Goal: Task Accomplishment & Management: Use online tool/utility

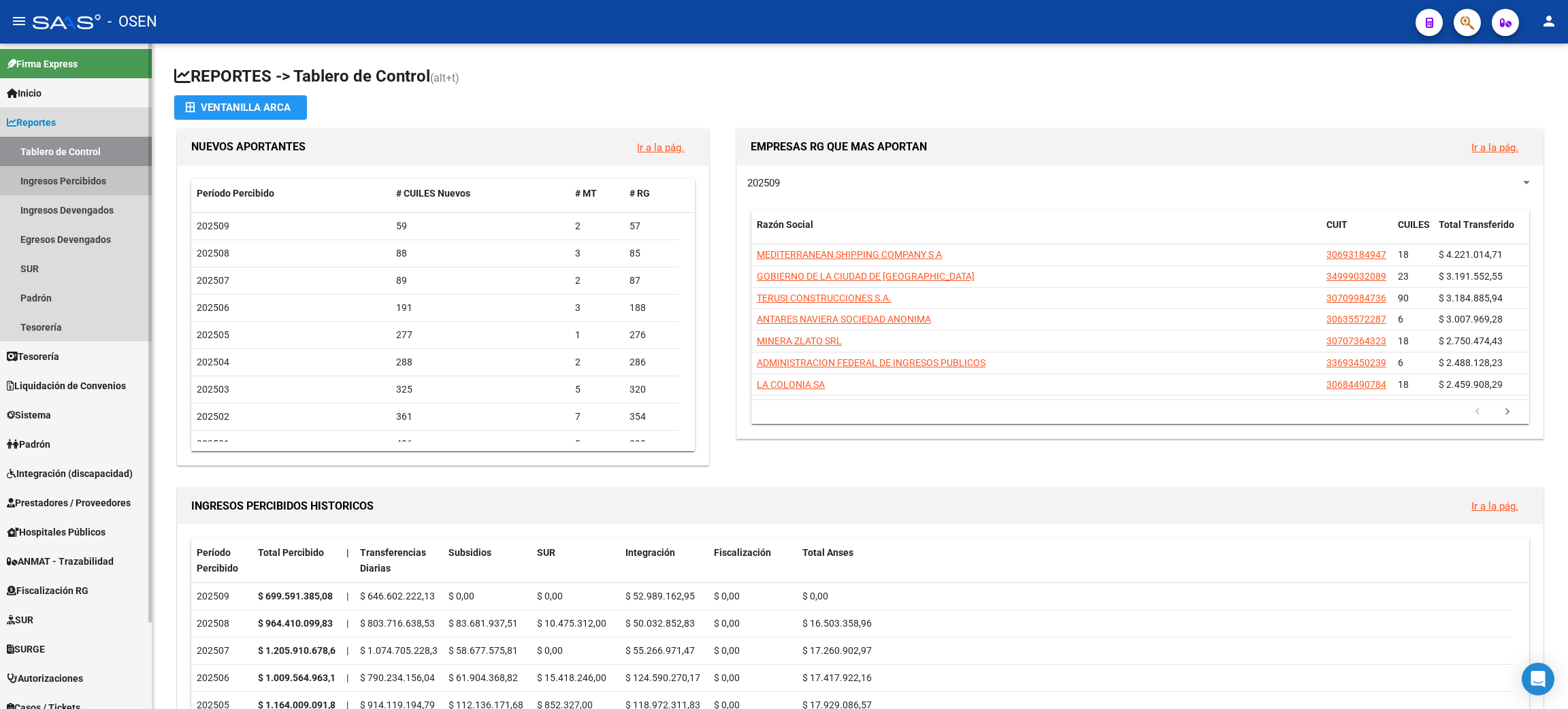
click at [84, 180] on link "Ingresos Percibidos" at bounding box center [75, 180] width 152 height 29
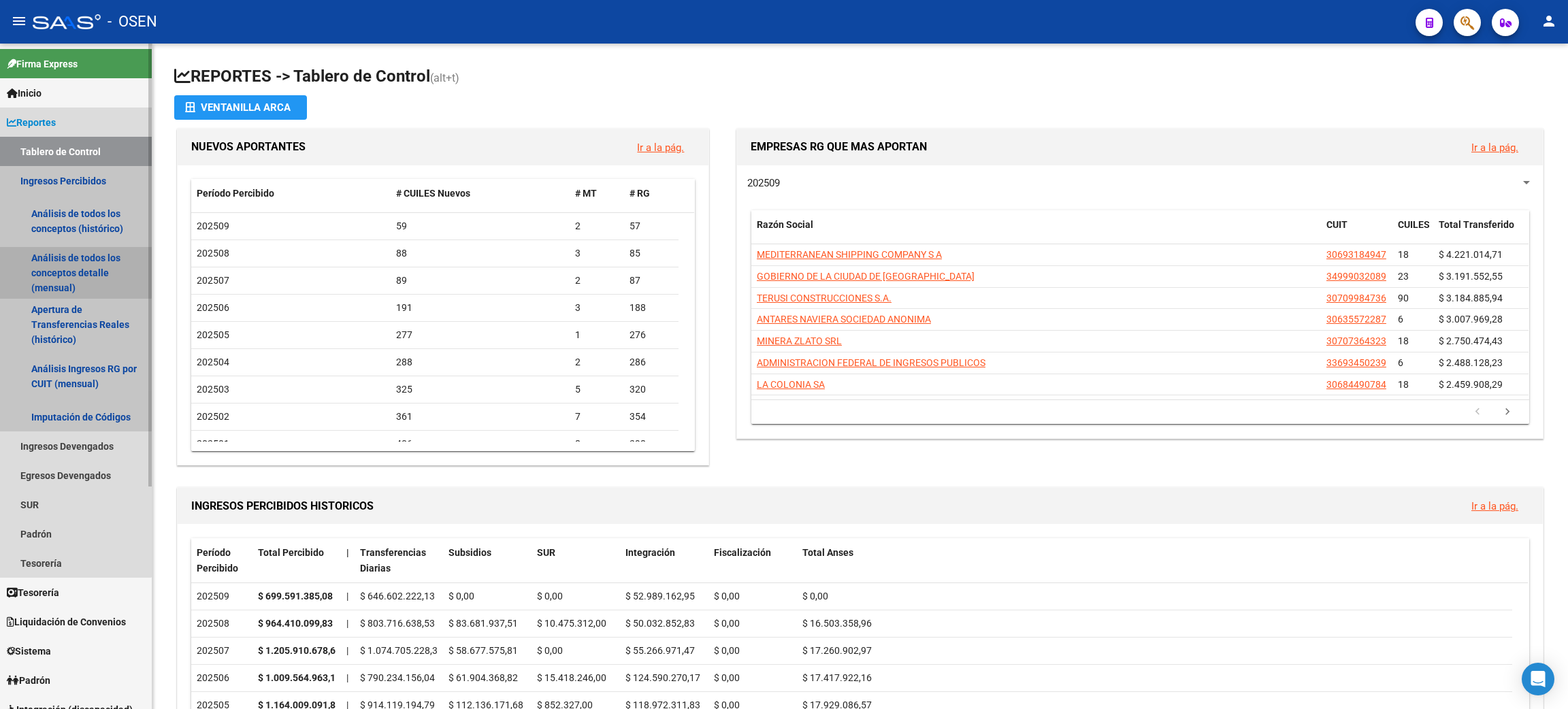
click at [59, 260] on link "Análisis de todos los conceptos detalle (mensual)" at bounding box center [75, 273] width 152 height 52
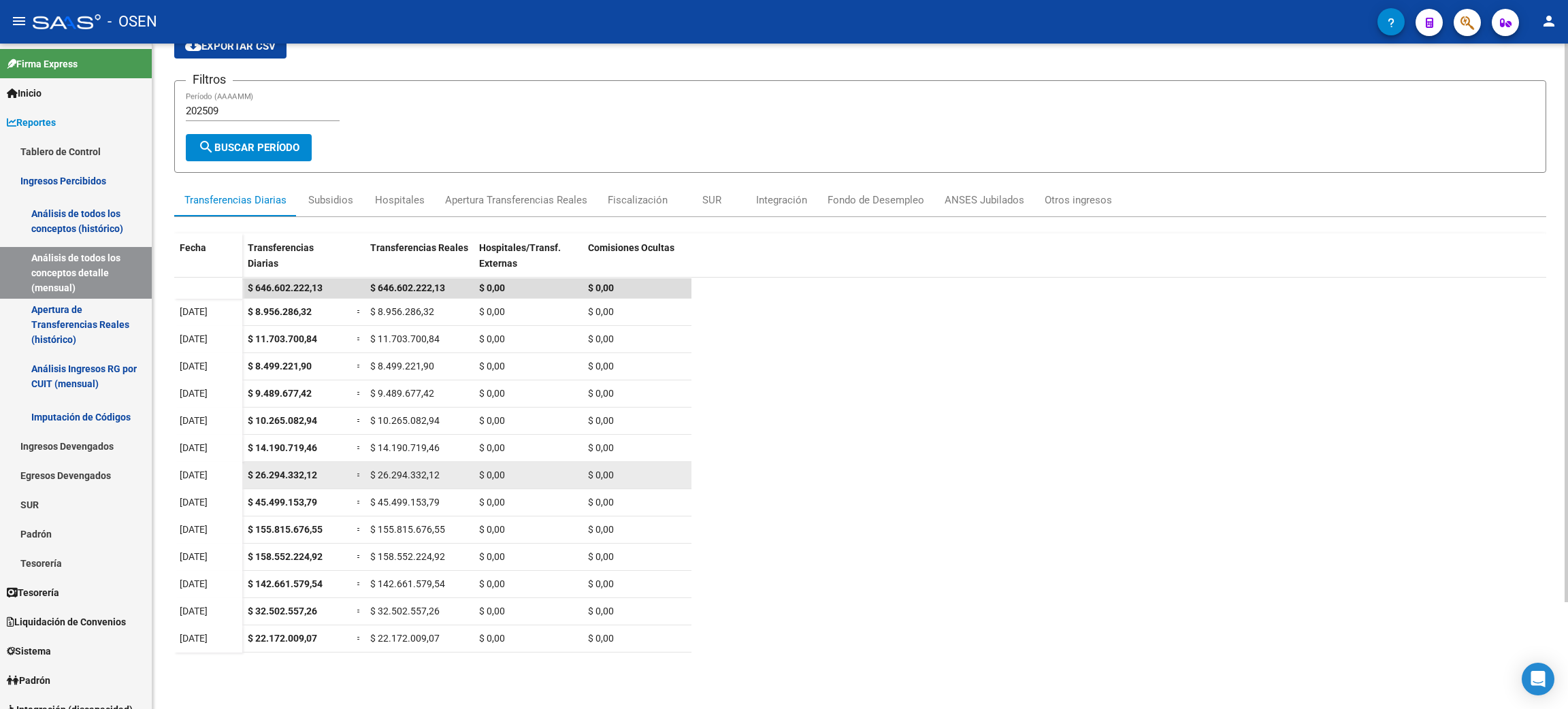
scroll to position [129, 0]
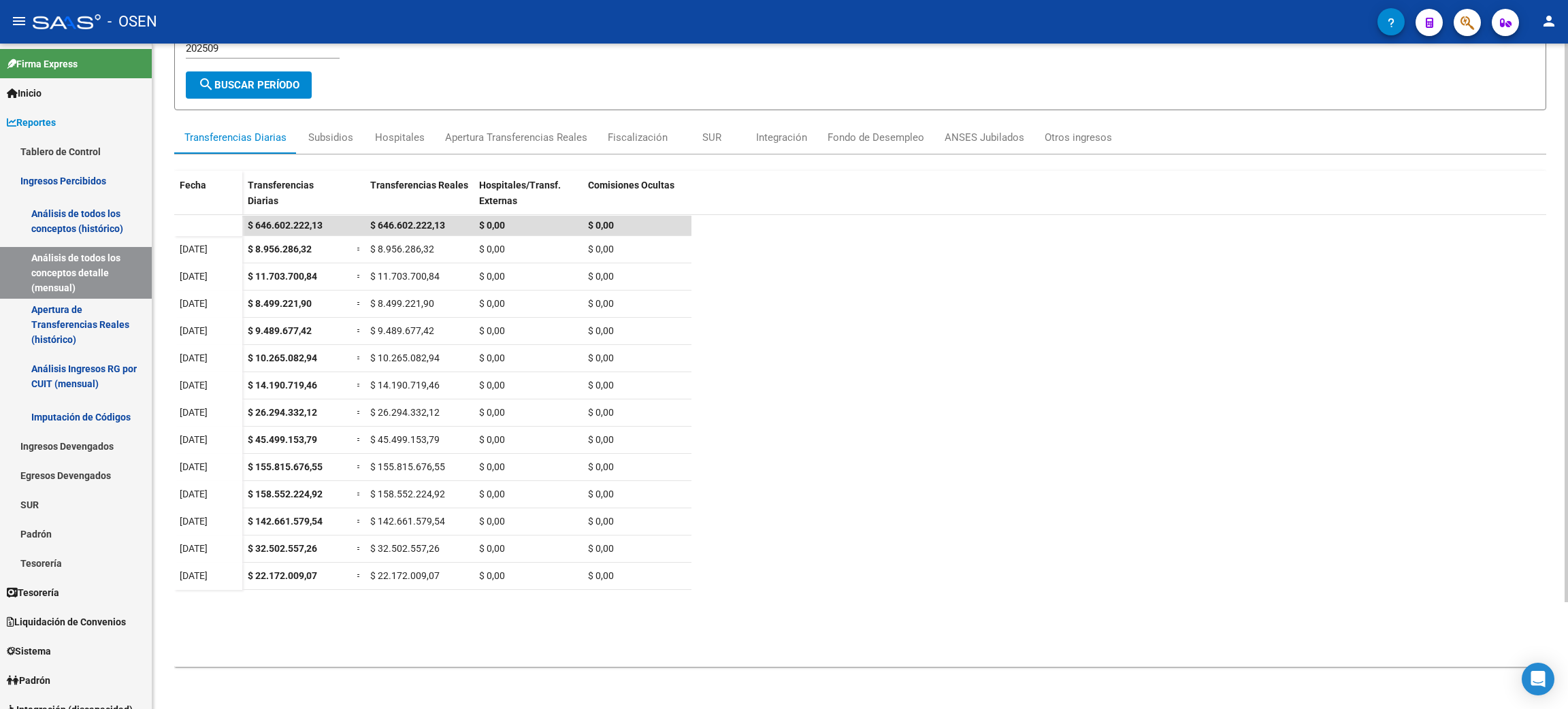
click at [1028, 358] on datatable-scroller "$ 646.602.222,13 $ 646.602.222,13 $ 0,00 $ 0,00 [DATE] $ 8.956.286,32 = $ 8.956…" at bounding box center [860, 393] width 1372 height 354
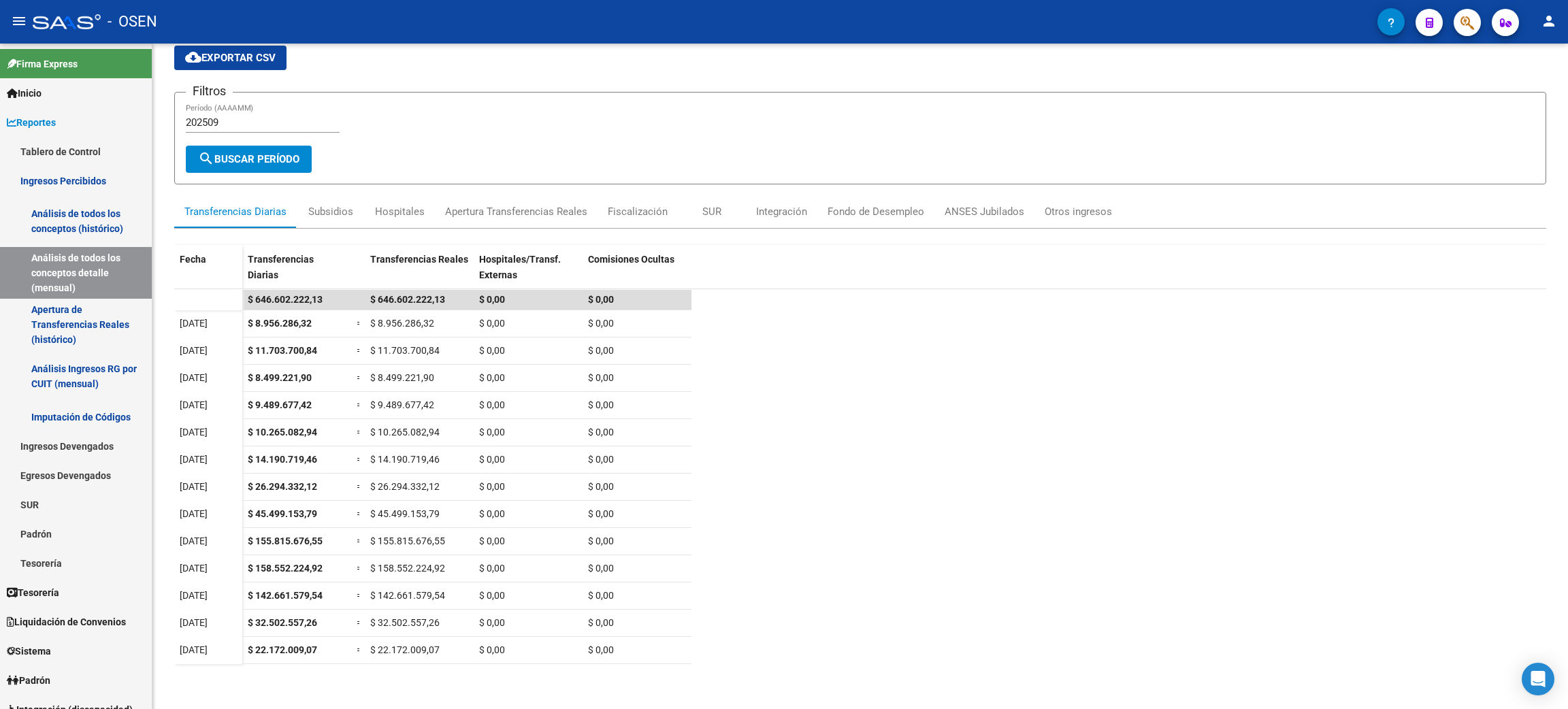
scroll to position [0, 0]
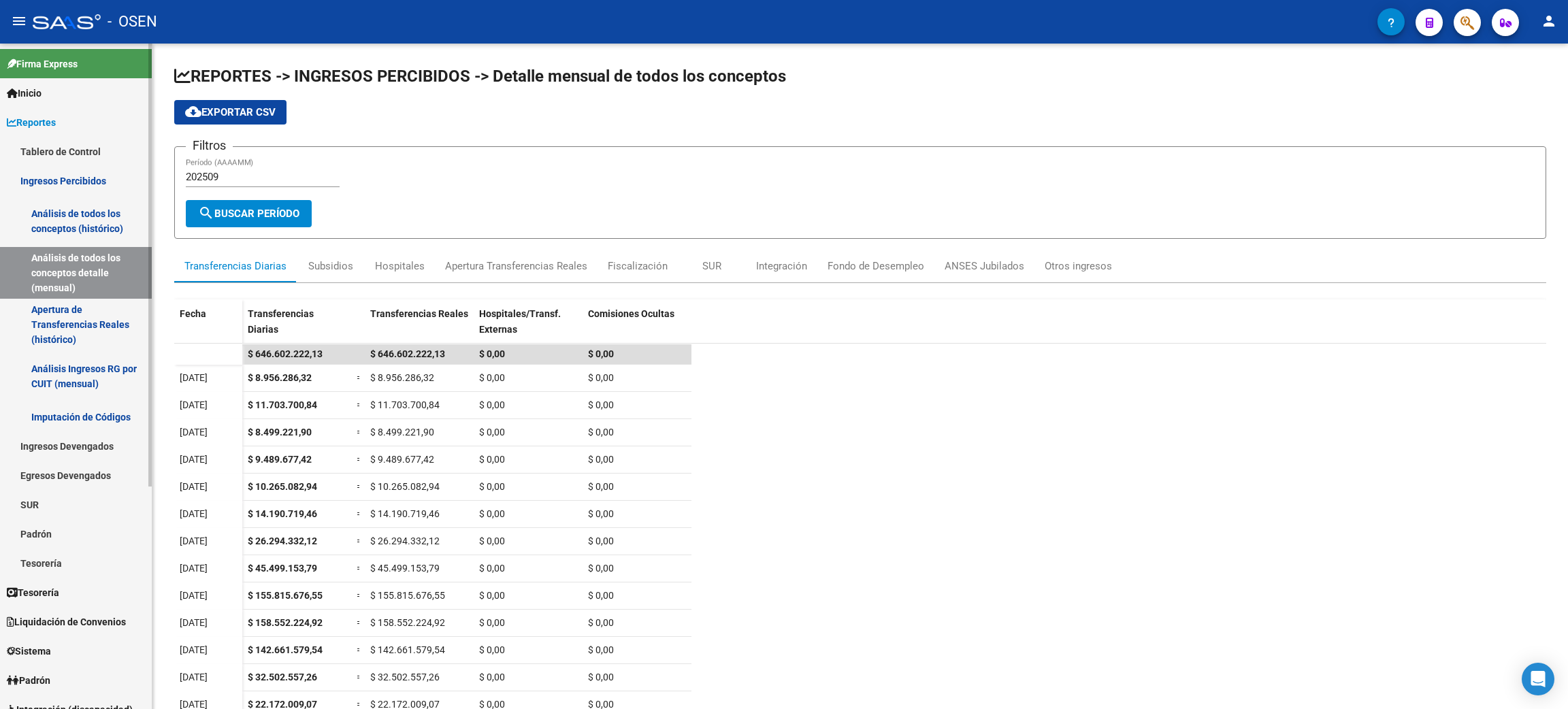
click at [29, 92] on span "Inicio" at bounding box center [24, 93] width 35 height 15
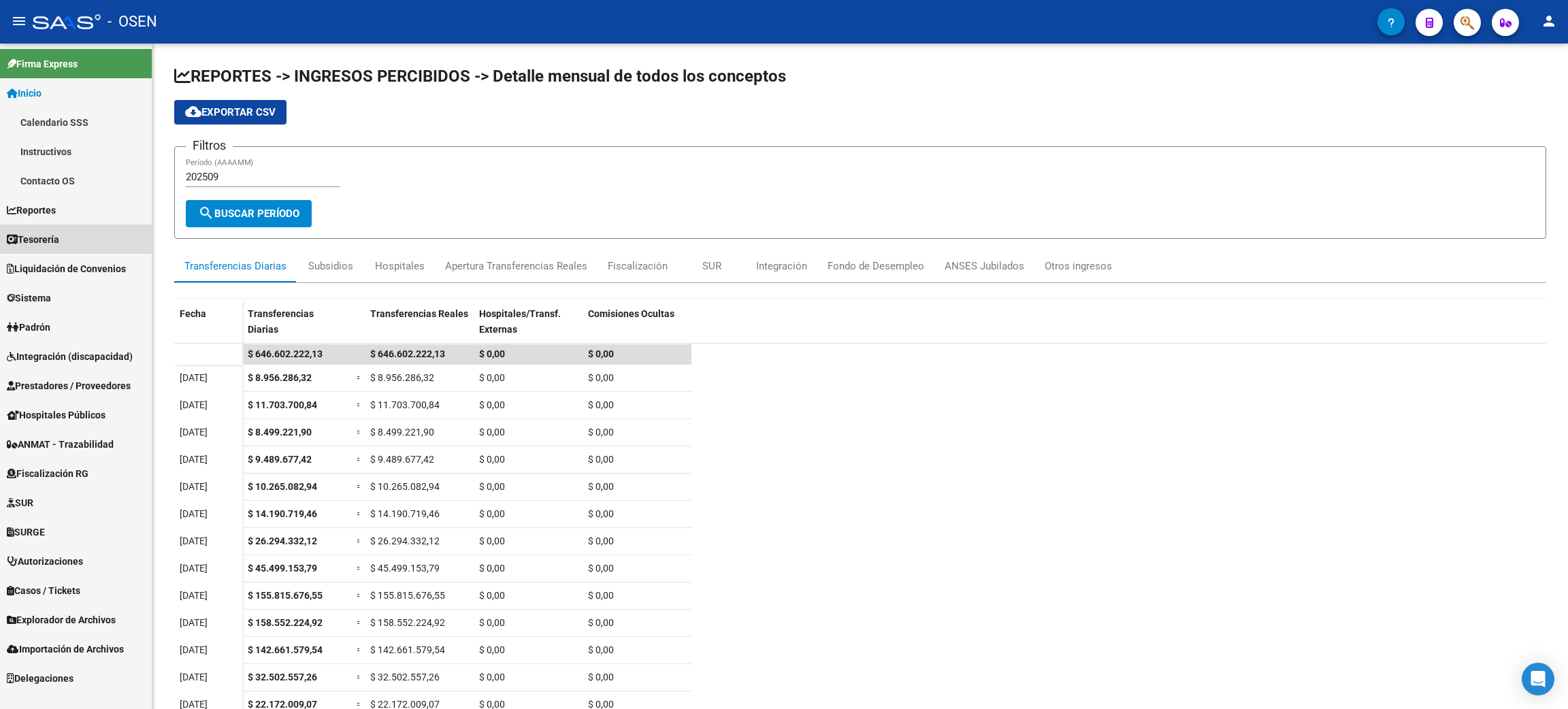
click at [74, 236] on link "Tesorería" at bounding box center [75, 239] width 152 height 29
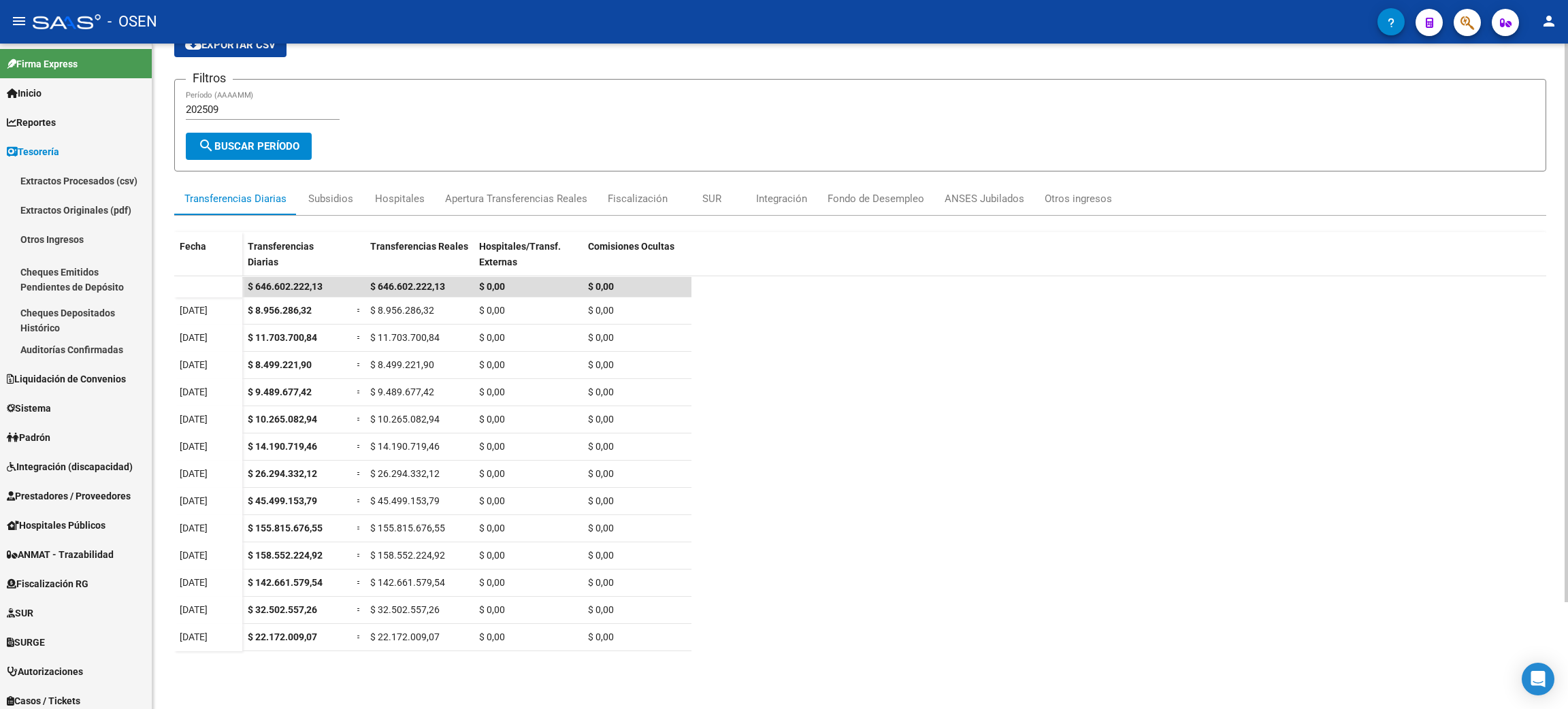
scroll to position [102, 0]
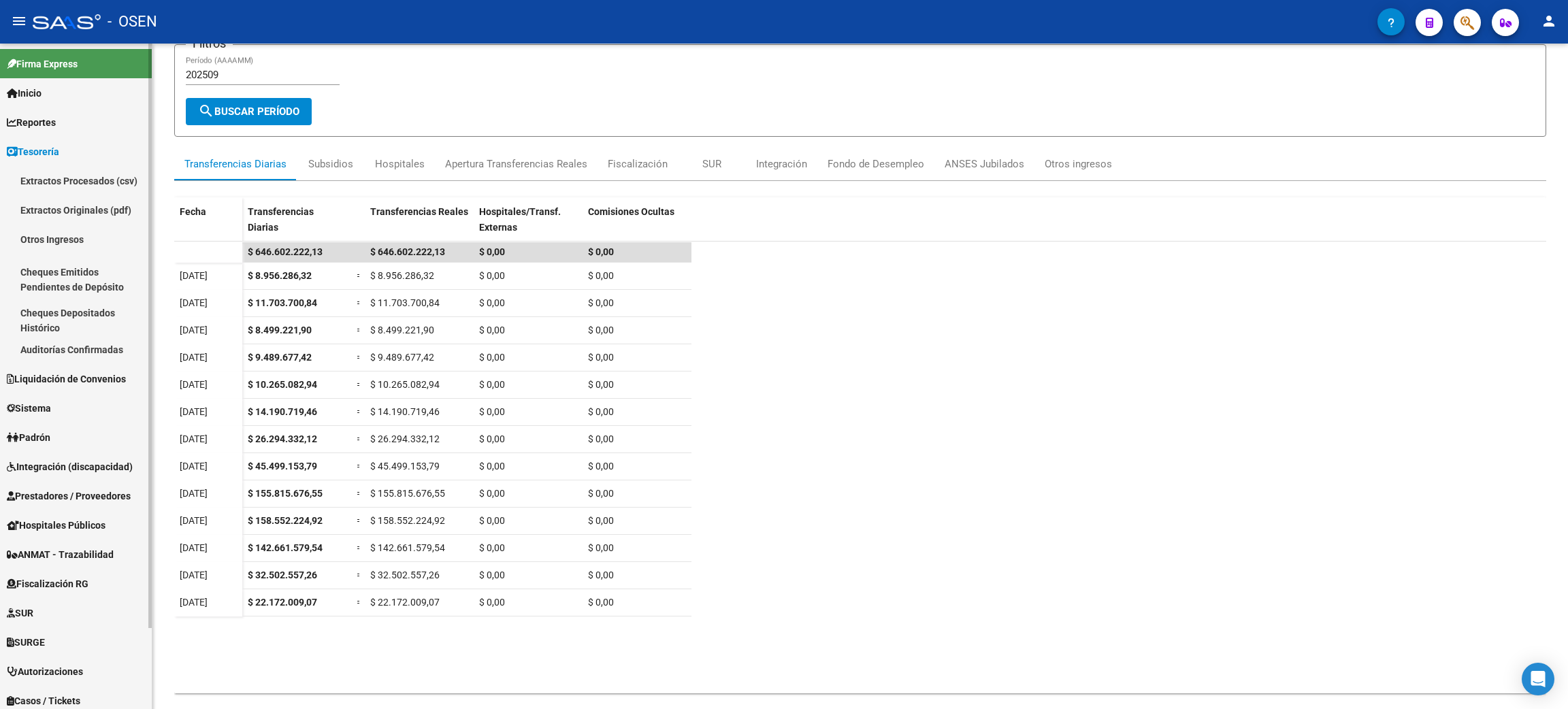
click at [38, 351] on link "Auditorías Confirmadas" at bounding box center [75, 350] width 152 height 29
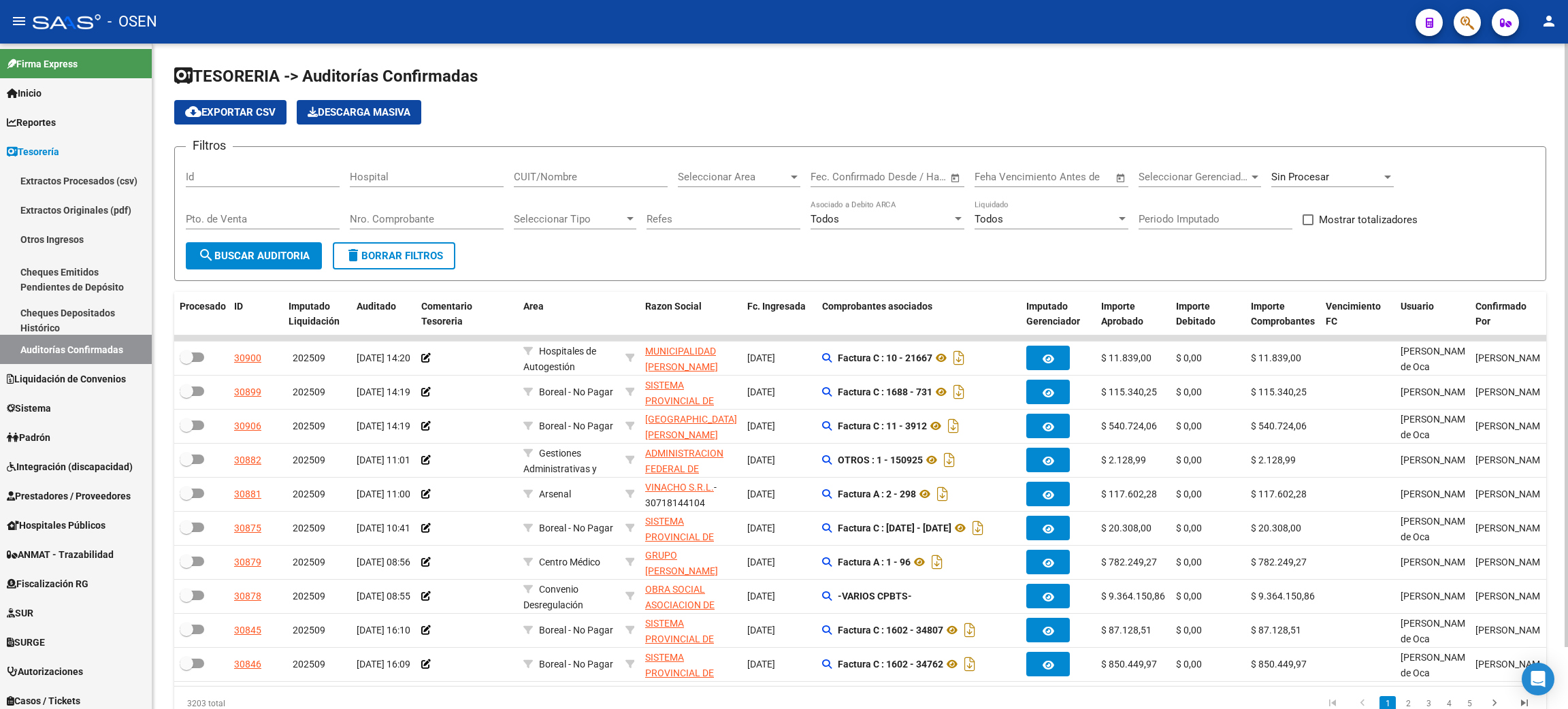
click at [751, 181] on span "Seleccionar Area" at bounding box center [733, 177] width 110 height 13
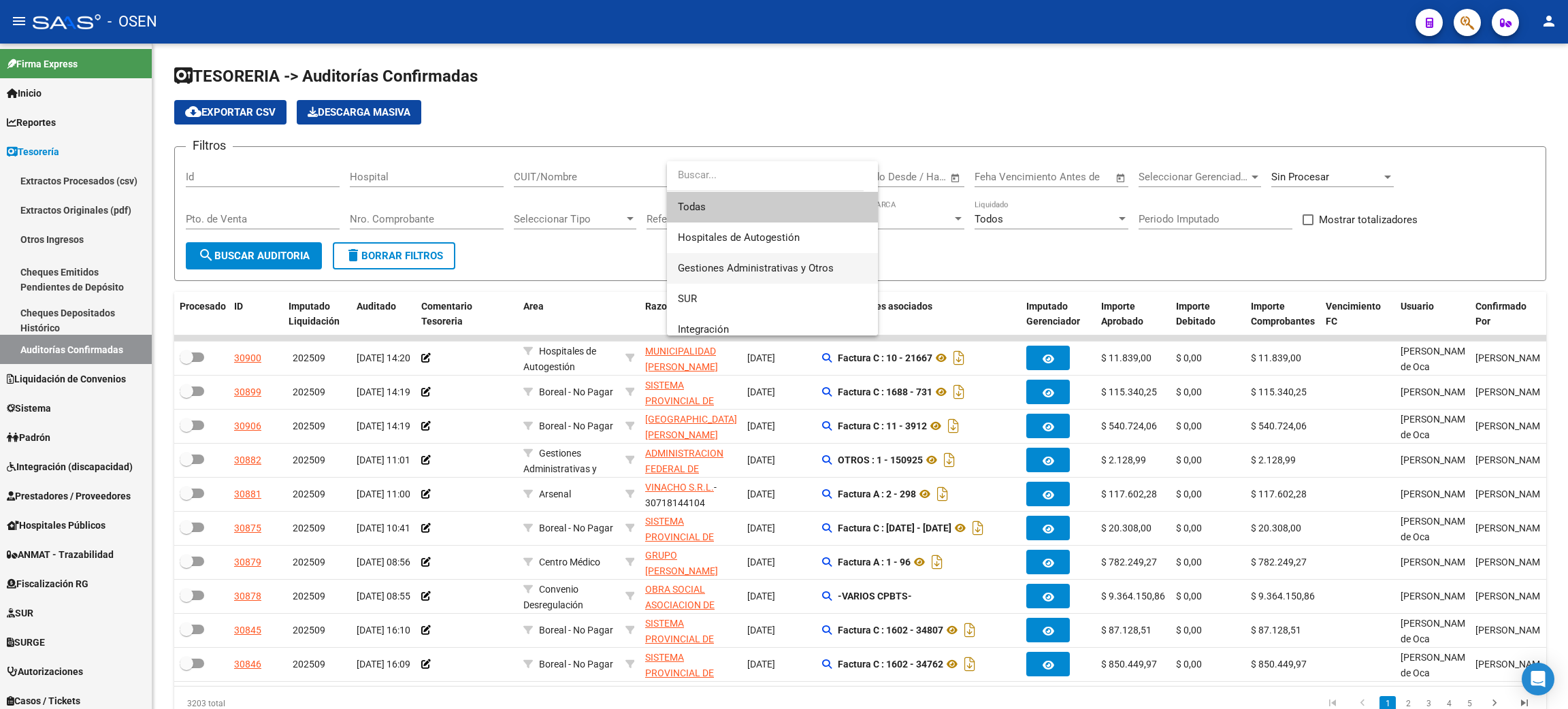
click at [745, 261] on span "Gestiones Administrativas y Otros" at bounding box center [772, 268] width 189 height 31
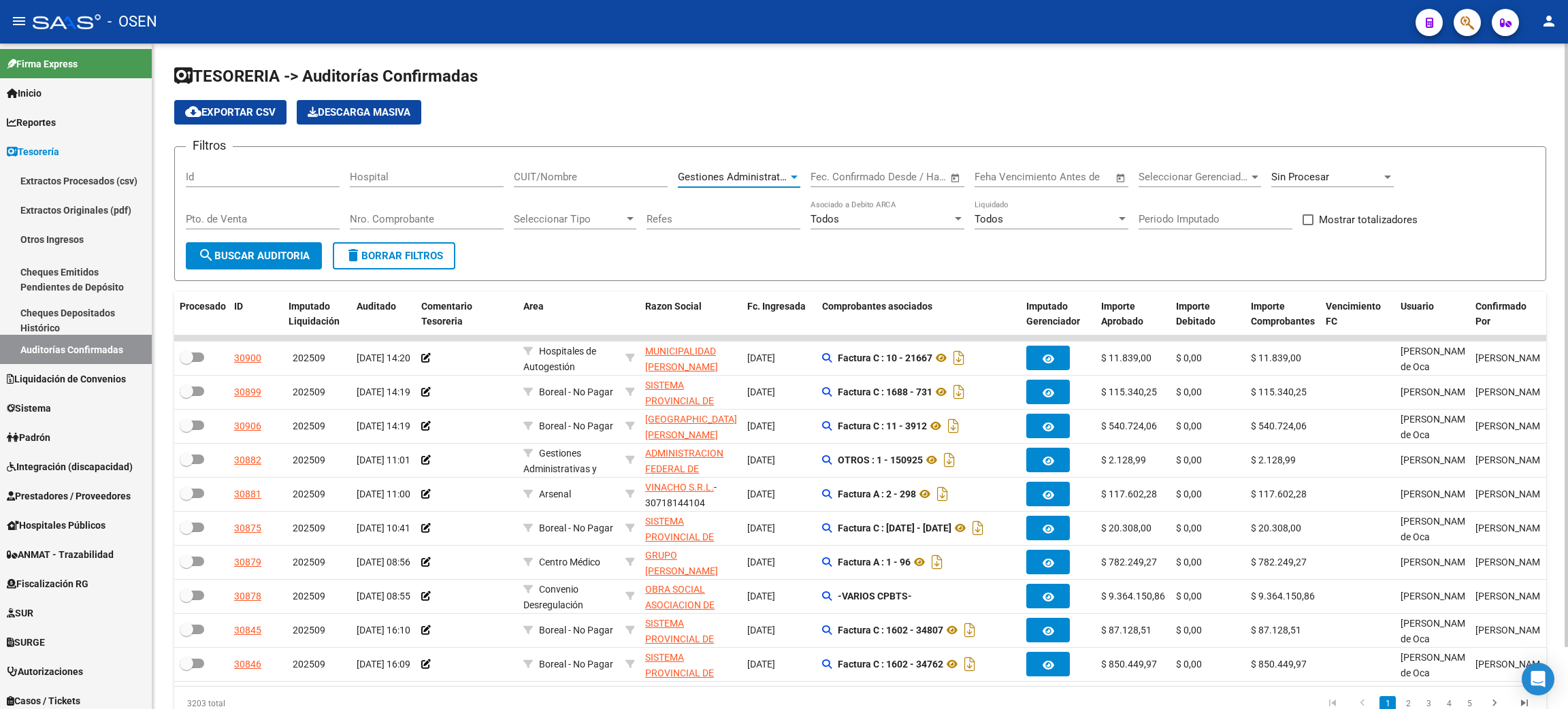
click at [252, 253] on span "search Buscar Auditoria" at bounding box center [254, 256] width 112 height 13
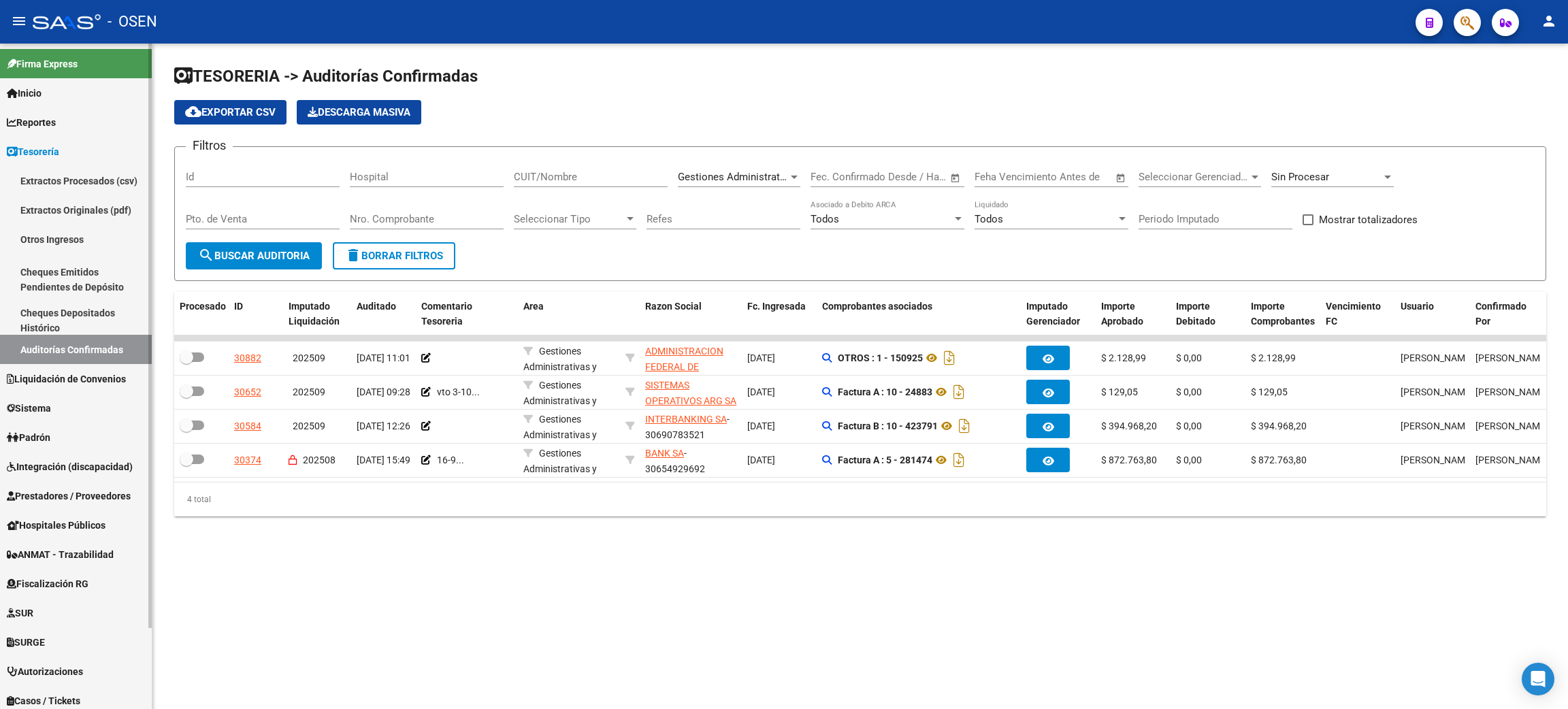
click at [48, 497] on span "Prestadores / Proveedores" at bounding box center [69, 496] width 124 height 15
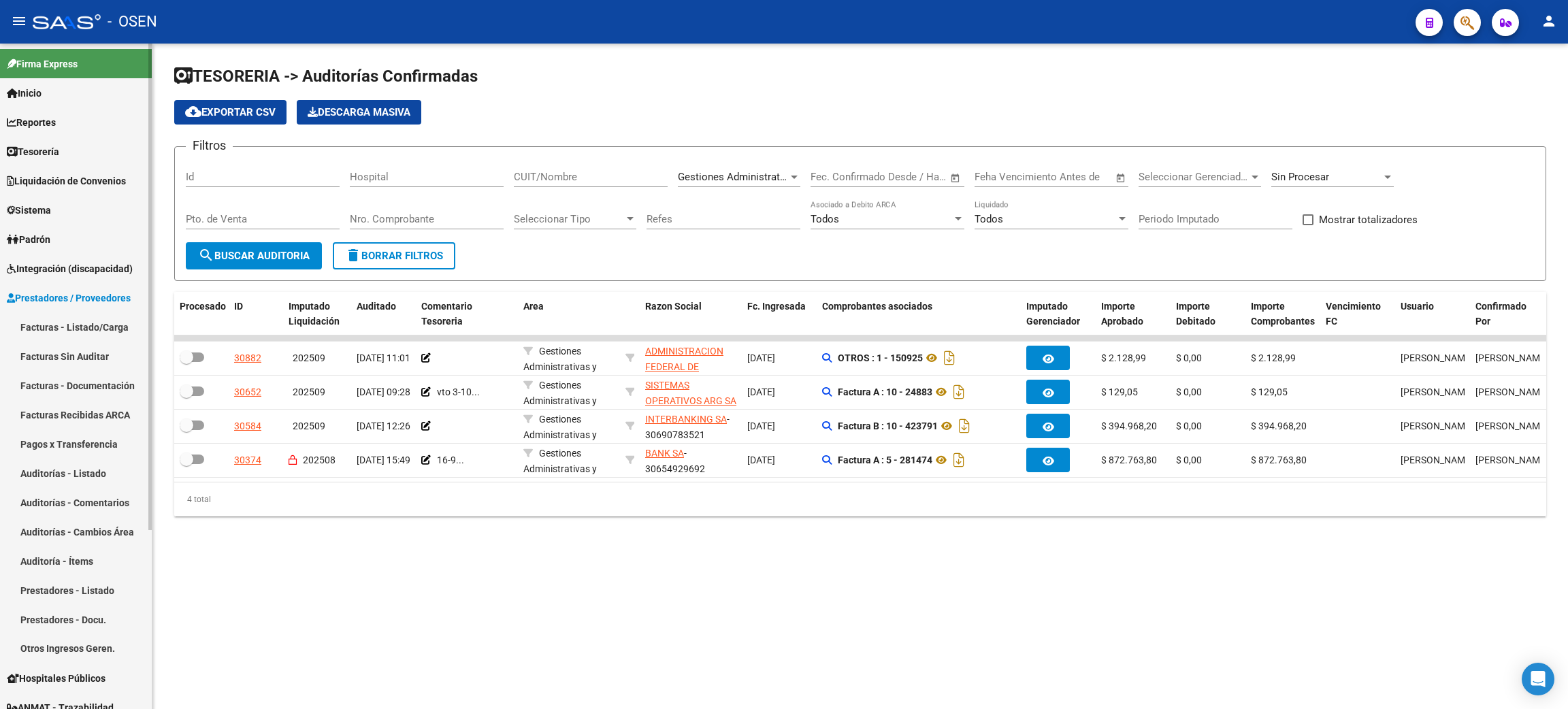
click at [106, 329] on link "Facturas - Listado/Carga" at bounding box center [75, 327] width 152 height 29
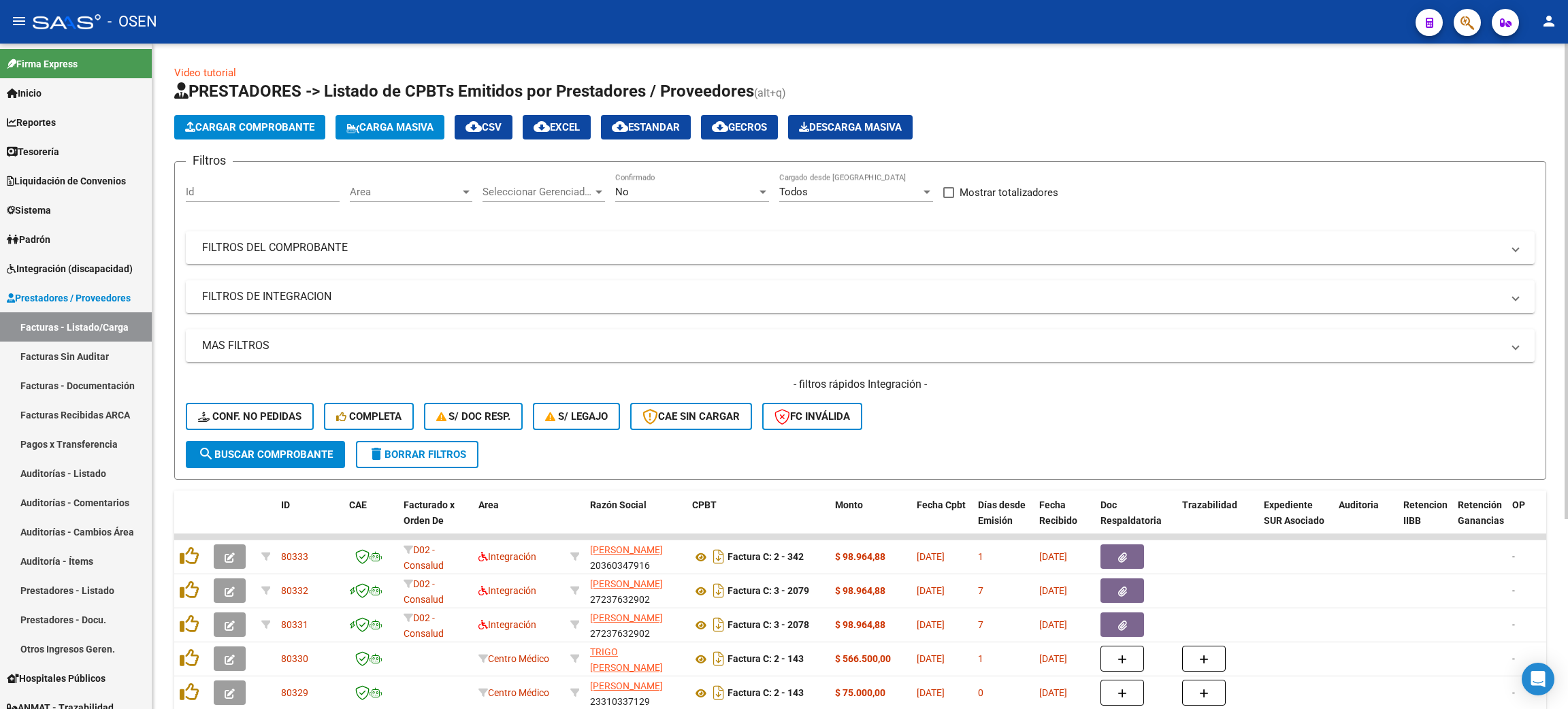
click at [391, 199] on div "Area Area" at bounding box center [410, 187] width 122 height 29
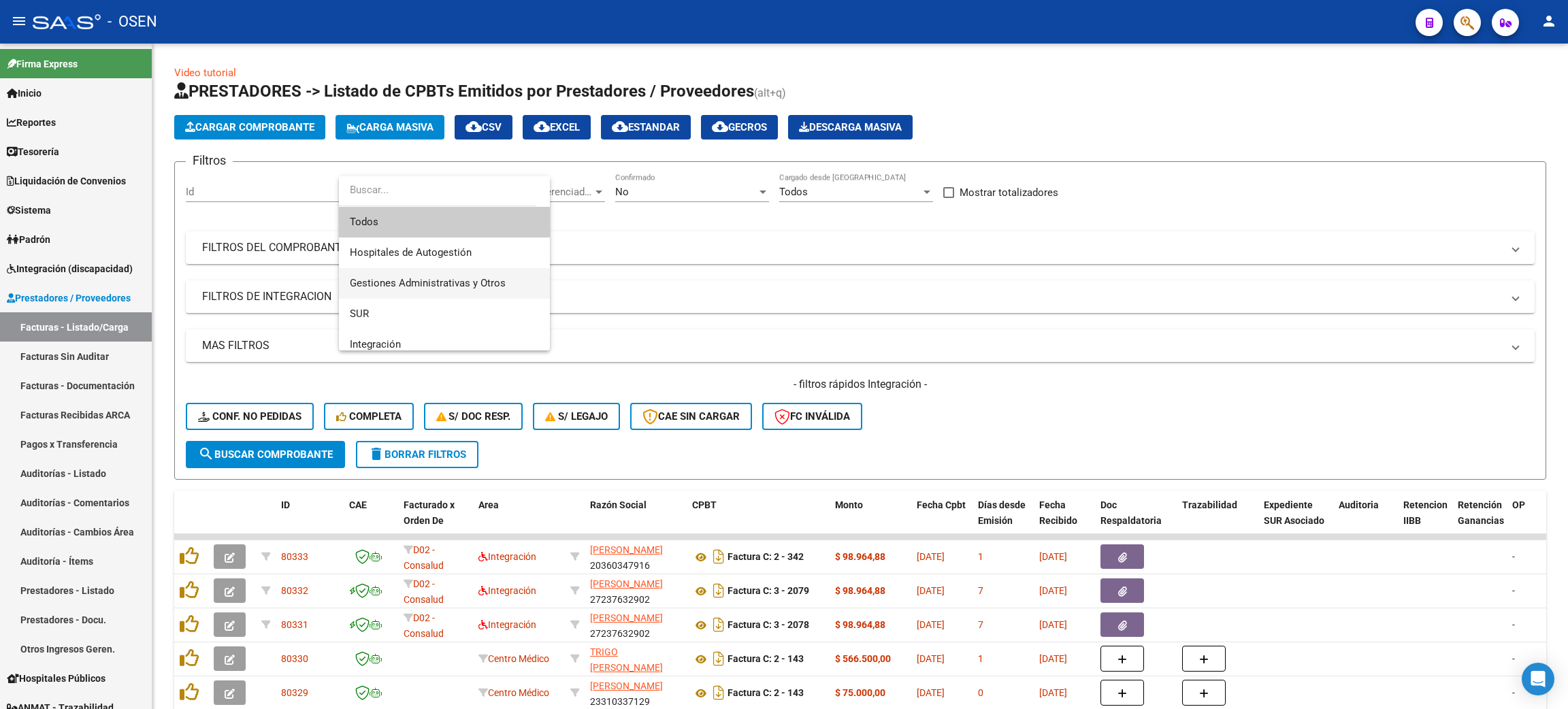
click at [425, 280] on span "Gestiones Administrativas y Otros" at bounding box center [427, 283] width 156 height 13
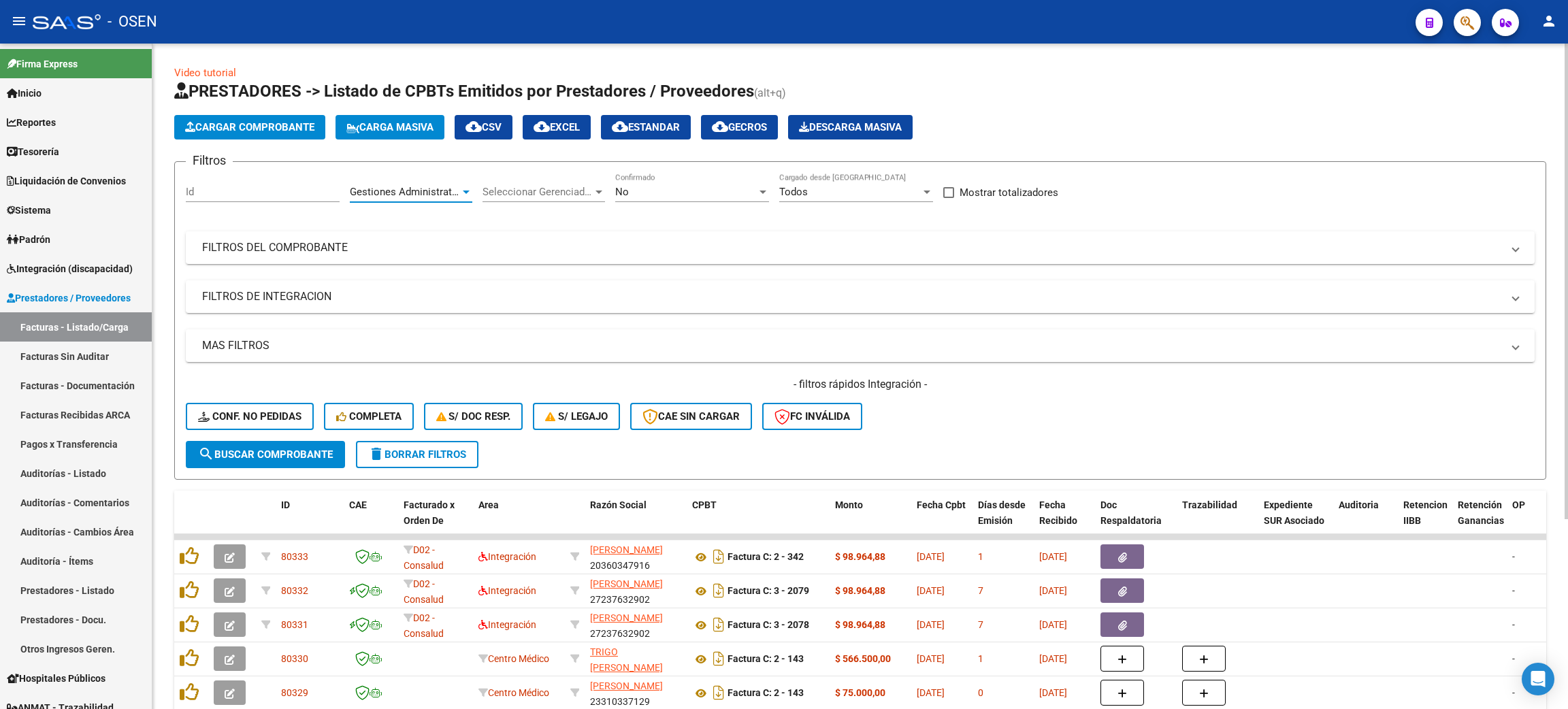
click at [280, 450] on span "search Buscar Comprobante" at bounding box center [265, 454] width 135 height 13
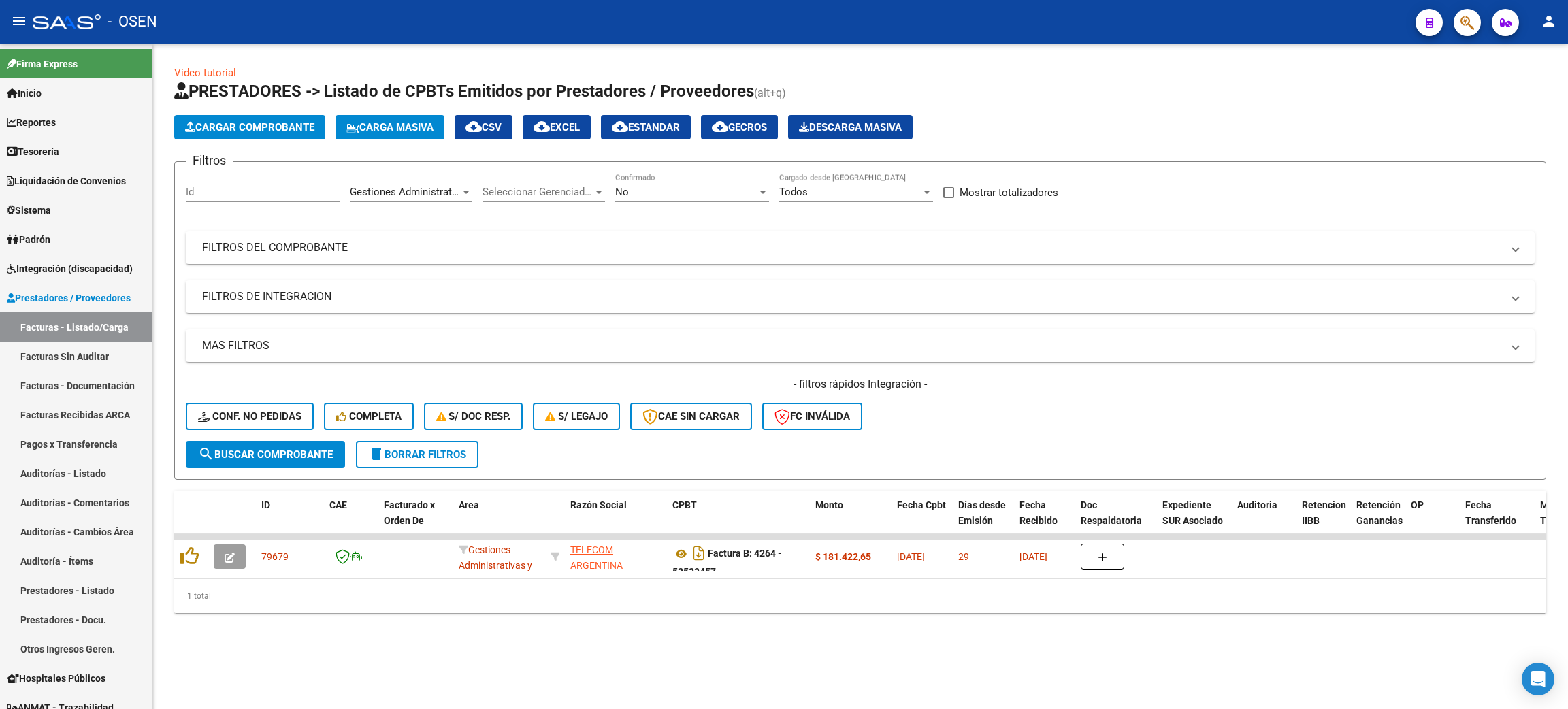
click at [406, 180] on div "Gestiones Administrativas y Otros Area" at bounding box center [410, 187] width 122 height 29
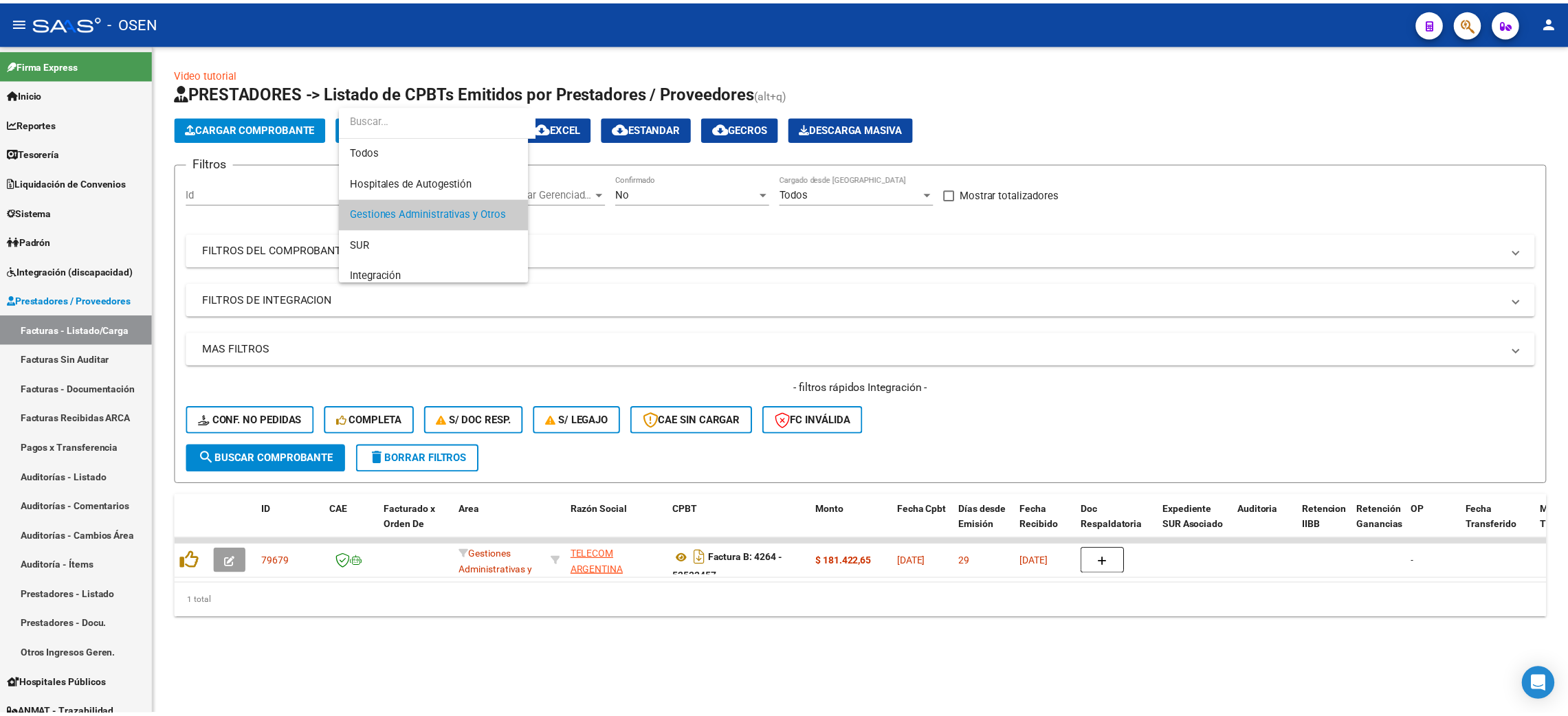
scroll to position [20, 0]
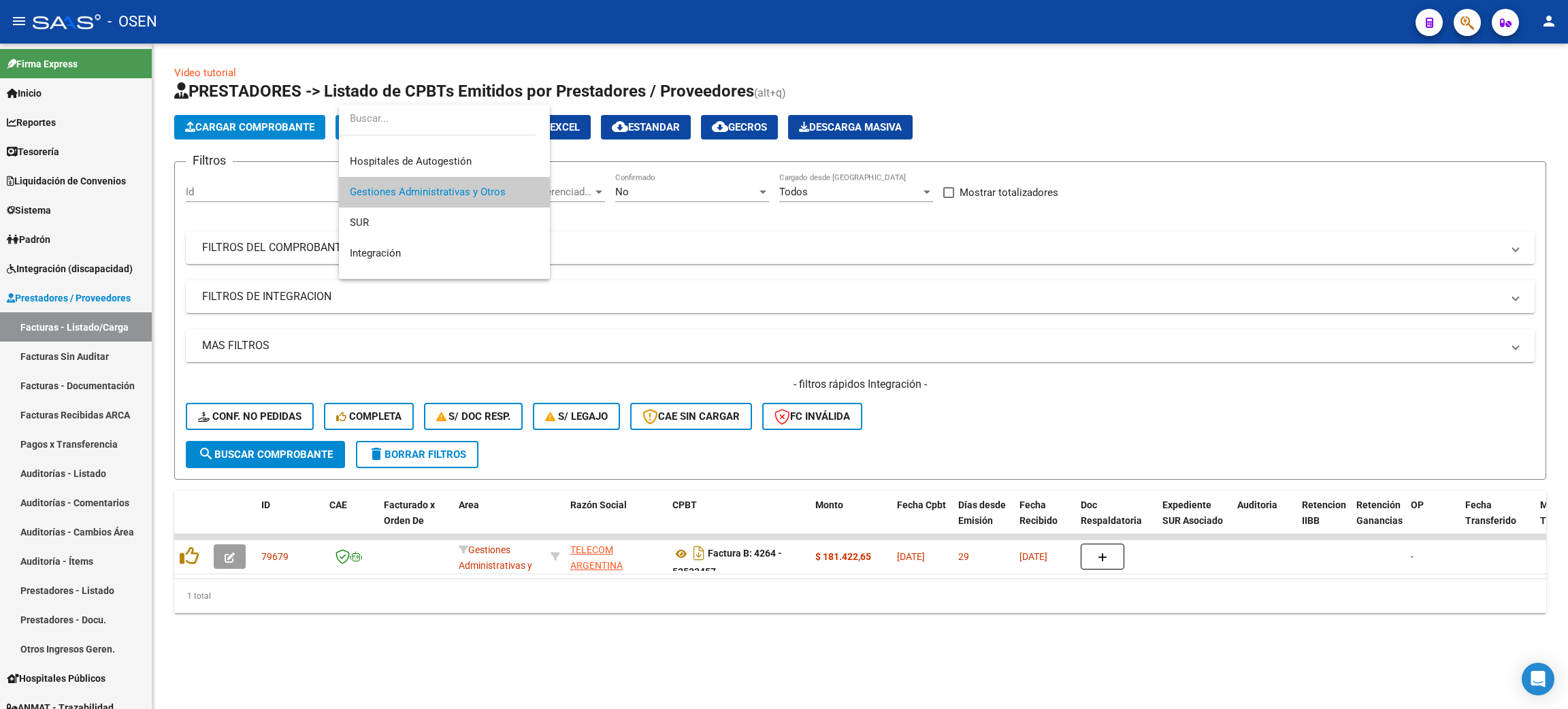
click at [807, 227] on div at bounding box center [784, 354] width 1568 height 709
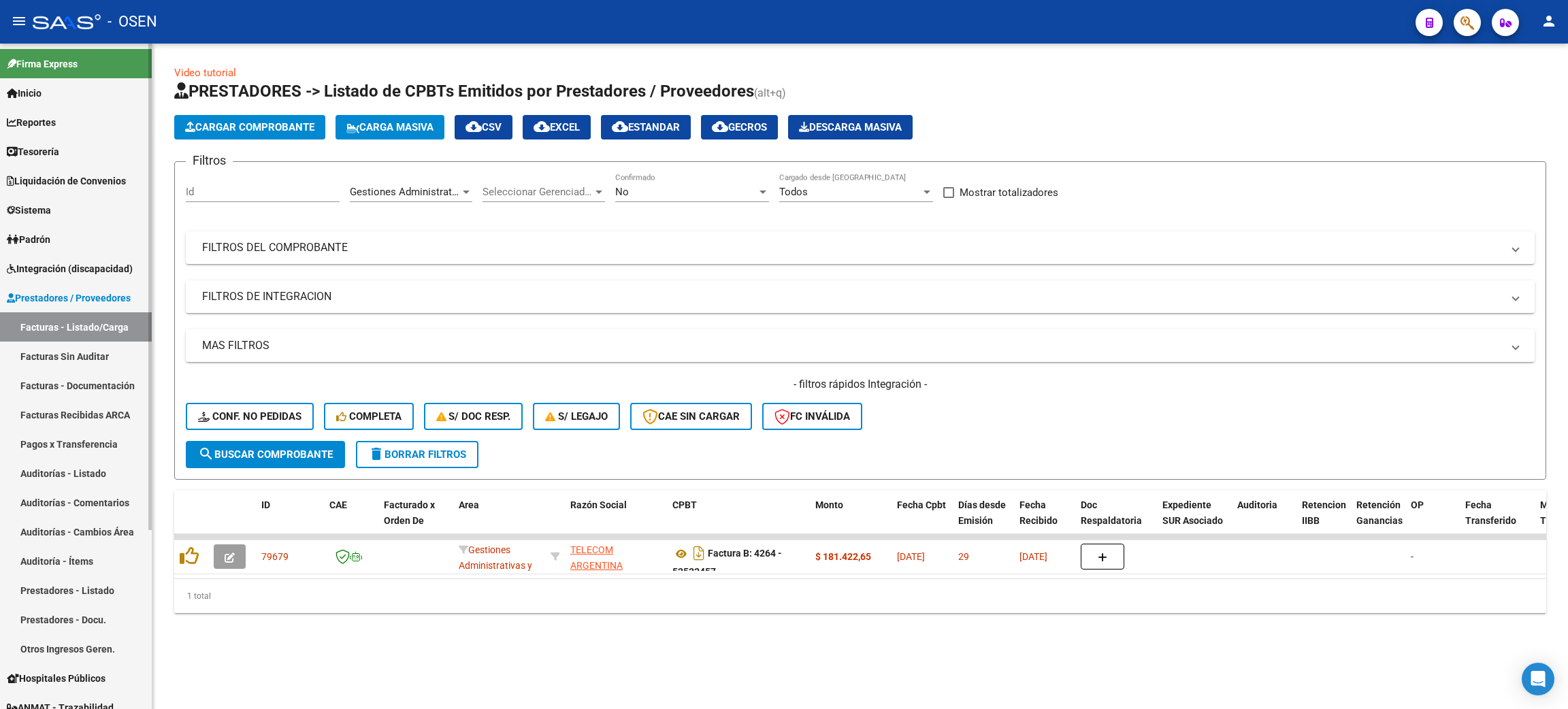
click at [55, 475] on link "Auditorías - Listado" at bounding box center [75, 473] width 152 height 29
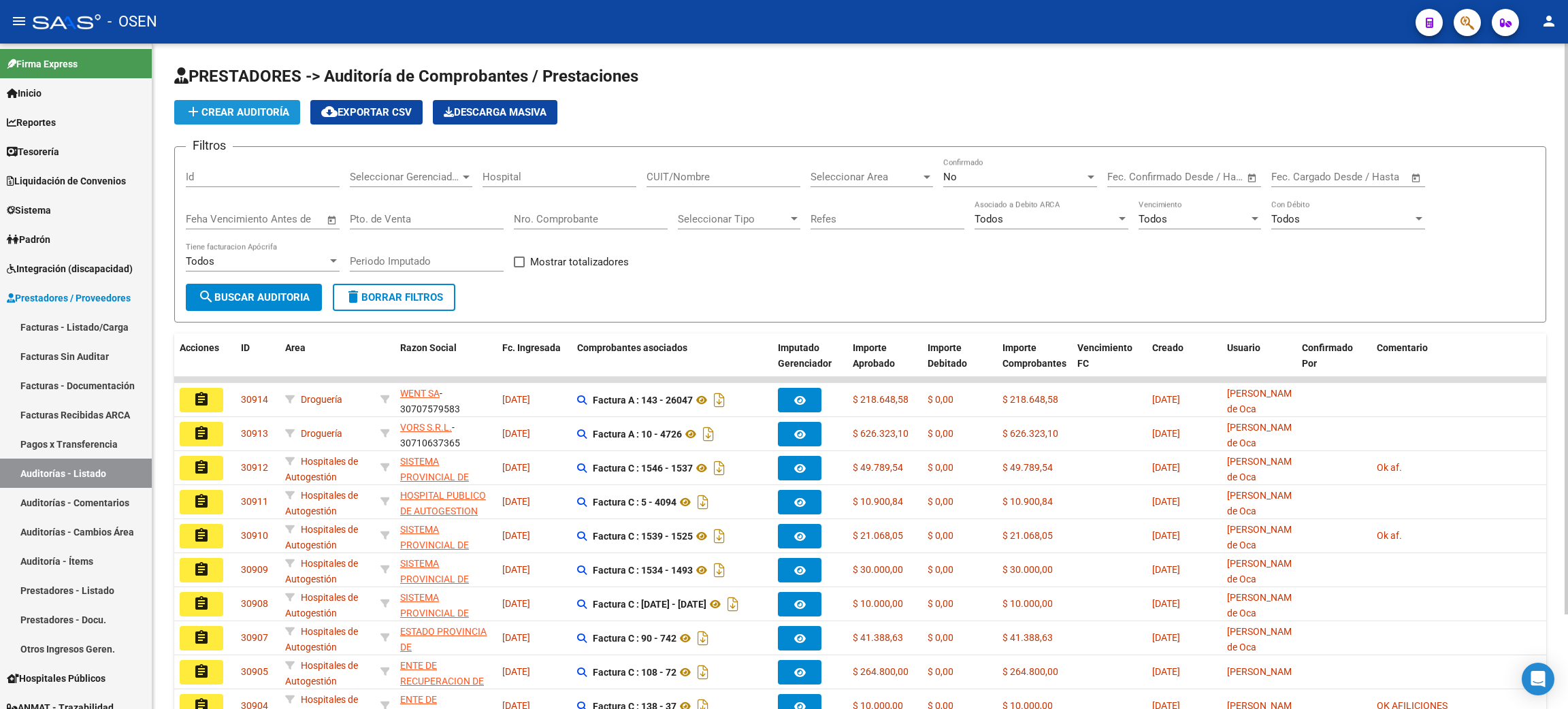
click at [239, 113] on span "add Crear Auditoría" at bounding box center [237, 113] width 104 height 13
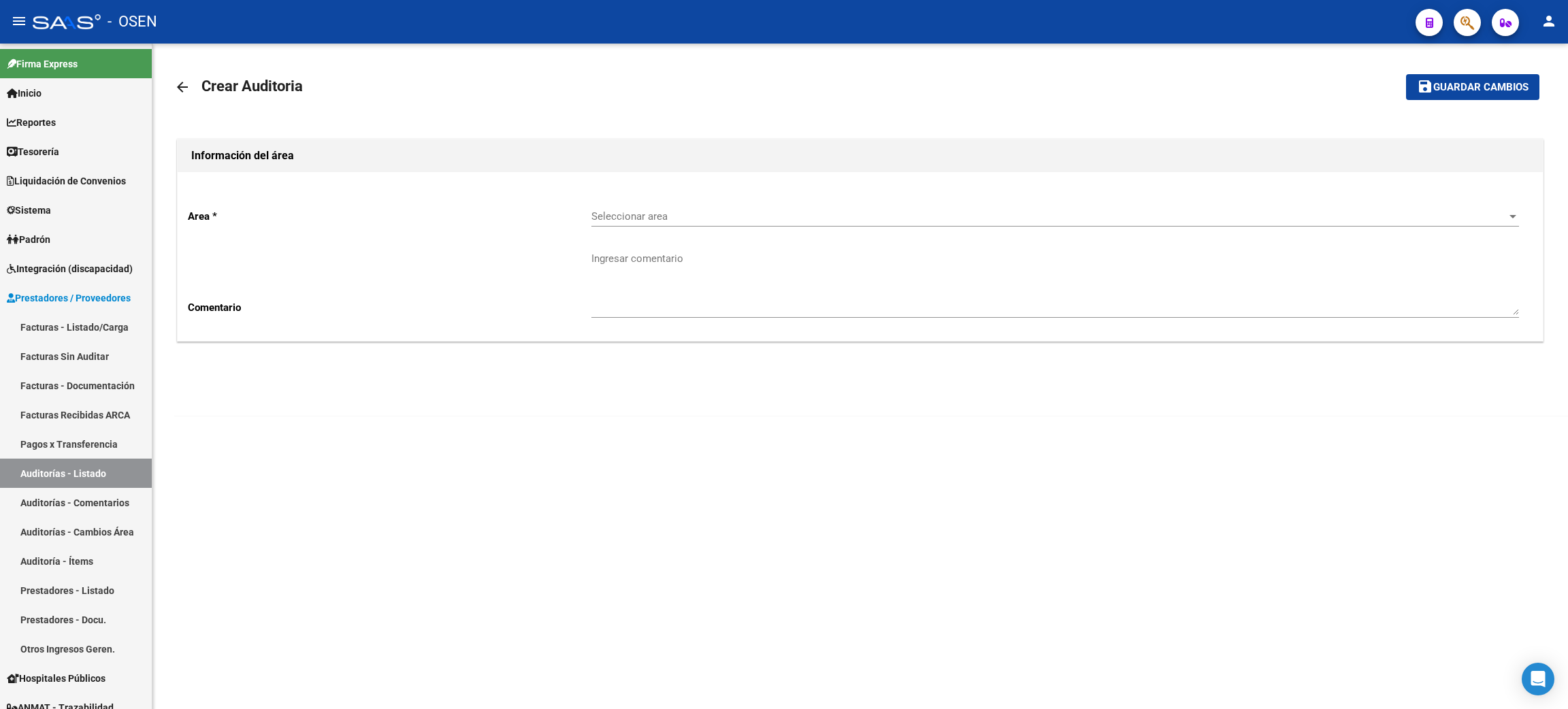
click at [725, 217] on span "Seleccionar area" at bounding box center [1049, 217] width 915 height 13
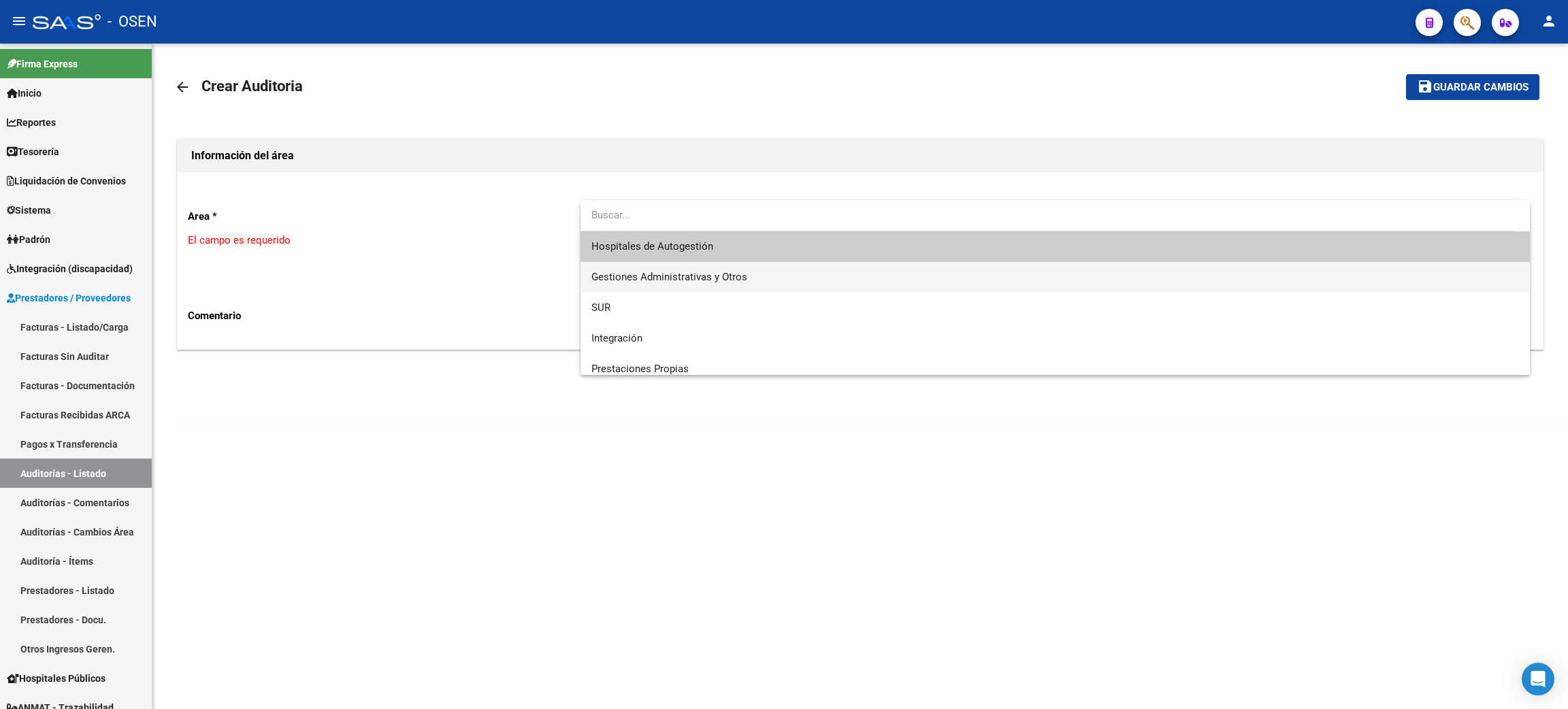
click at [673, 271] on span "Gestiones Administrativas y Otros" at bounding box center [669, 277] width 156 height 13
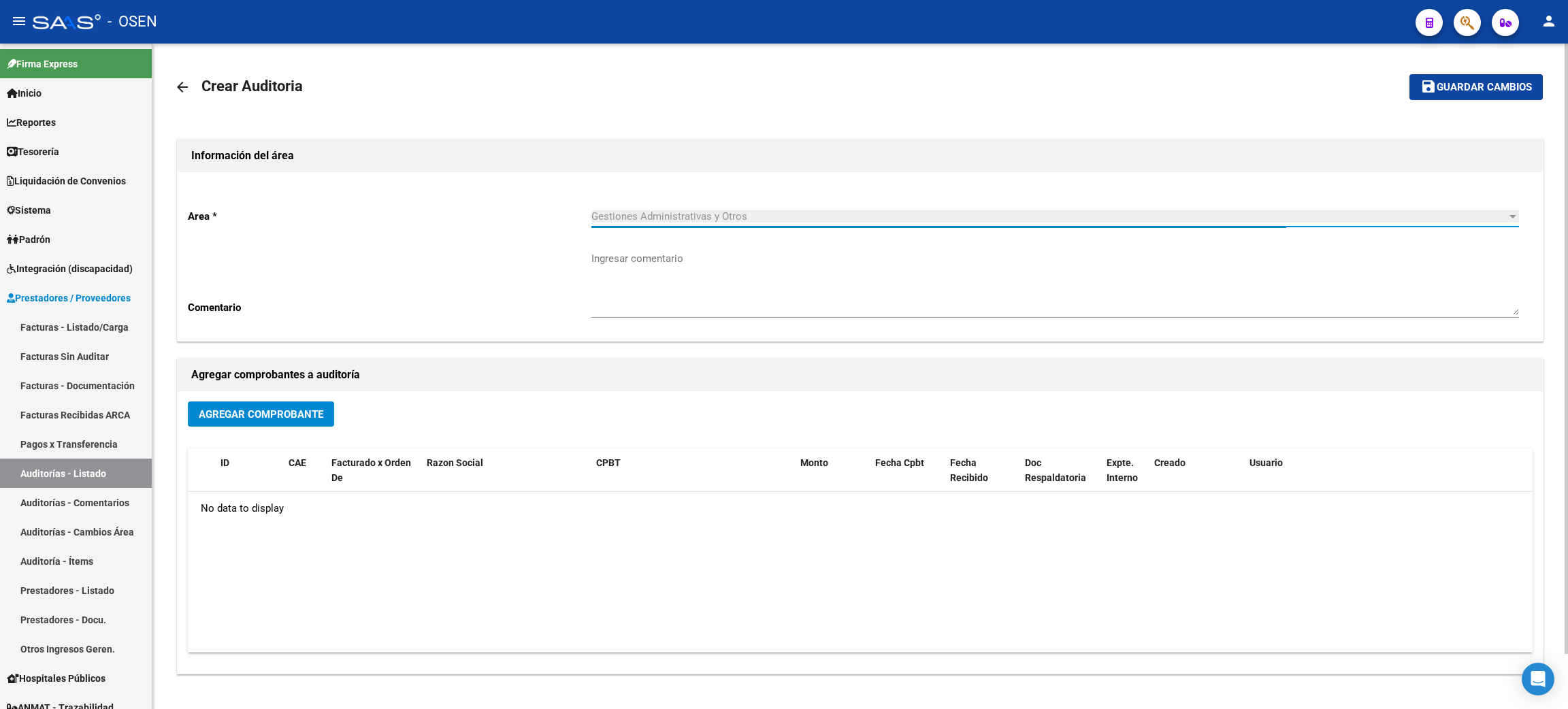
click at [276, 408] on span "Agregar Comprobante" at bounding box center [261, 415] width 124 height 13
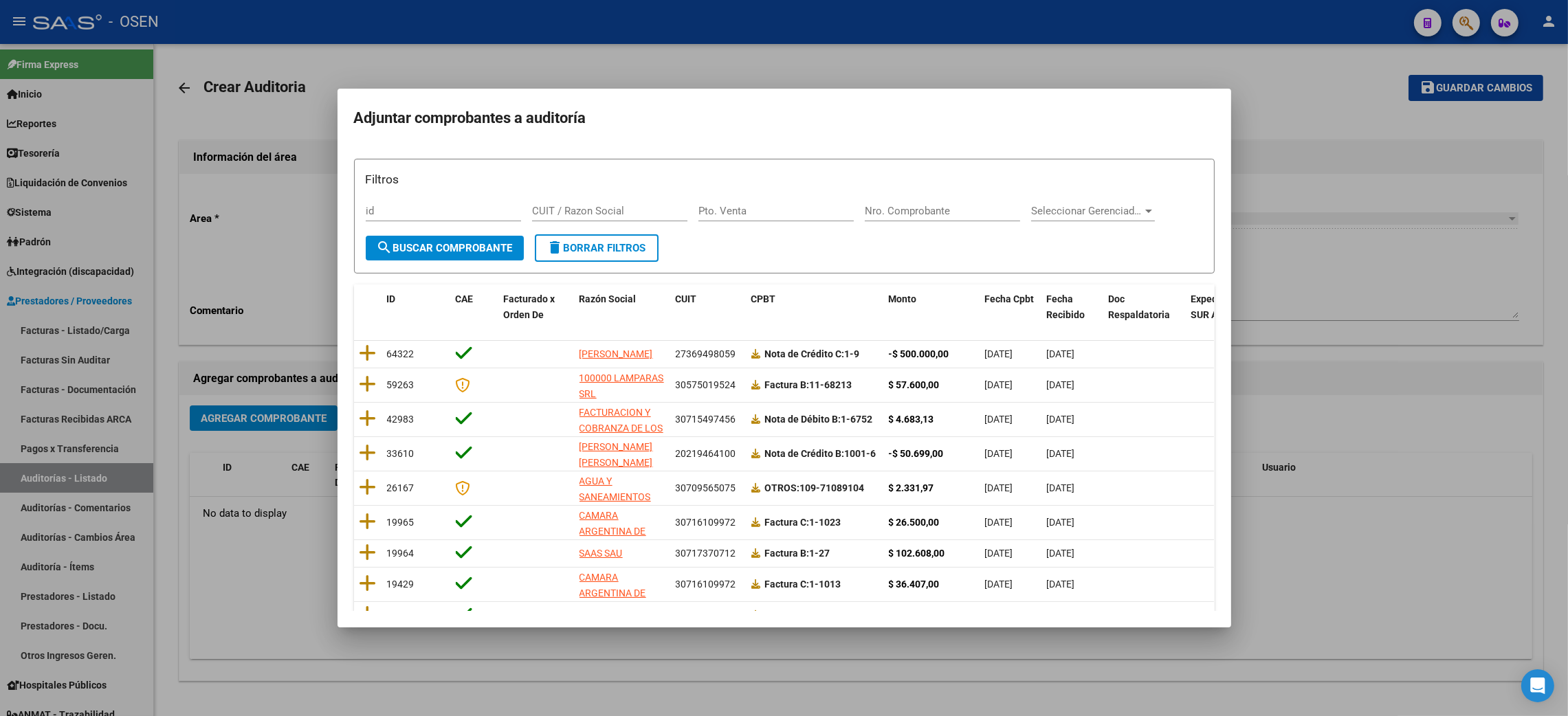
click at [1298, 65] on div at bounding box center [784, 358] width 1568 height 716
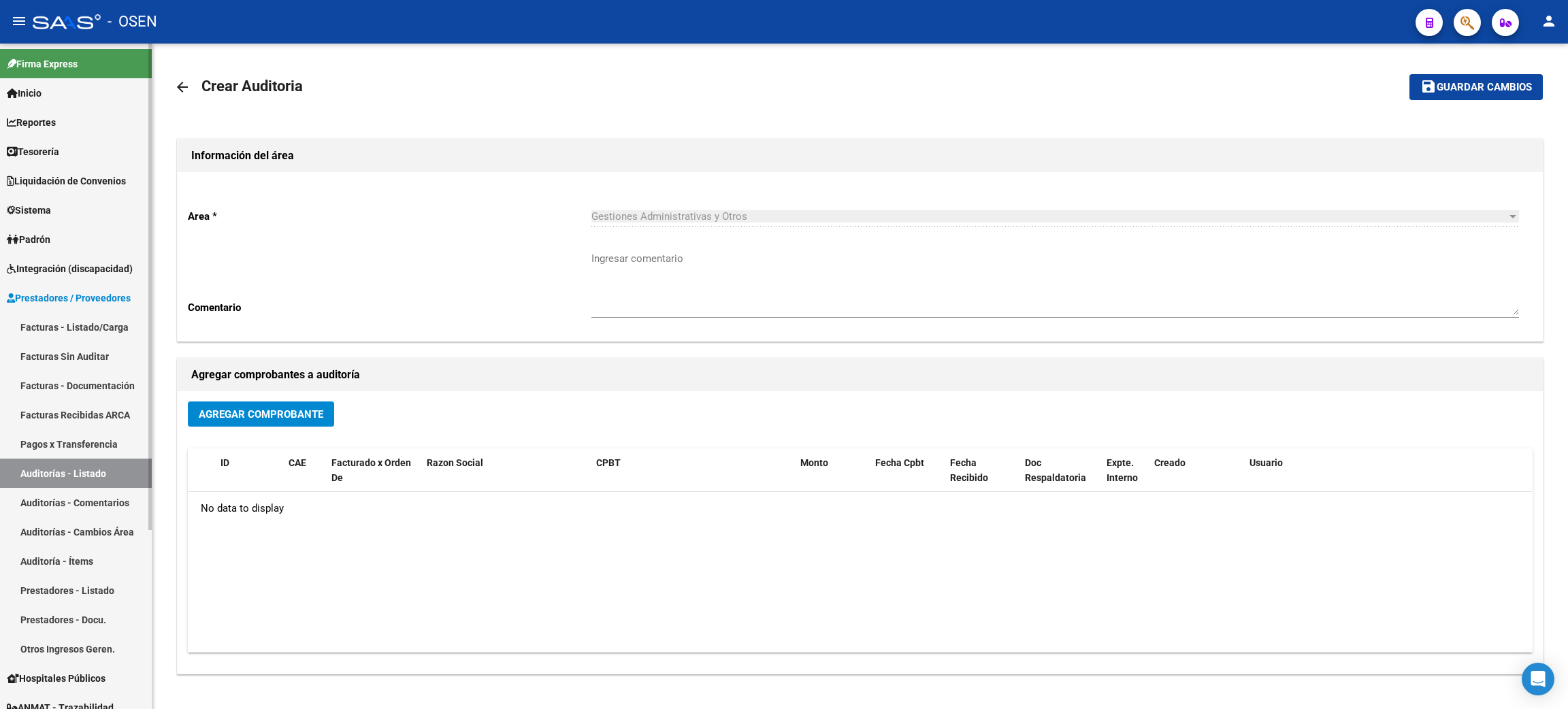
click at [89, 176] on span "Liquidación de Convenios" at bounding box center [66, 180] width 119 height 15
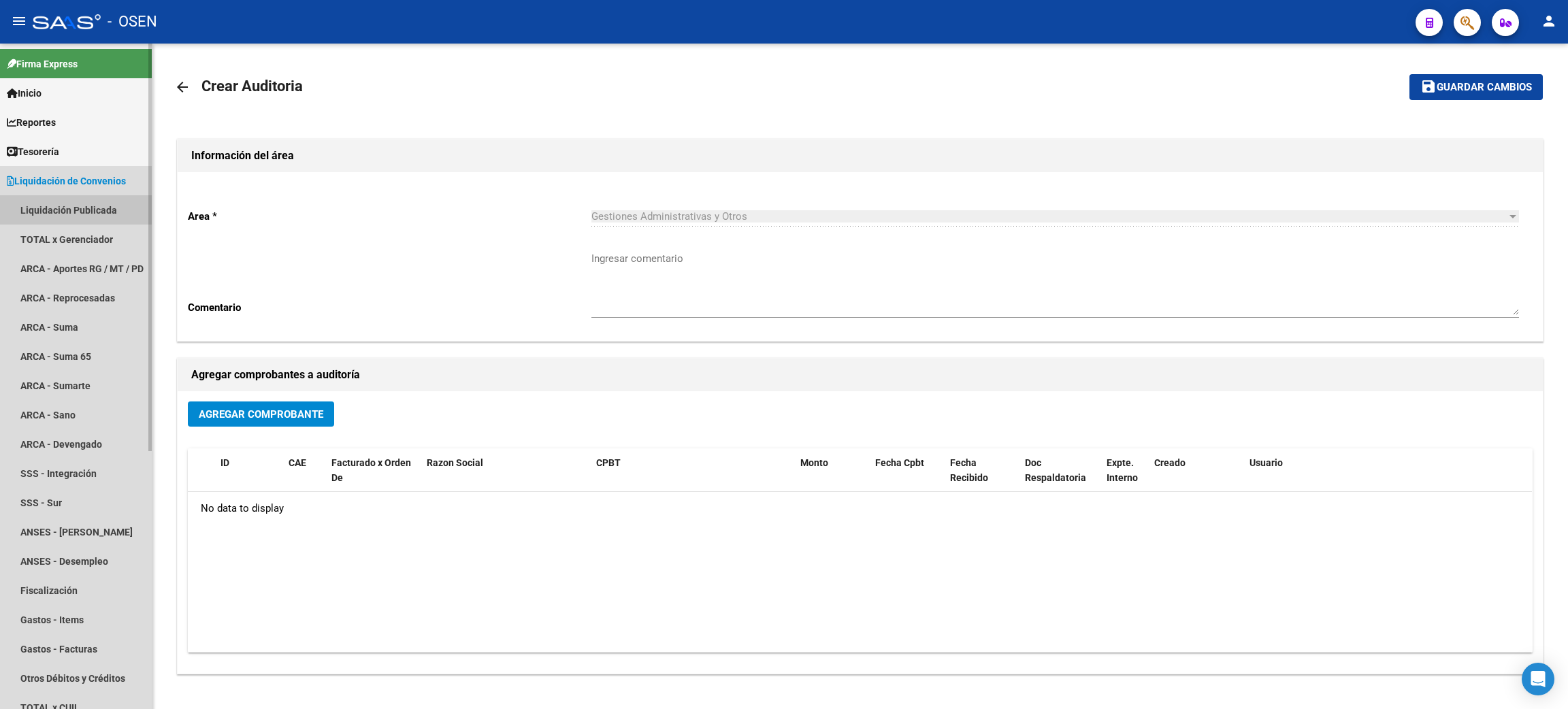
click at [76, 213] on link "Liquidación Publicada" at bounding box center [75, 210] width 152 height 29
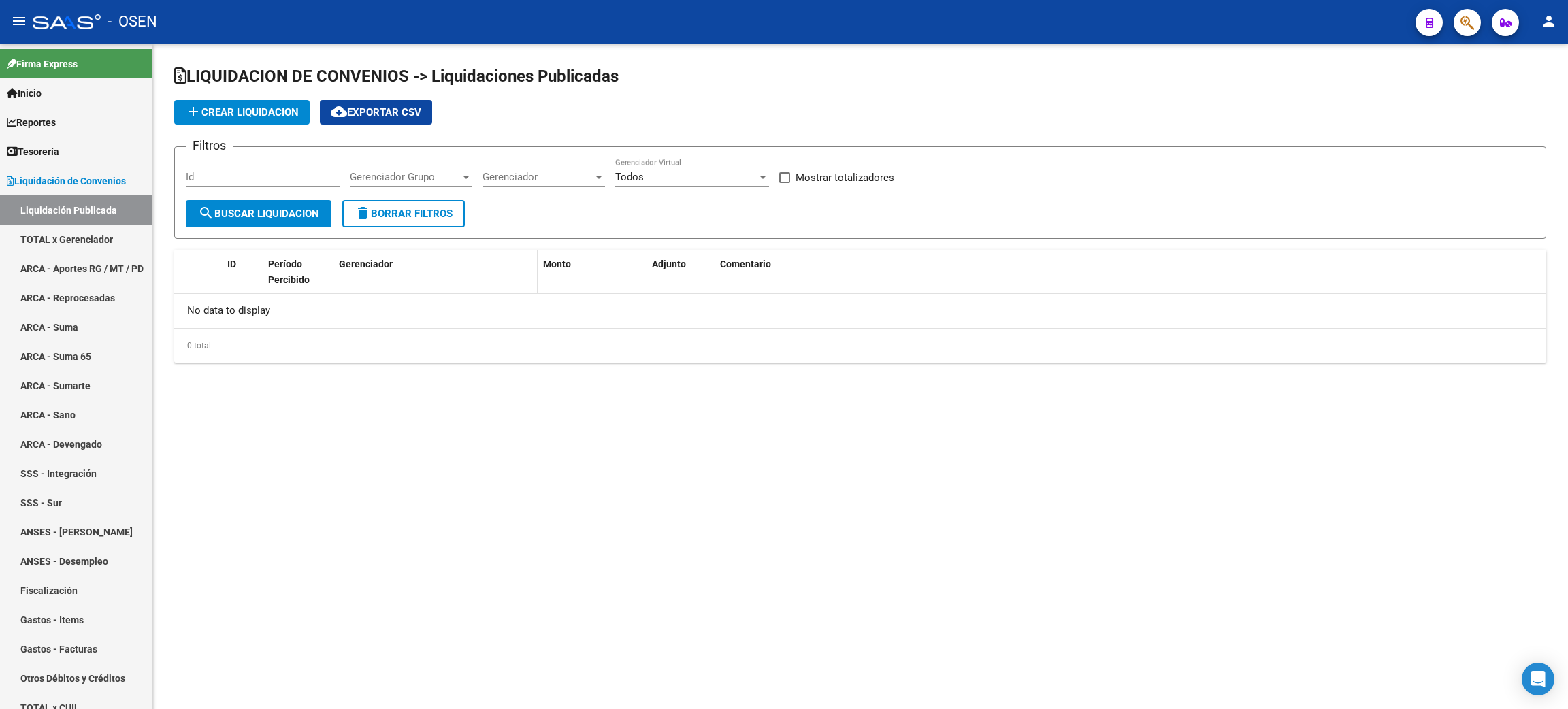
checkbox input "true"
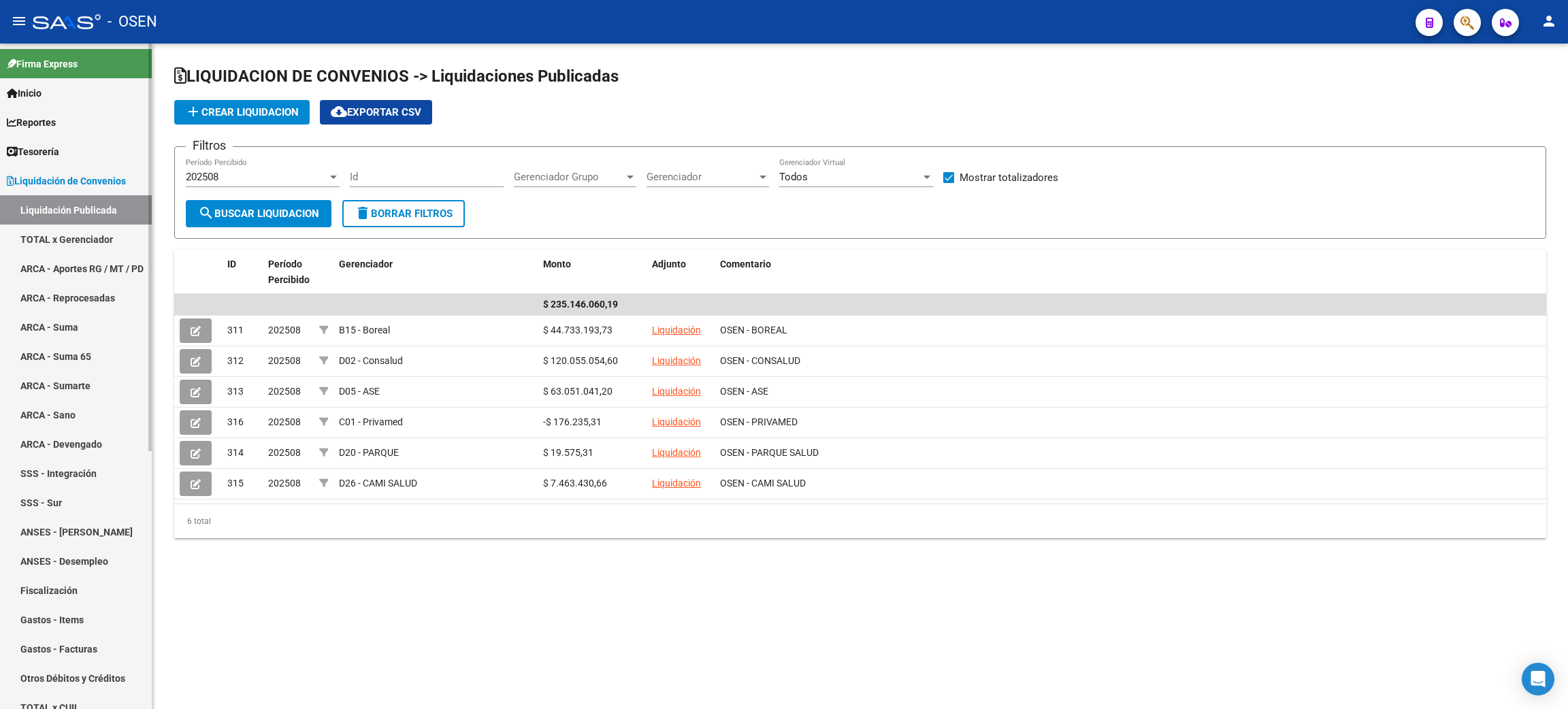
click at [59, 155] on span "Tesorería" at bounding box center [33, 151] width 52 height 15
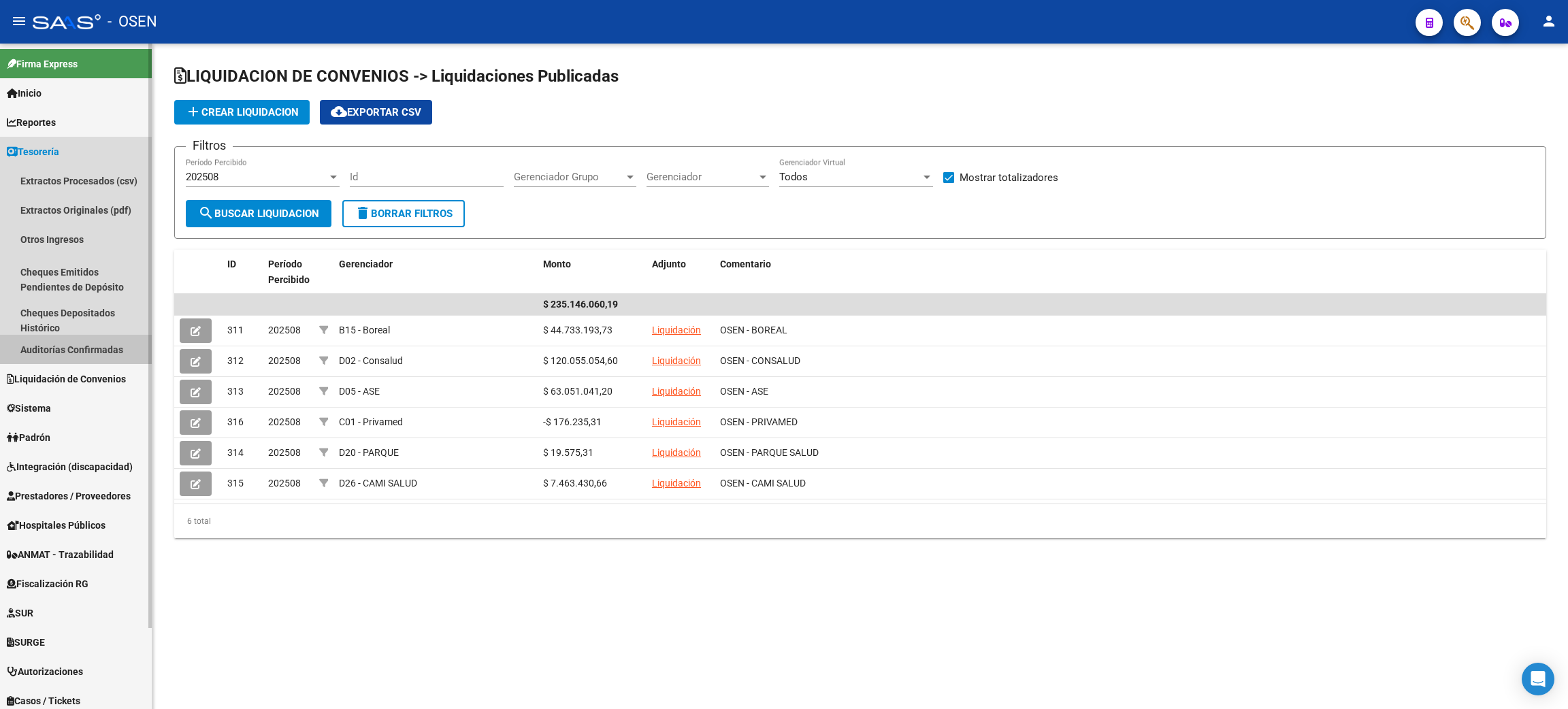
click at [64, 345] on link "Auditorías Confirmadas" at bounding box center [75, 350] width 152 height 29
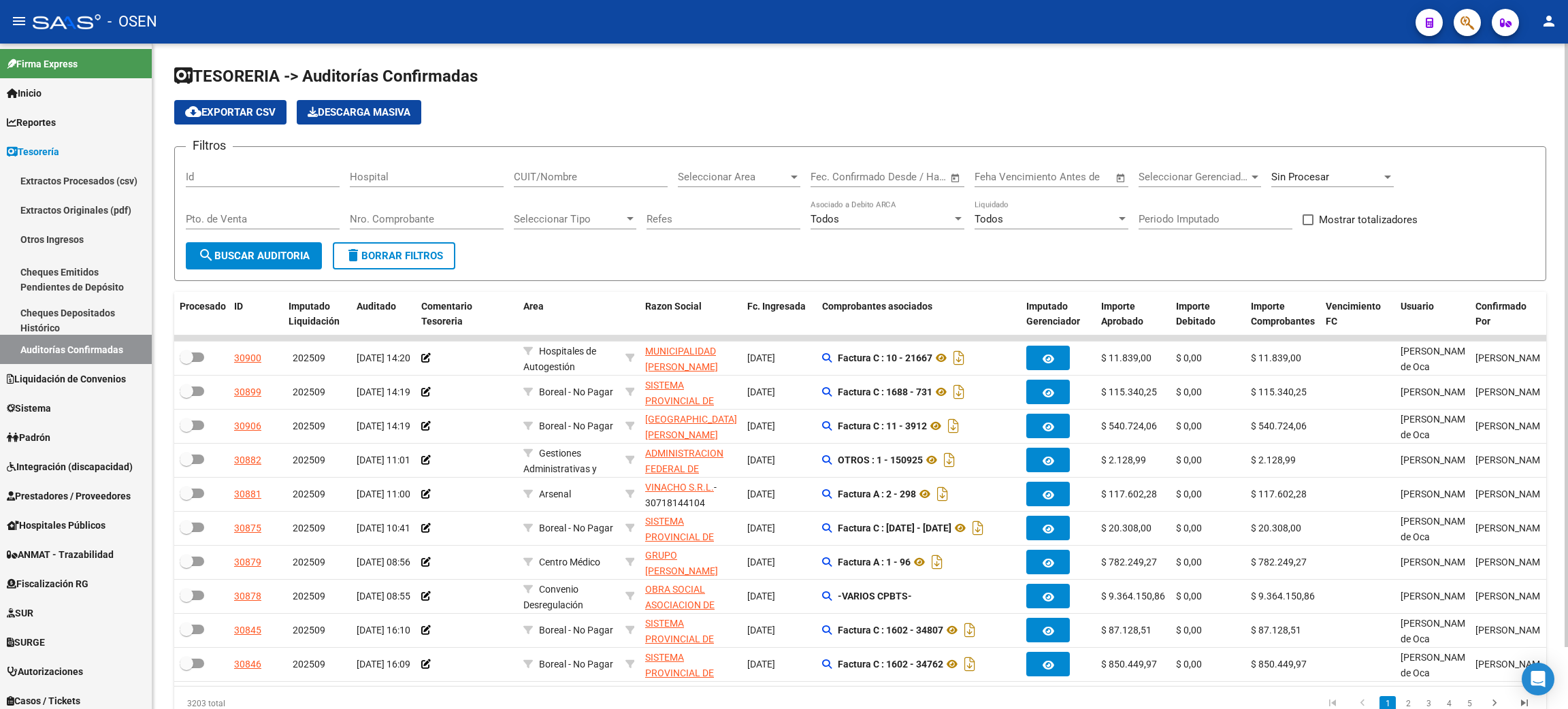
click at [736, 178] on span "Seleccionar Area" at bounding box center [733, 177] width 110 height 13
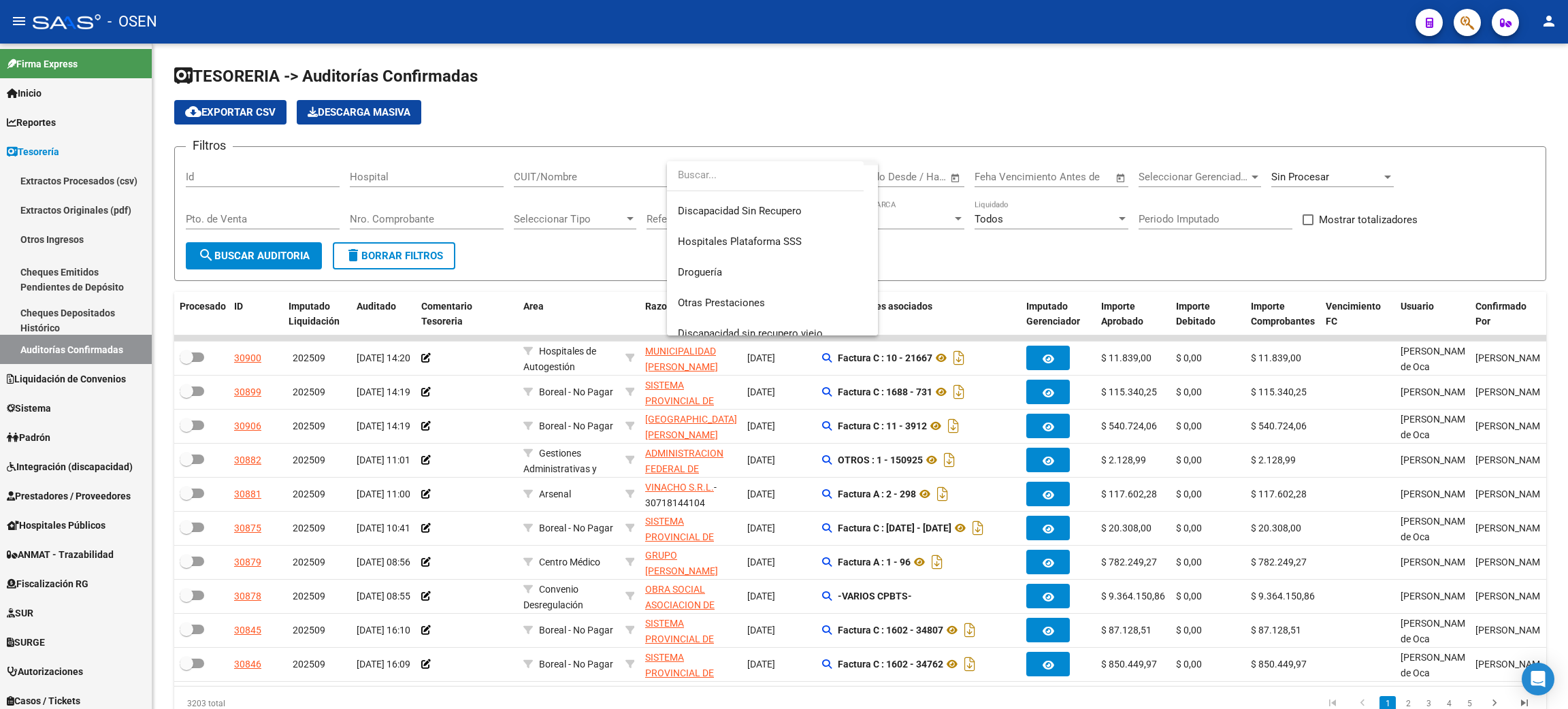
scroll to position [306, 0]
click at [758, 263] on span "Otras Prestaciones" at bounding box center [721, 269] width 87 height 13
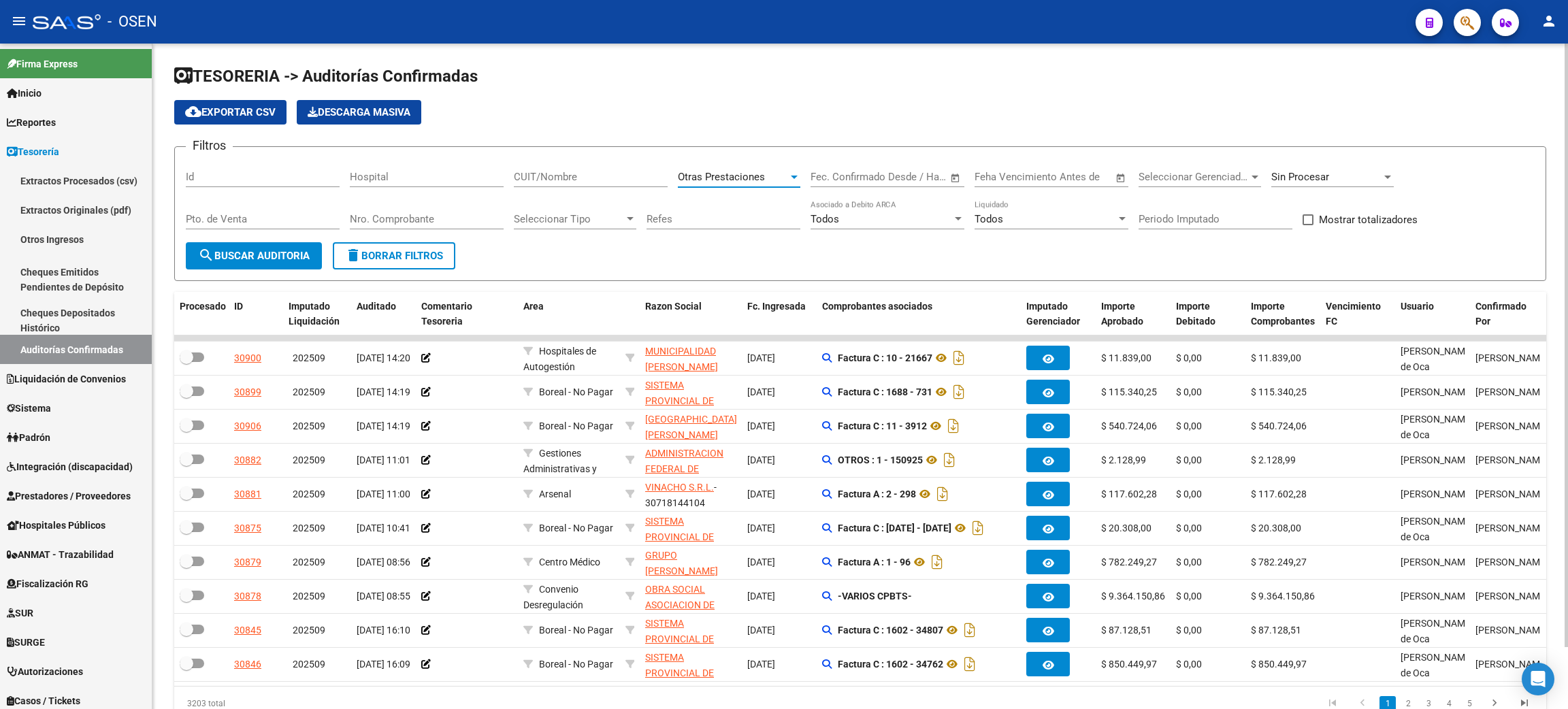
click at [267, 266] on button "search Buscar Auditoria" at bounding box center [254, 256] width 136 height 27
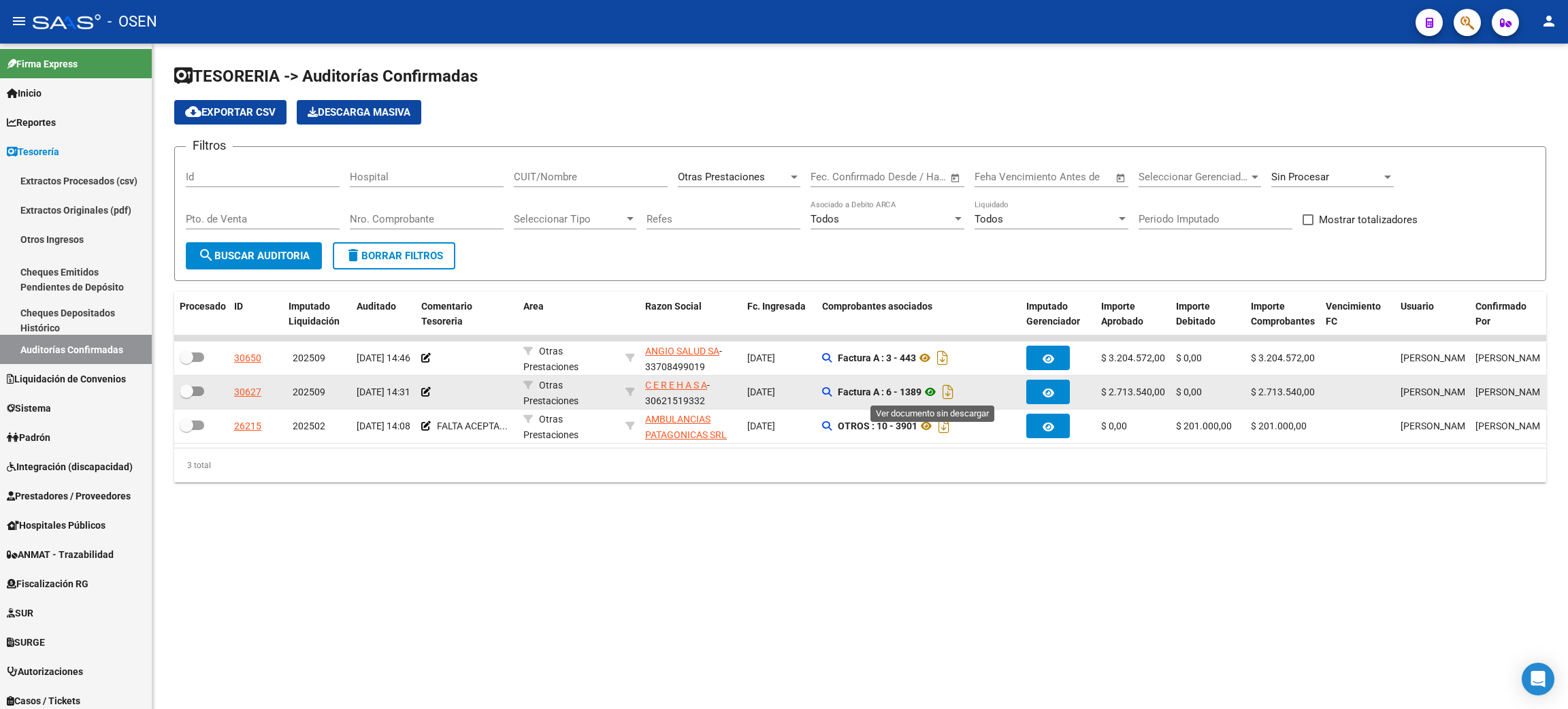
click at [935, 392] on icon at bounding box center [930, 392] width 17 height 16
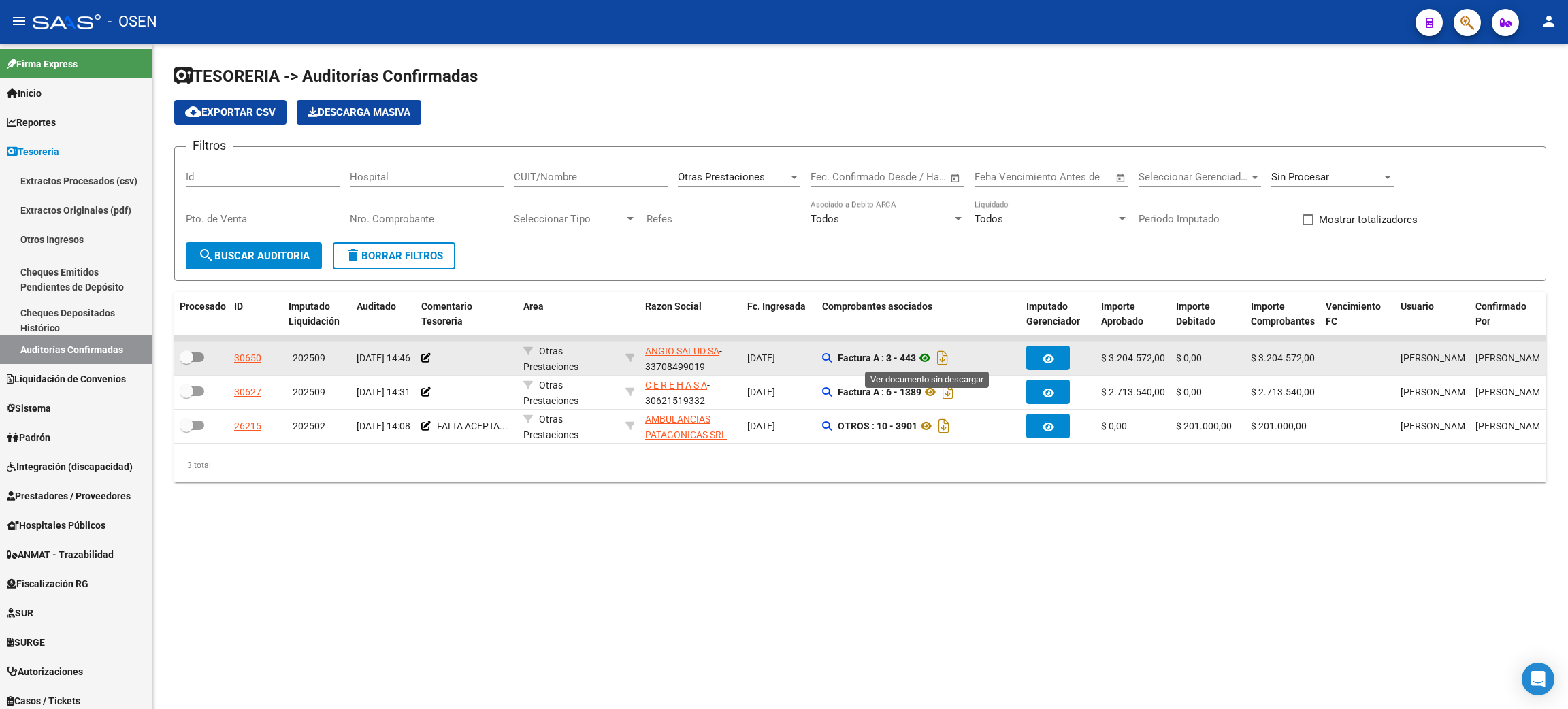
click at [924, 354] on icon at bounding box center [924, 357] width 17 height 16
click at [251, 363] on div "30650" at bounding box center [247, 358] width 27 height 15
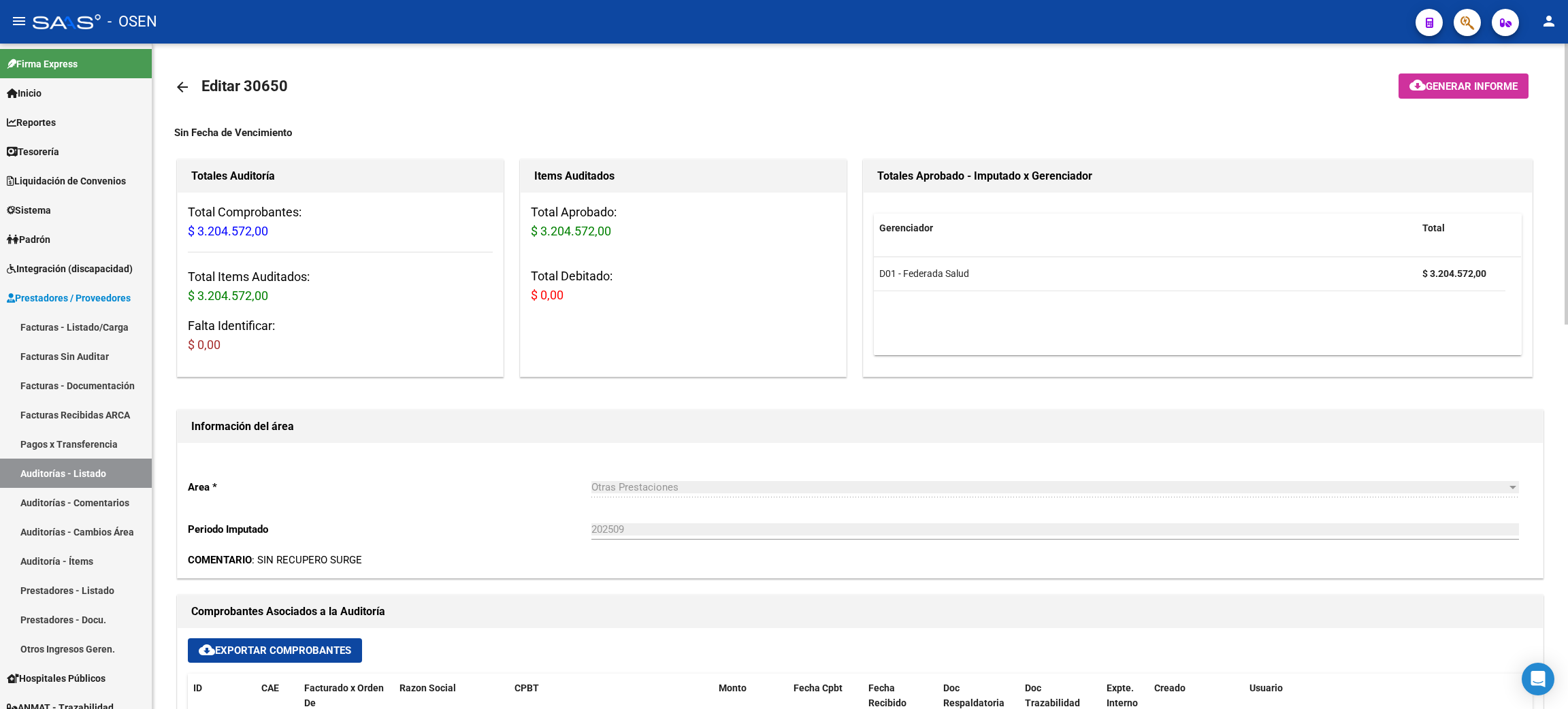
scroll to position [306, 0]
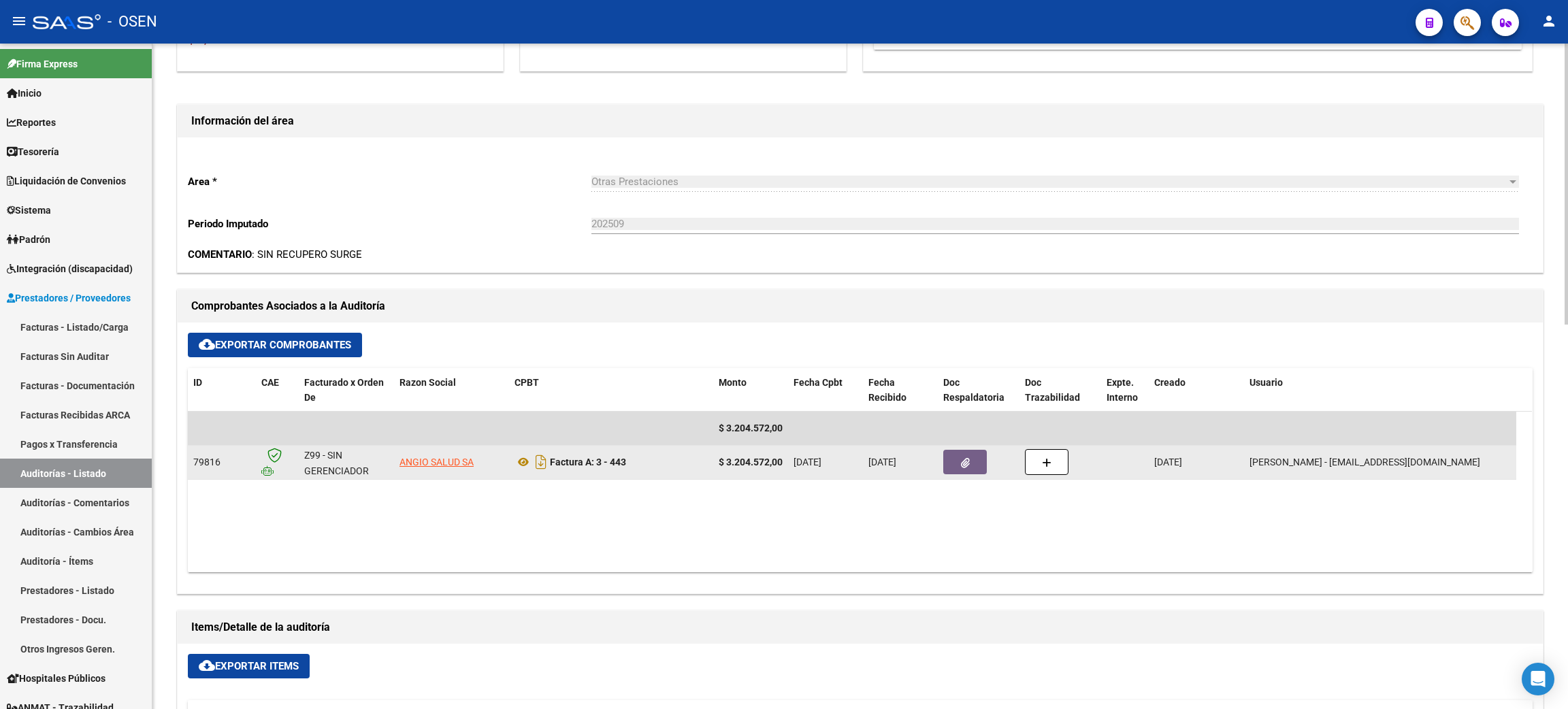
click at [958, 454] on button "button" at bounding box center [965, 461] width 43 height 24
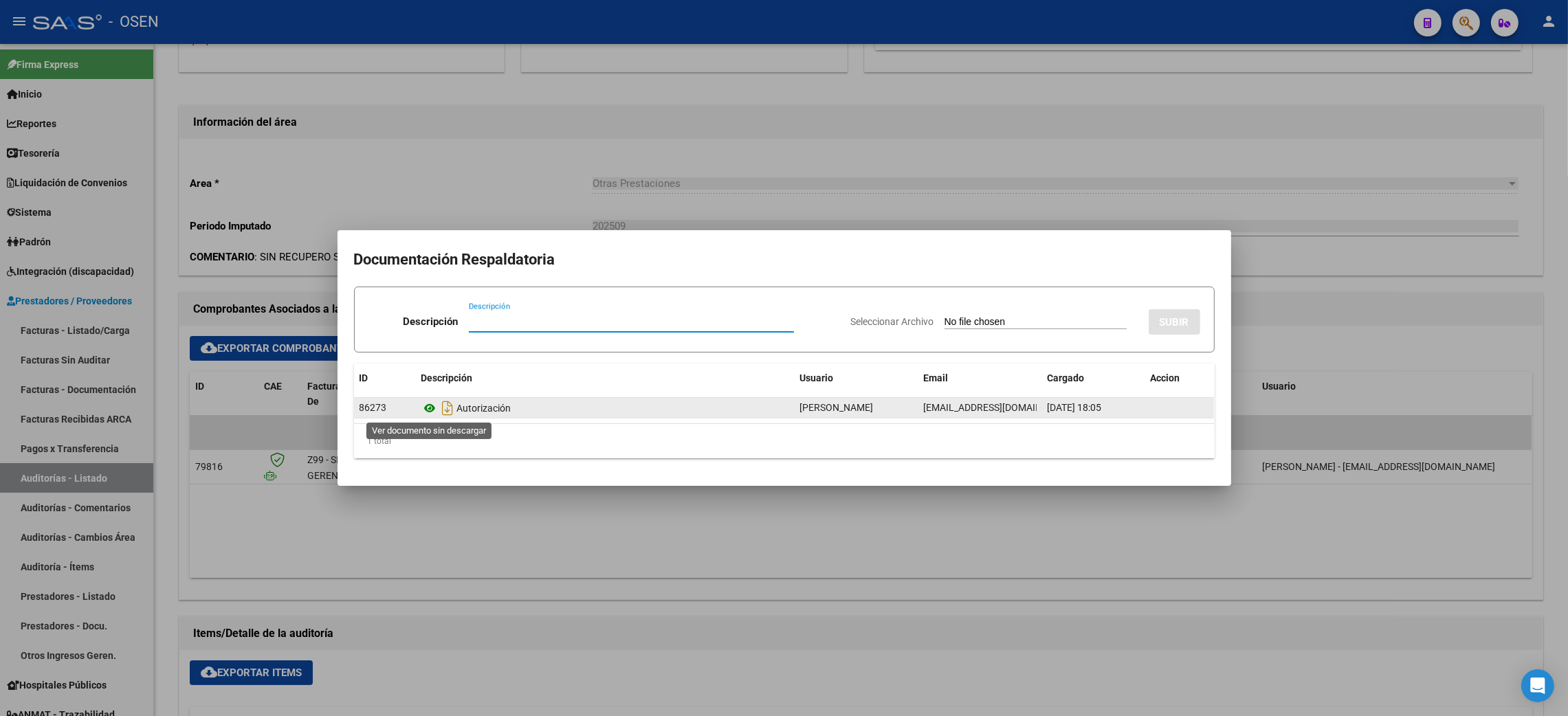
click at [427, 410] on icon at bounding box center [430, 407] width 18 height 16
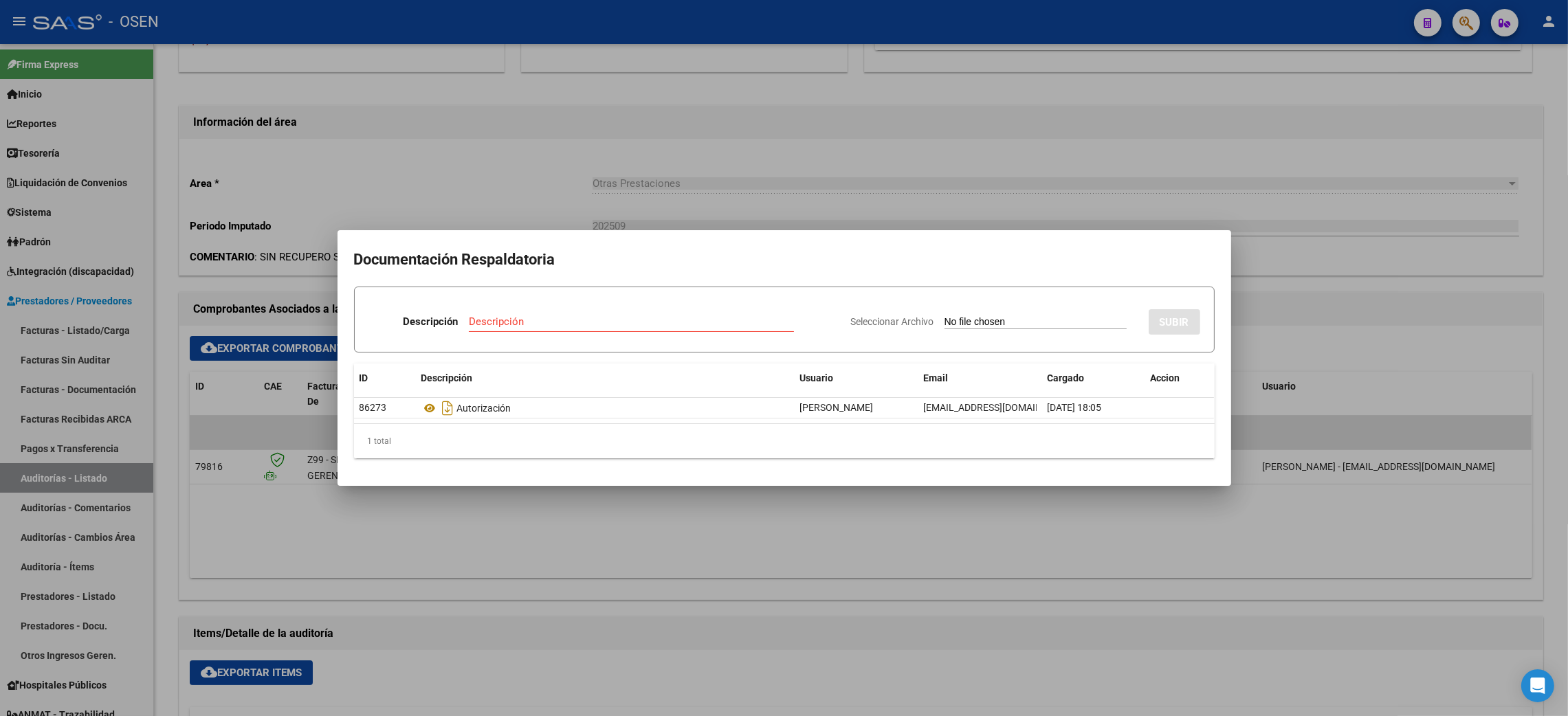
click at [613, 558] on div at bounding box center [784, 358] width 1568 height 716
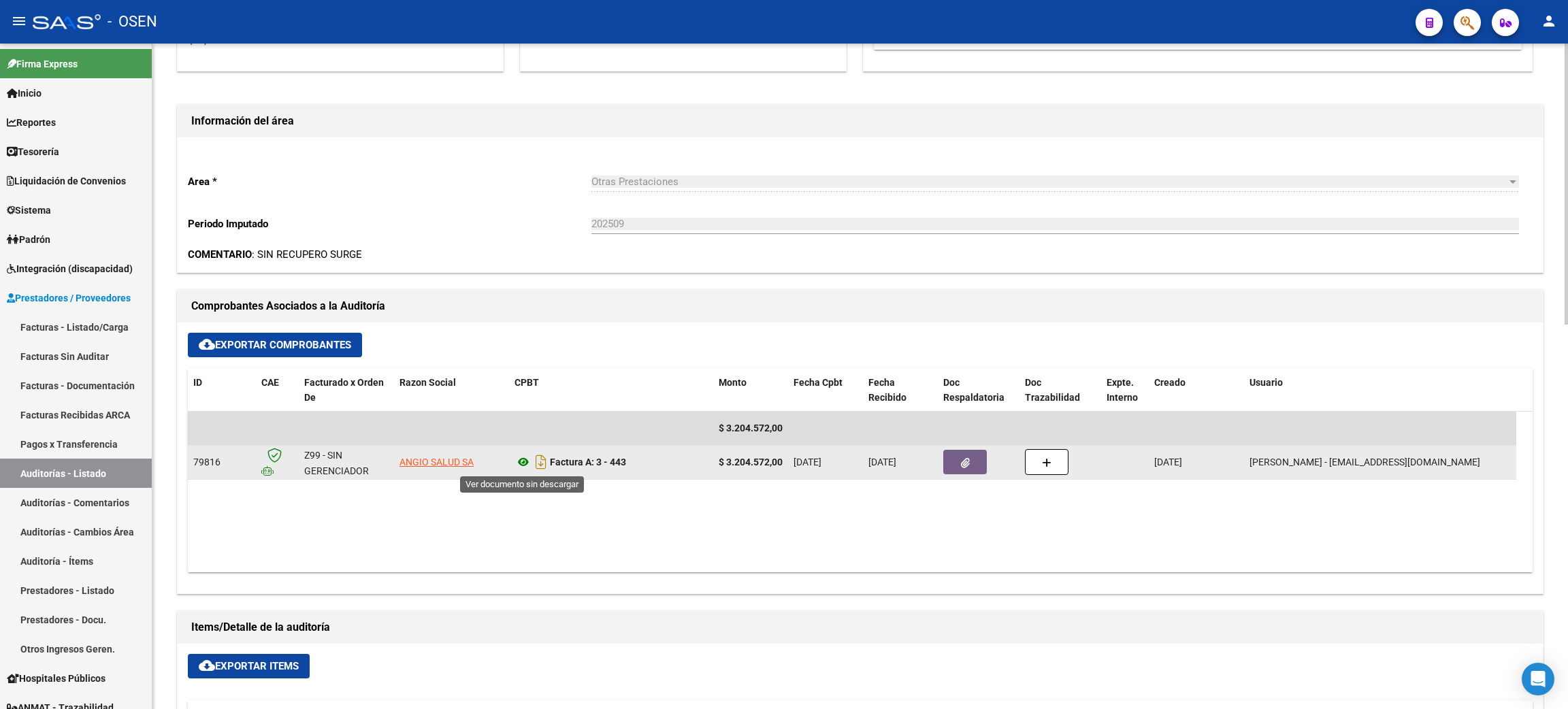
click at [516, 464] on icon at bounding box center [523, 461] width 17 height 16
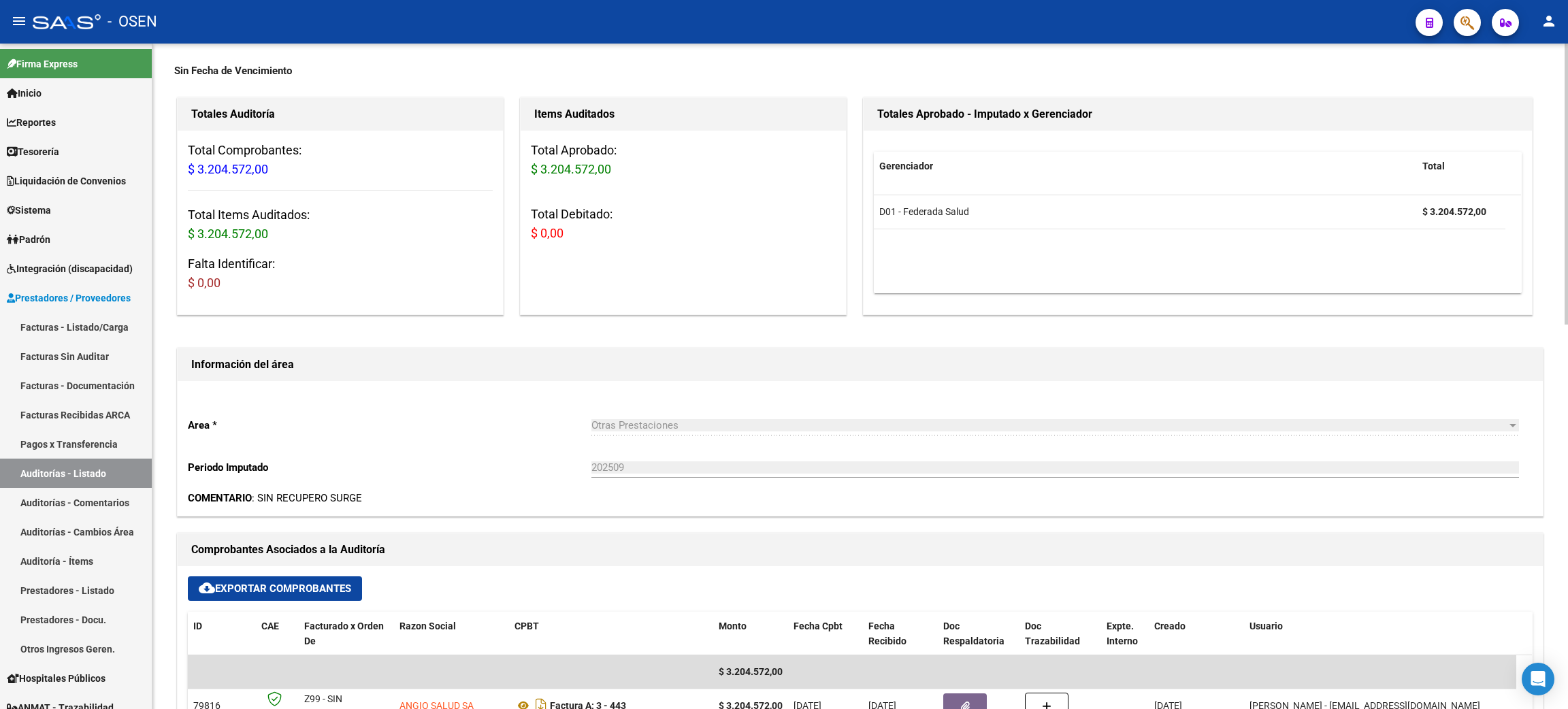
scroll to position [0, 0]
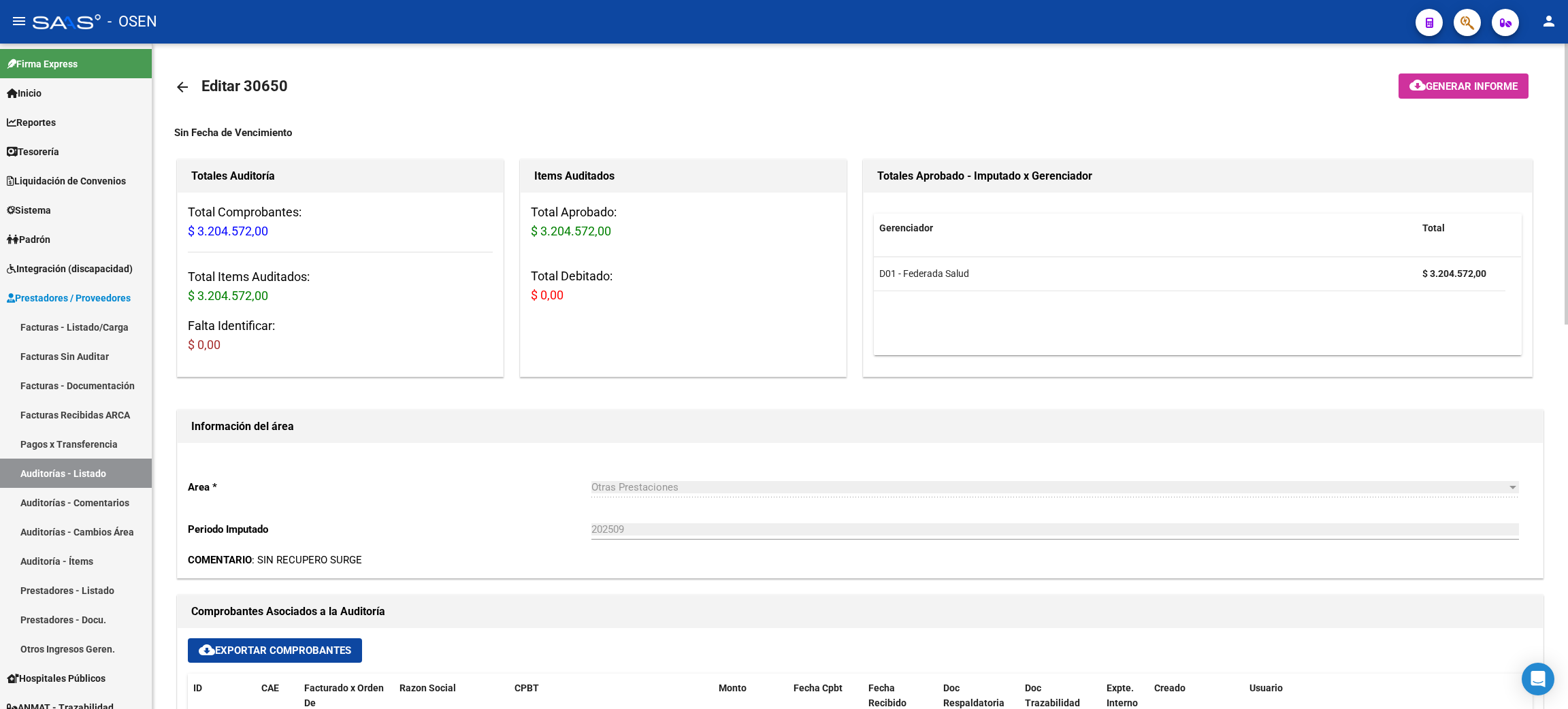
click at [178, 87] on mat-icon "arrow_back" at bounding box center [182, 87] width 16 height 16
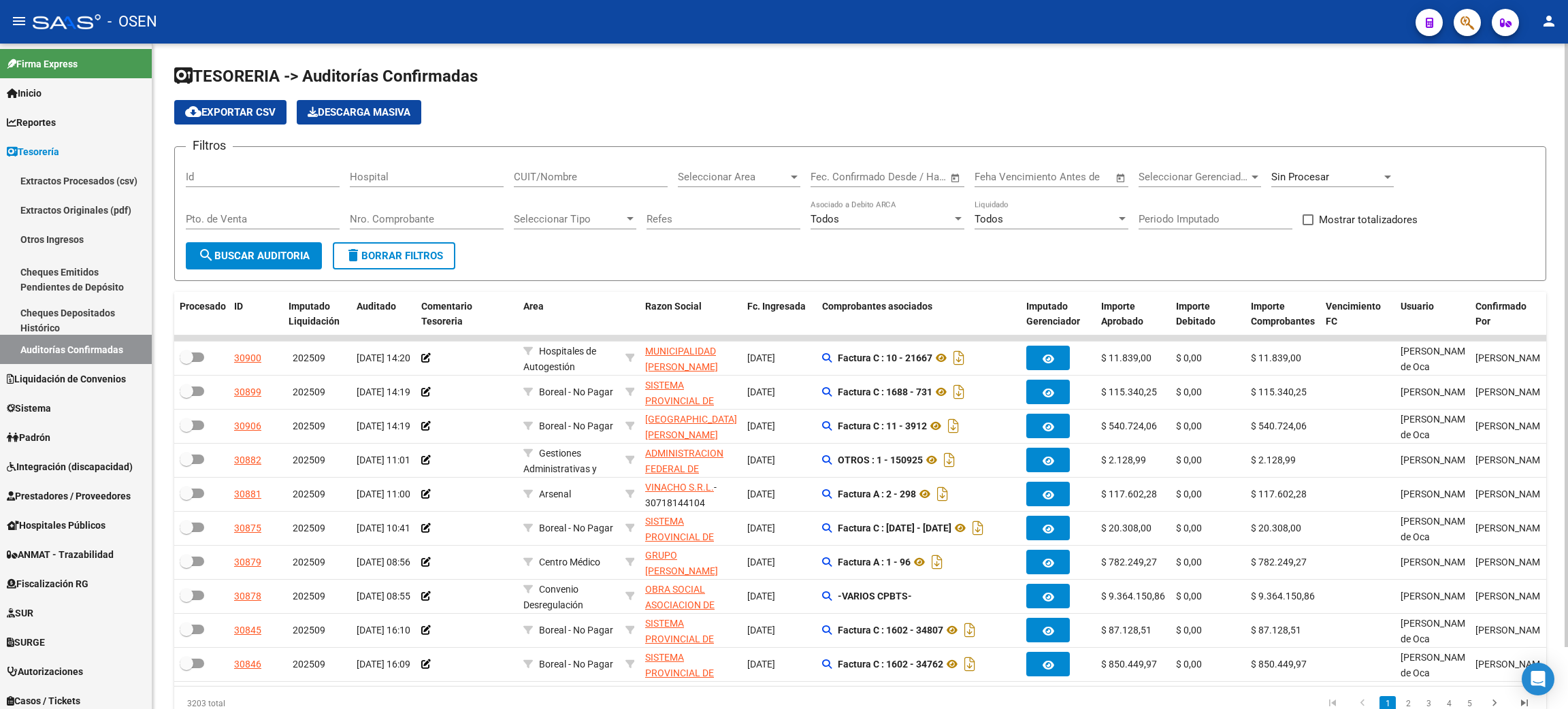
click at [699, 175] on span "Seleccionar Area" at bounding box center [733, 177] width 110 height 13
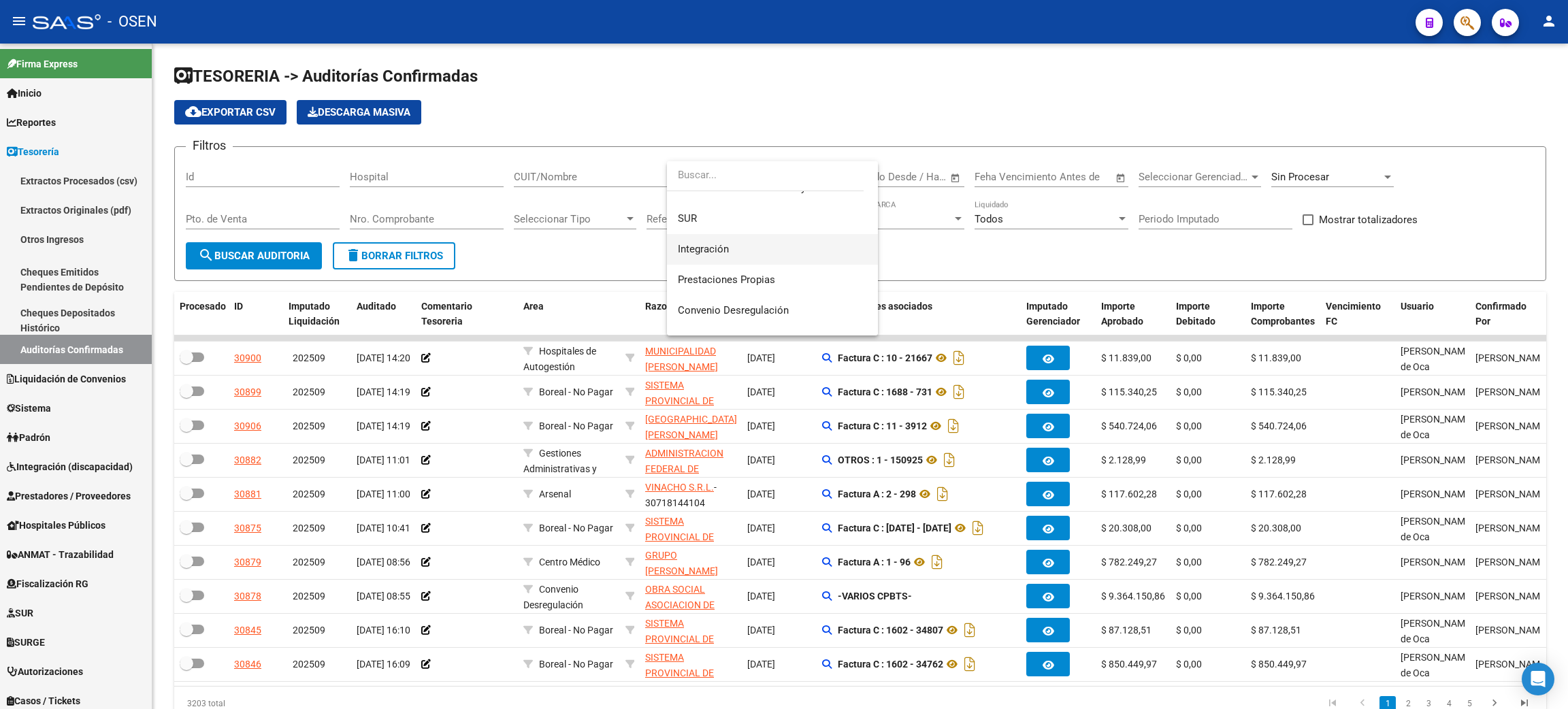
scroll to position [102, 0]
click at [851, 103] on div at bounding box center [784, 354] width 1568 height 709
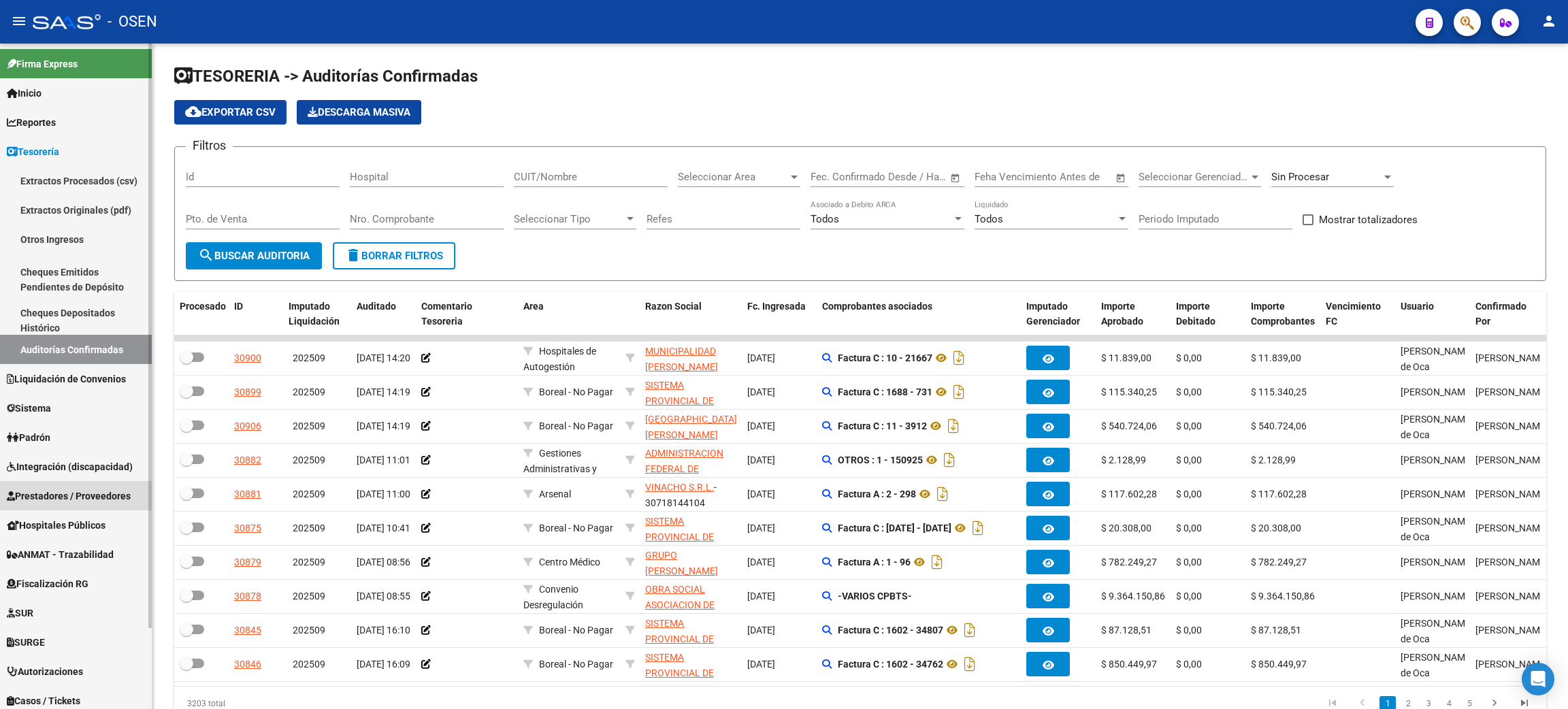
click at [36, 496] on span "Prestadores / Proveedores" at bounding box center [69, 496] width 124 height 15
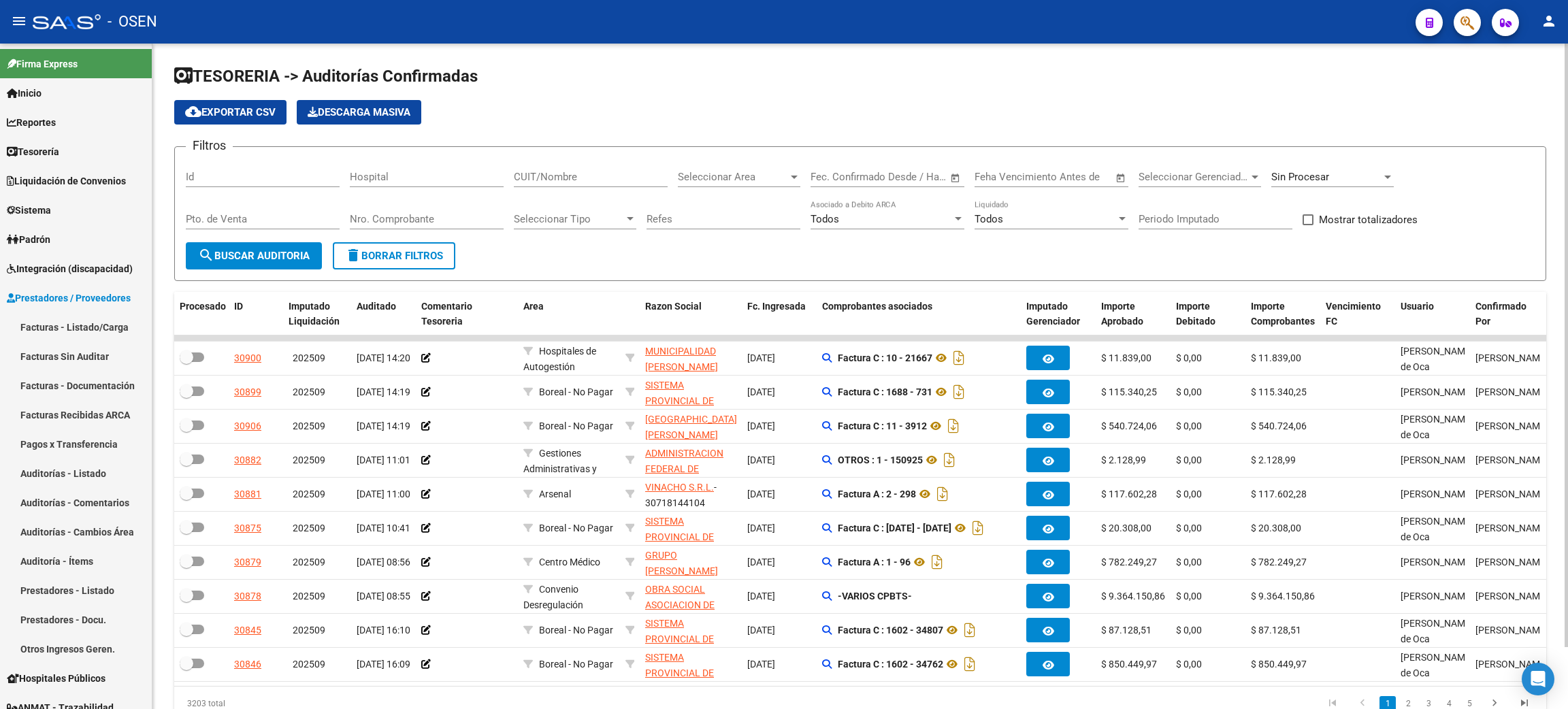
click at [45, 330] on link "Facturas - Listado/Carga" at bounding box center [75, 327] width 152 height 29
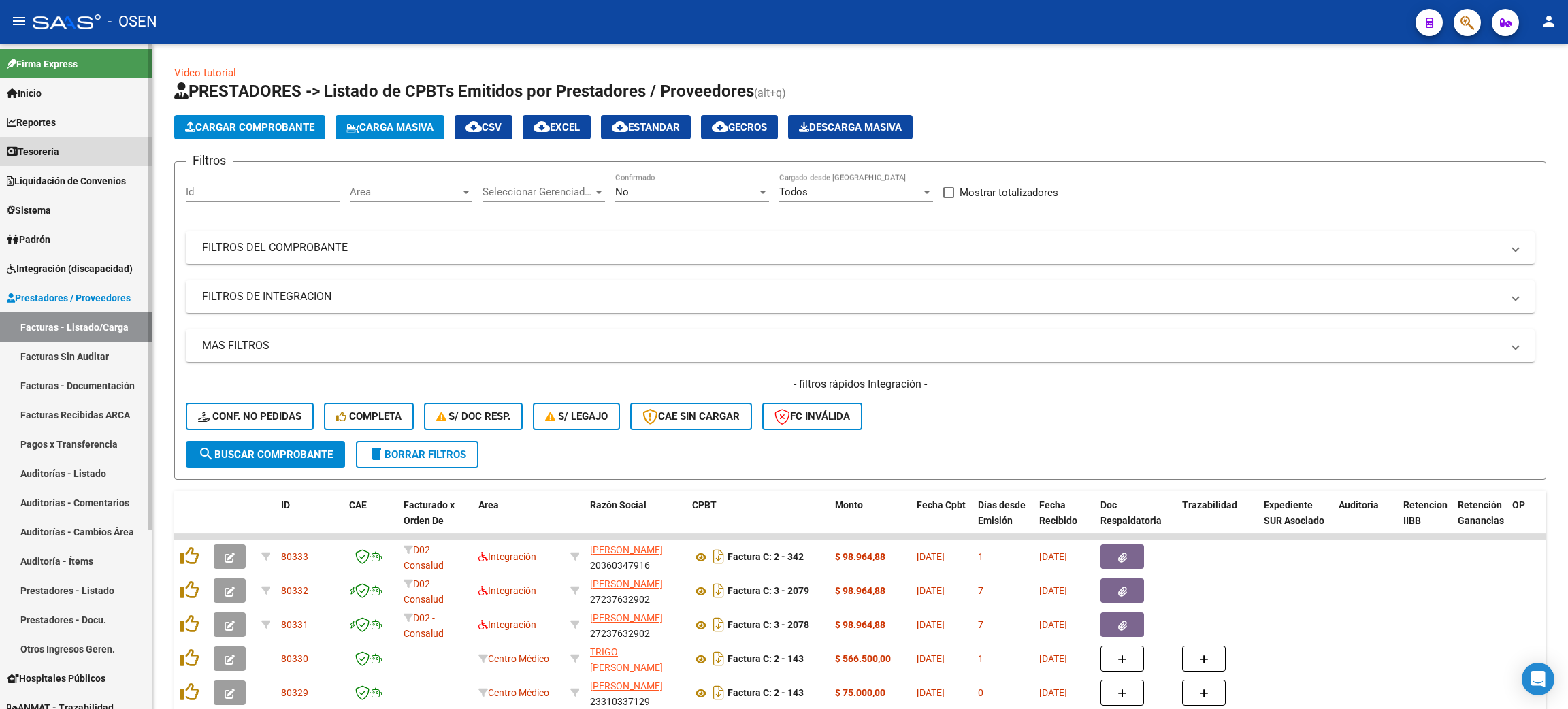
click at [81, 162] on link "Tesorería" at bounding box center [75, 152] width 152 height 29
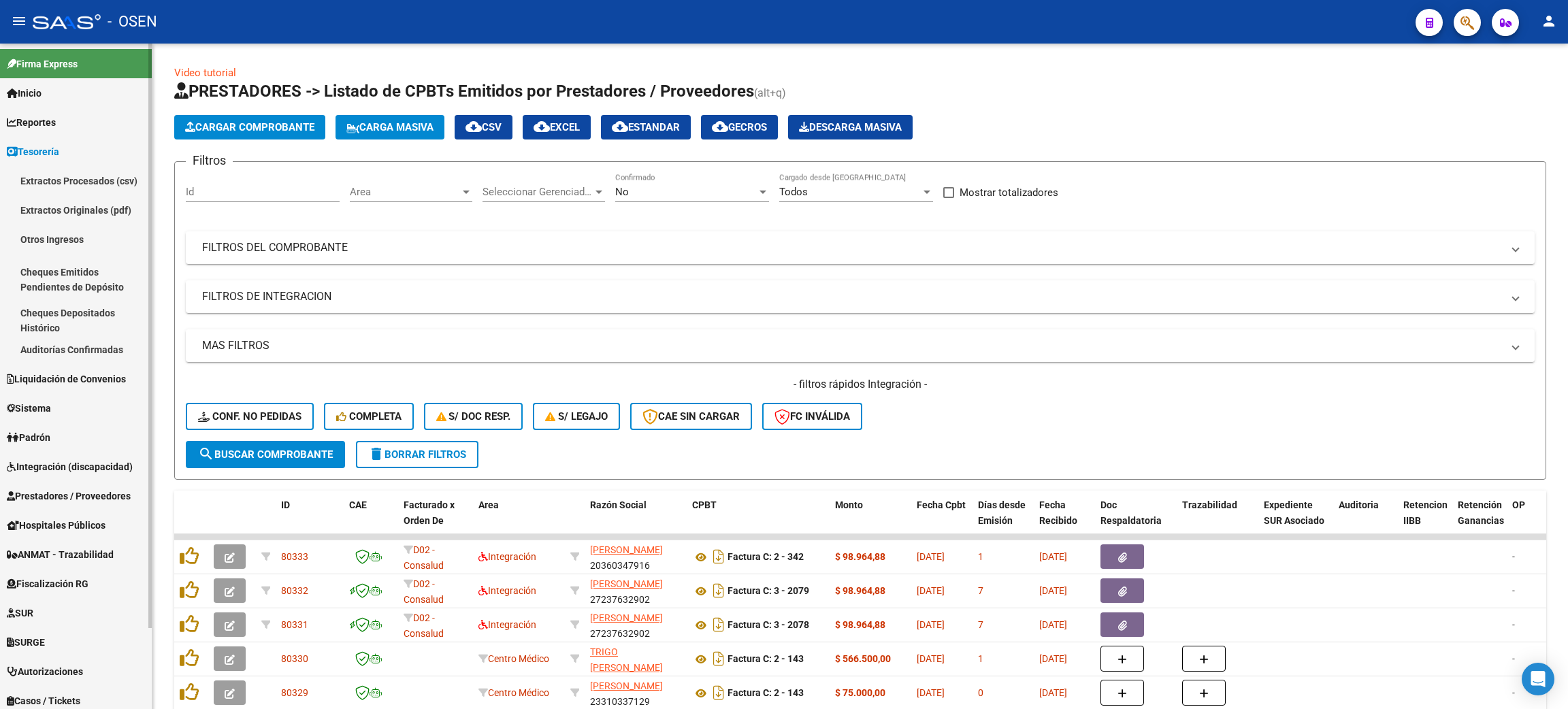
click at [101, 349] on link "Auditorías Confirmadas" at bounding box center [75, 350] width 152 height 29
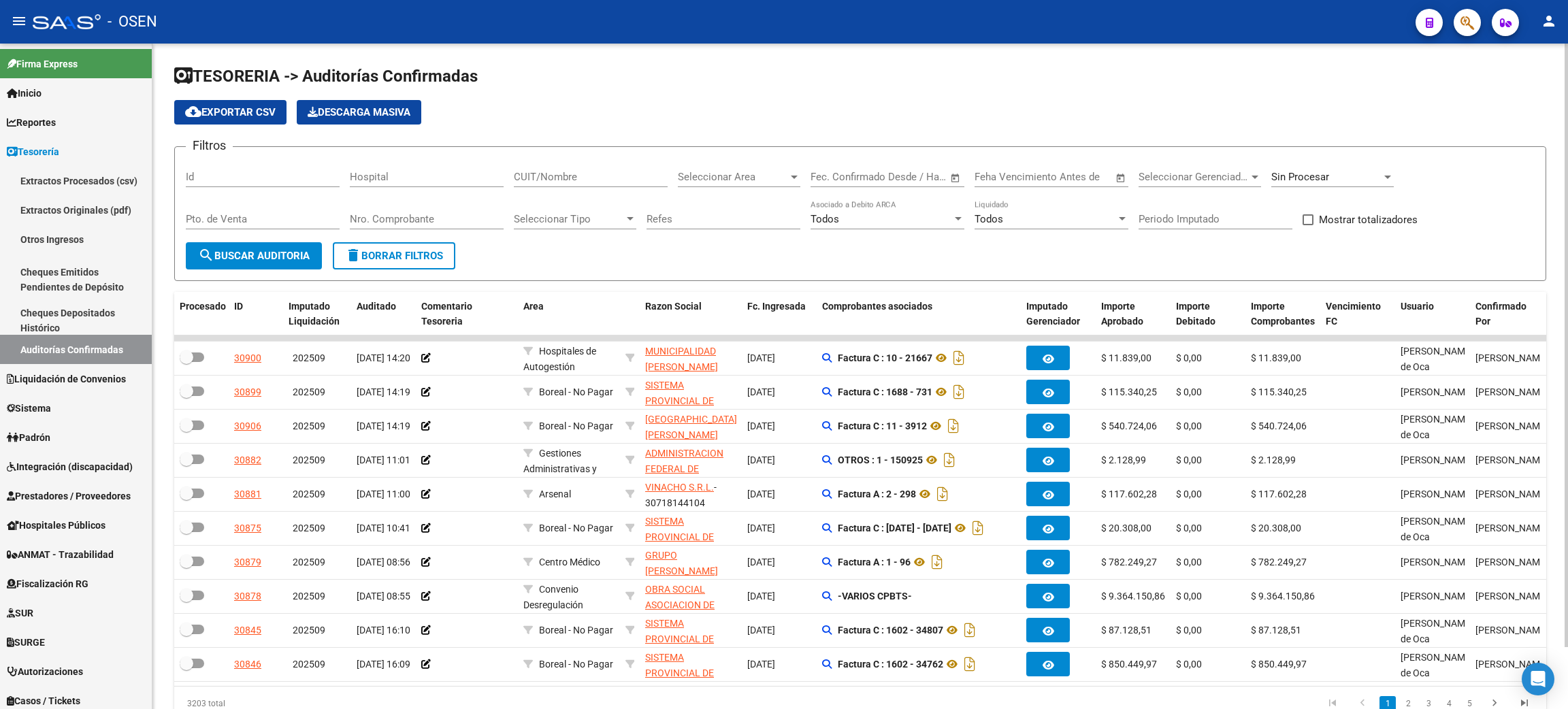
click at [770, 169] on div "Seleccionar Area Seleccionar Area" at bounding box center [738, 173] width 122 height 29
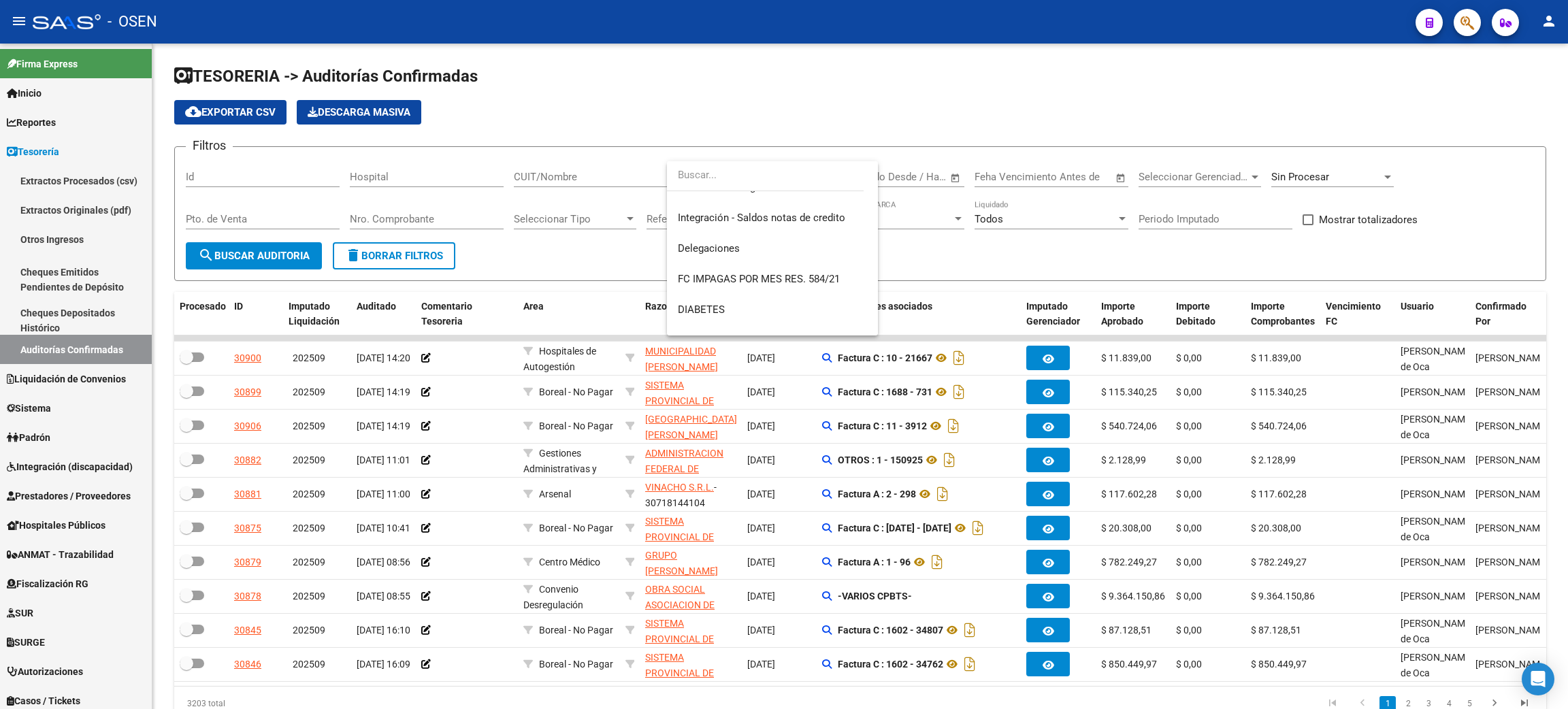
scroll to position [591, 0]
click at [770, 293] on span "Boreal - No Pagar" at bounding box center [772, 290] width 189 height 31
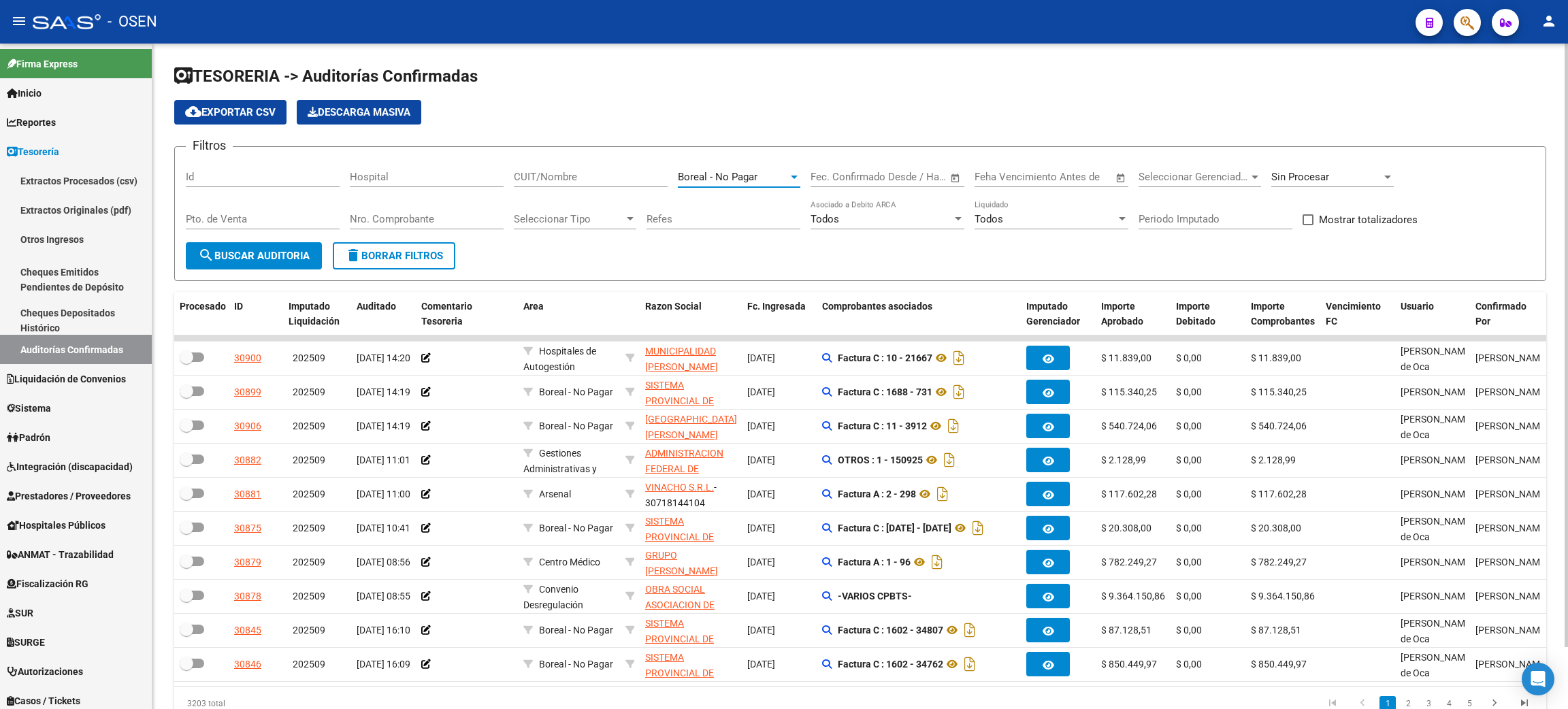
click at [961, 178] on span "Open calendar" at bounding box center [955, 178] width 33 height 33
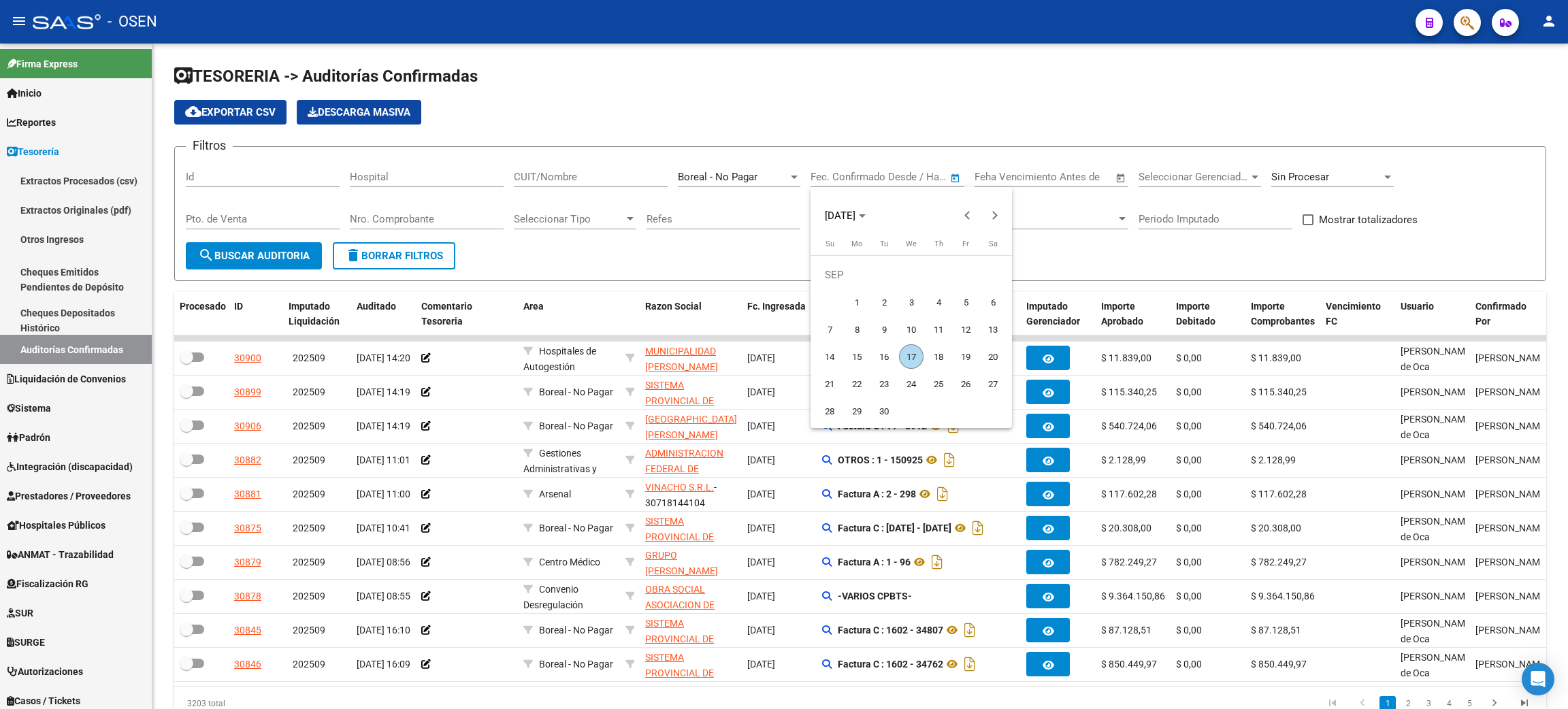
click at [858, 300] on span "1" at bounding box center [856, 302] width 24 height 24
type input "[DATE]"
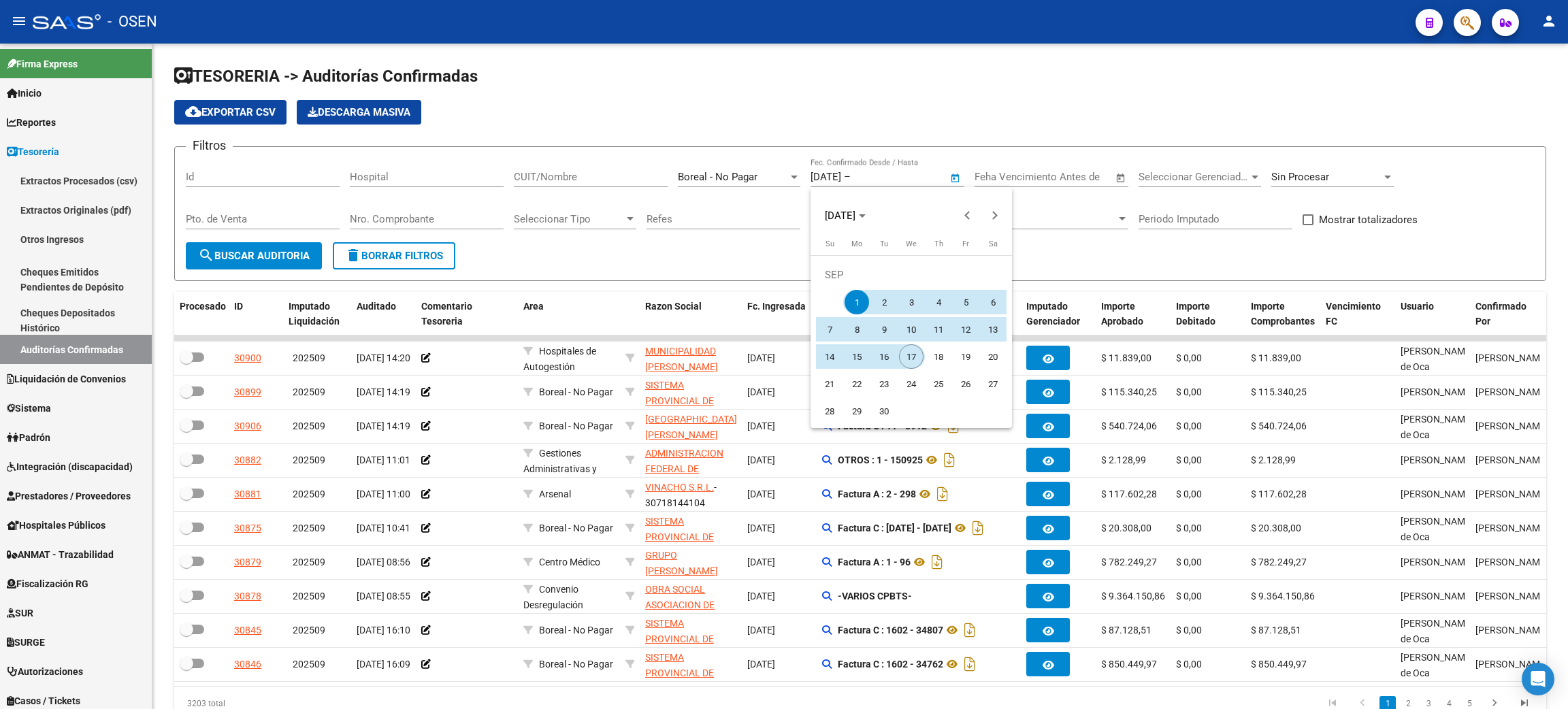
click at [909, 359] on span "17" at bounding box center [911, 357] width 24 height 24
type input "[DATE]"
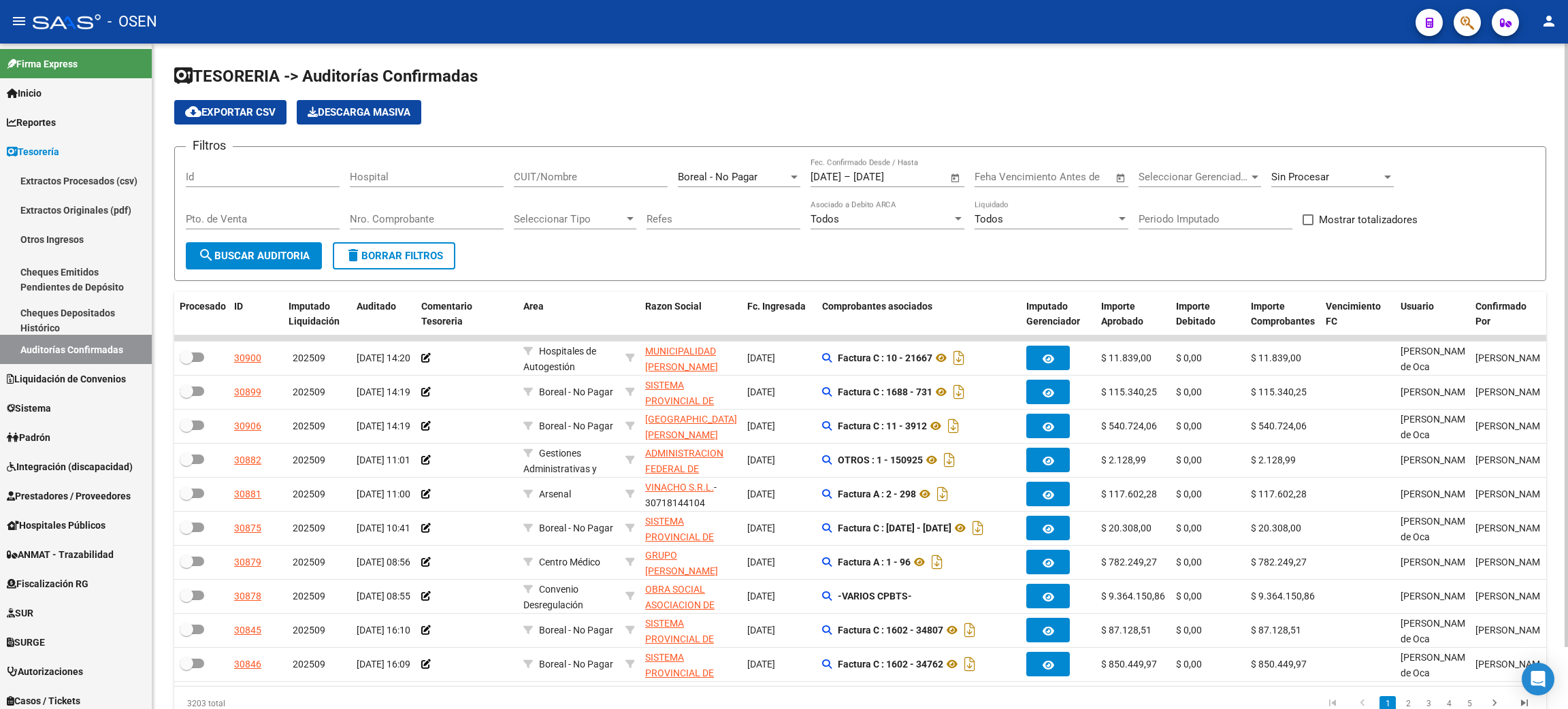
click at [256, 263] on button "search Buscar Auditoria" at bounding box center [254, 256] width 136 height 27
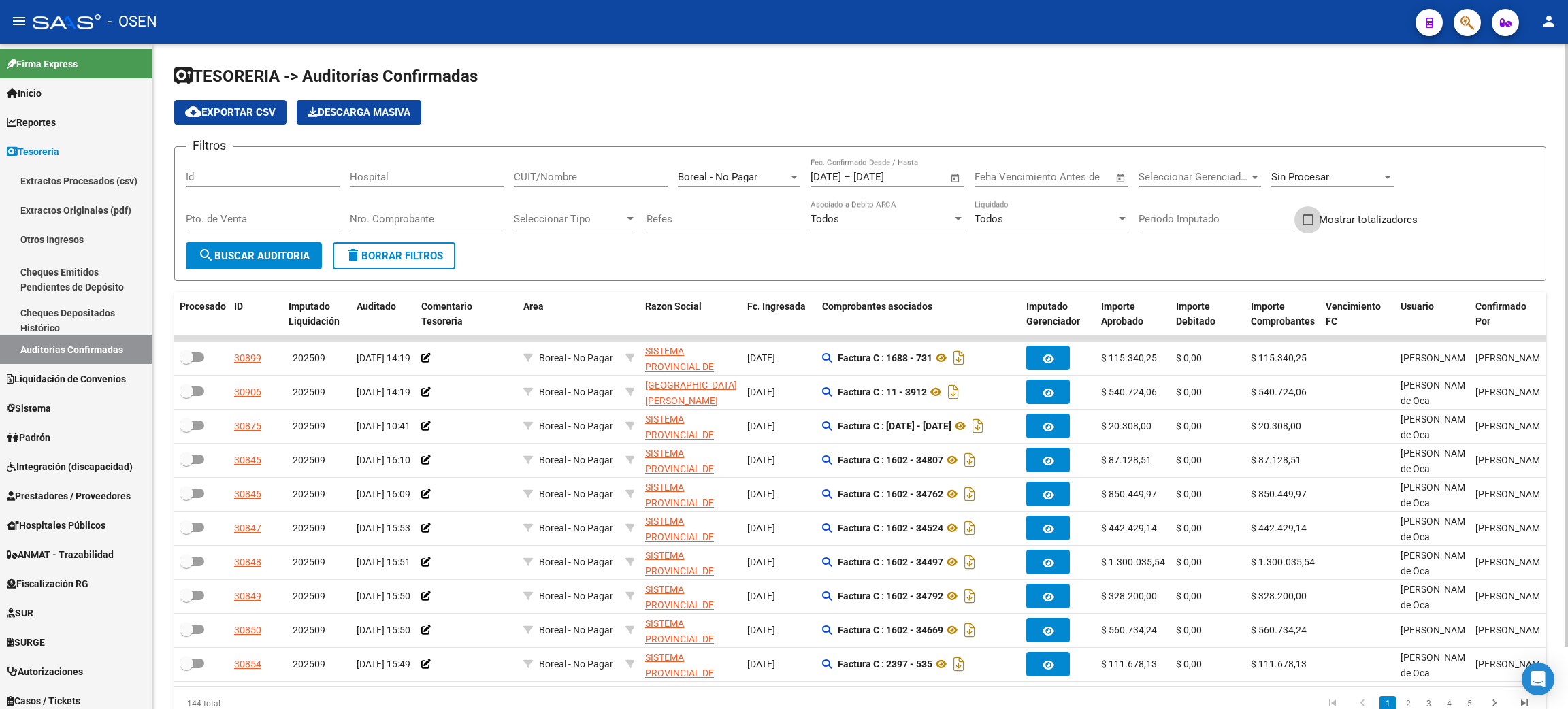
click at [1365, 220] on span "Mostrar totalizadores" at bounding box center [1367, 220] width 99 height 16
click at [1308, 225] on input "Mostrar totalizadores" at bounding box center [1307, 225] width 1 height 1
checkbox input "true"
click at [263, 259] on span "search Buscar Auditoria" at bounding box center [254, 256] width 112 height 13
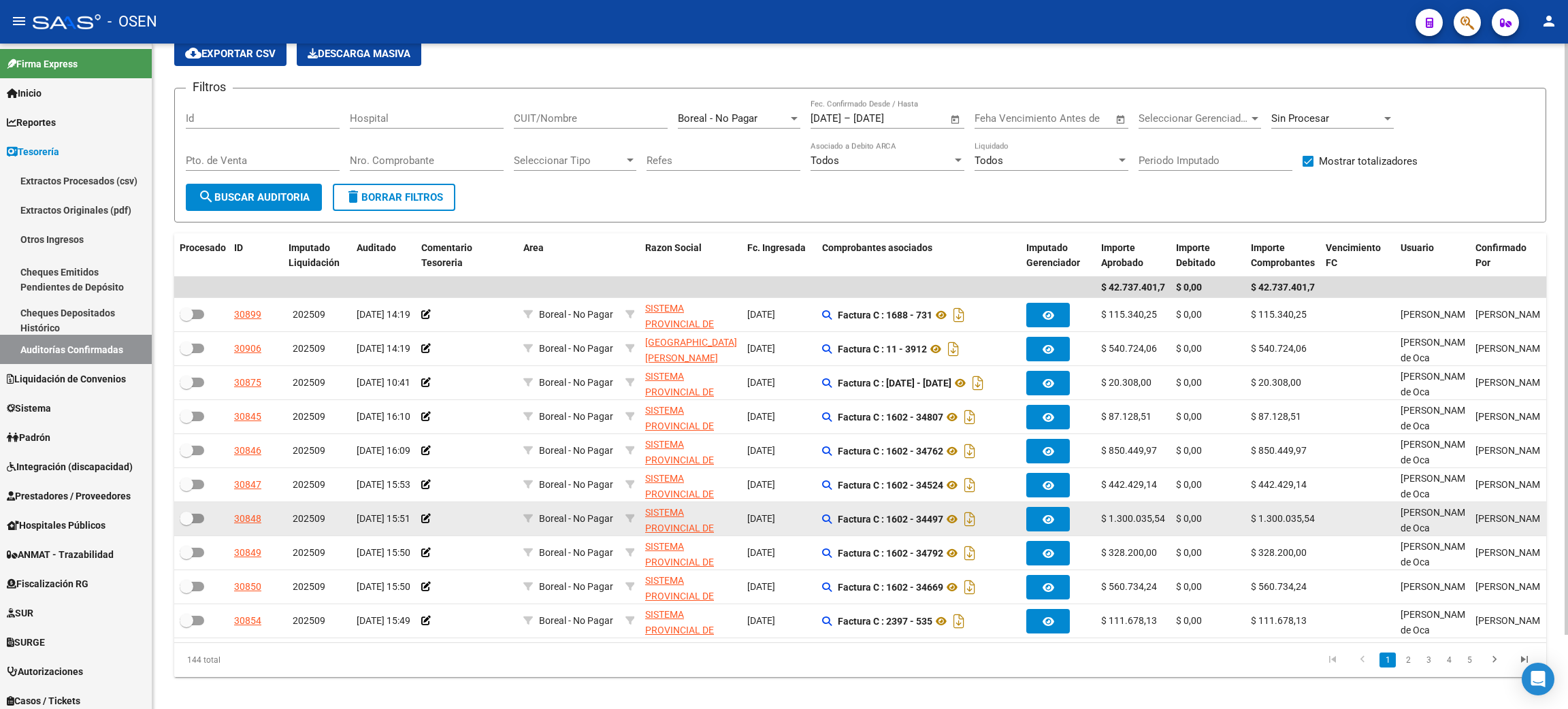
scroll to position [84, 0]
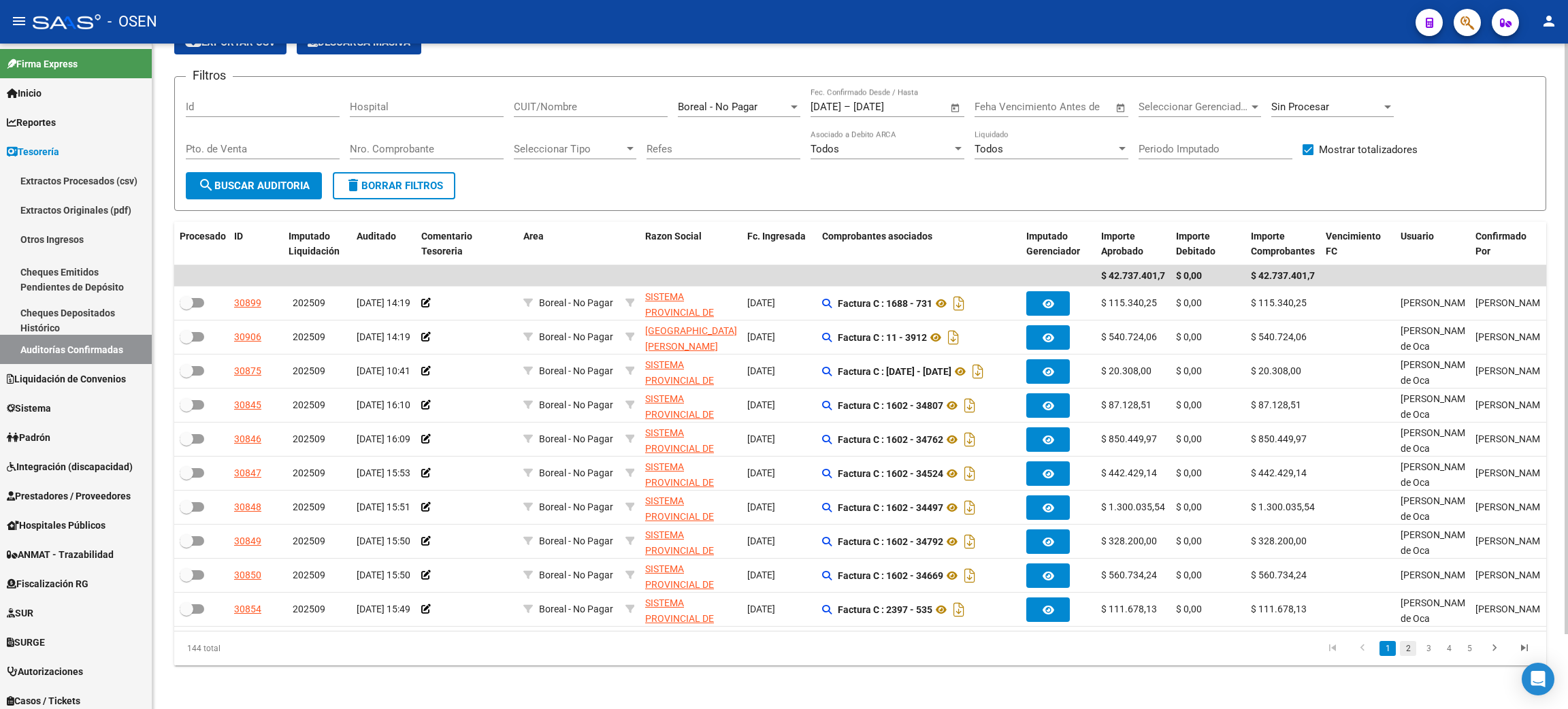
click at [1402, 650] on link "2" at bounding box center [1407, 648] width 16 height 15
click at [1427, 654] on link "3" at bounding box center [1427, 648] width 16 height 15
click at [1444, 651] on link "4" at bounding box center [1448, 648] width 16 height 15
click at [1452, 650] on link "5" at bounding box center [1448, 648] width 16 height 15
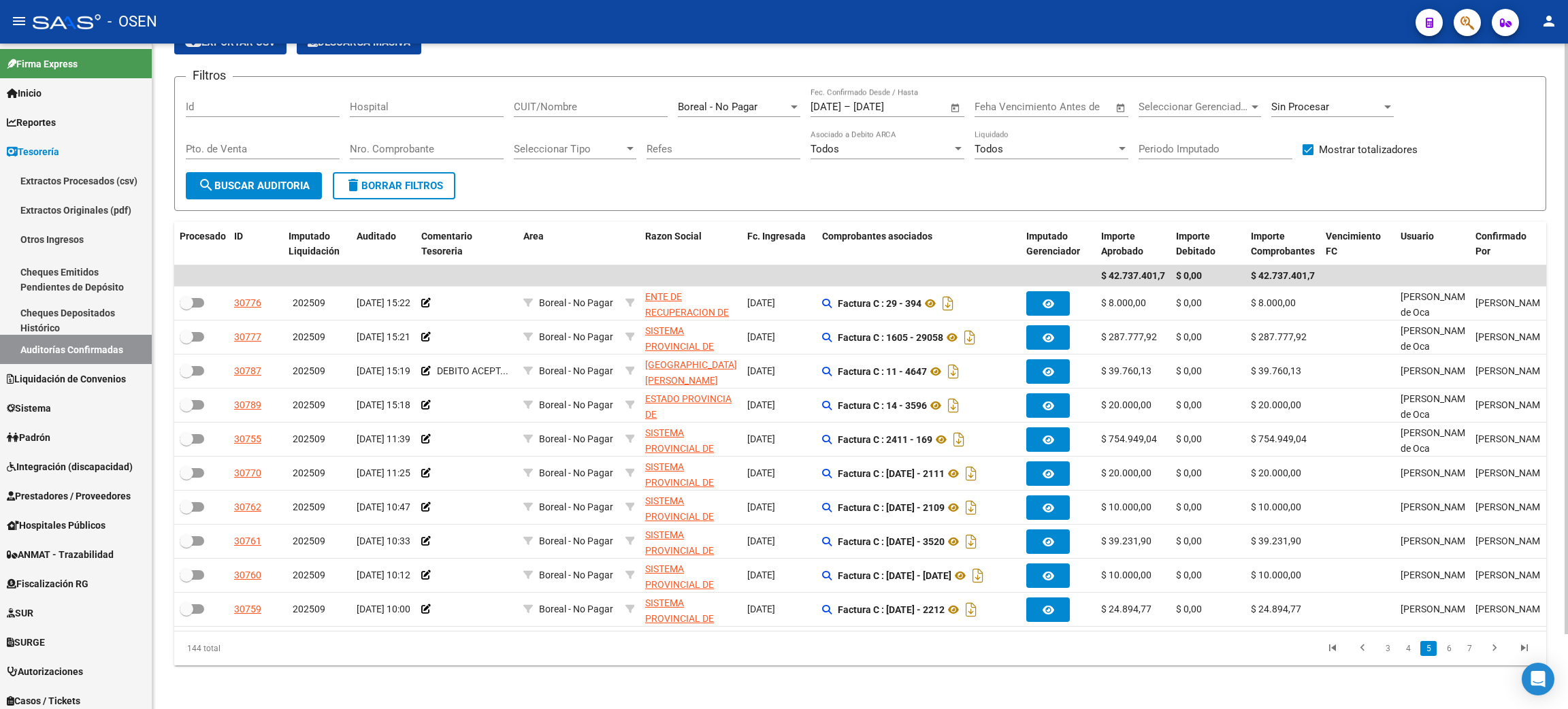
click at [1452, 650] on link "6" at bounding box center [1448, 648] width 16 height 15
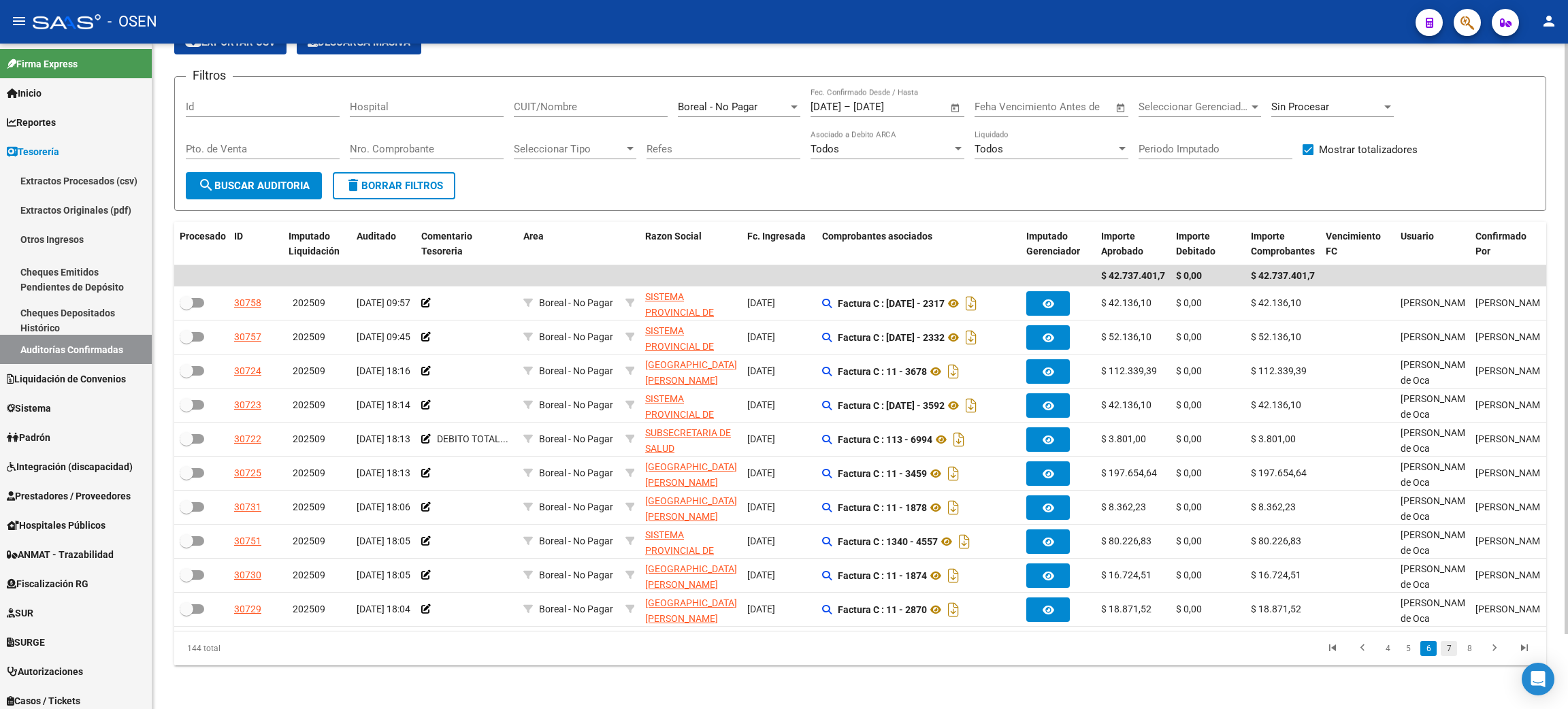
click at [1444, 650] on link "7" at bounding box center [1448, 648] width 16 height 15
click at [1444, 650] on link "8" at bounding box center [1448, 648] width 16 height 15
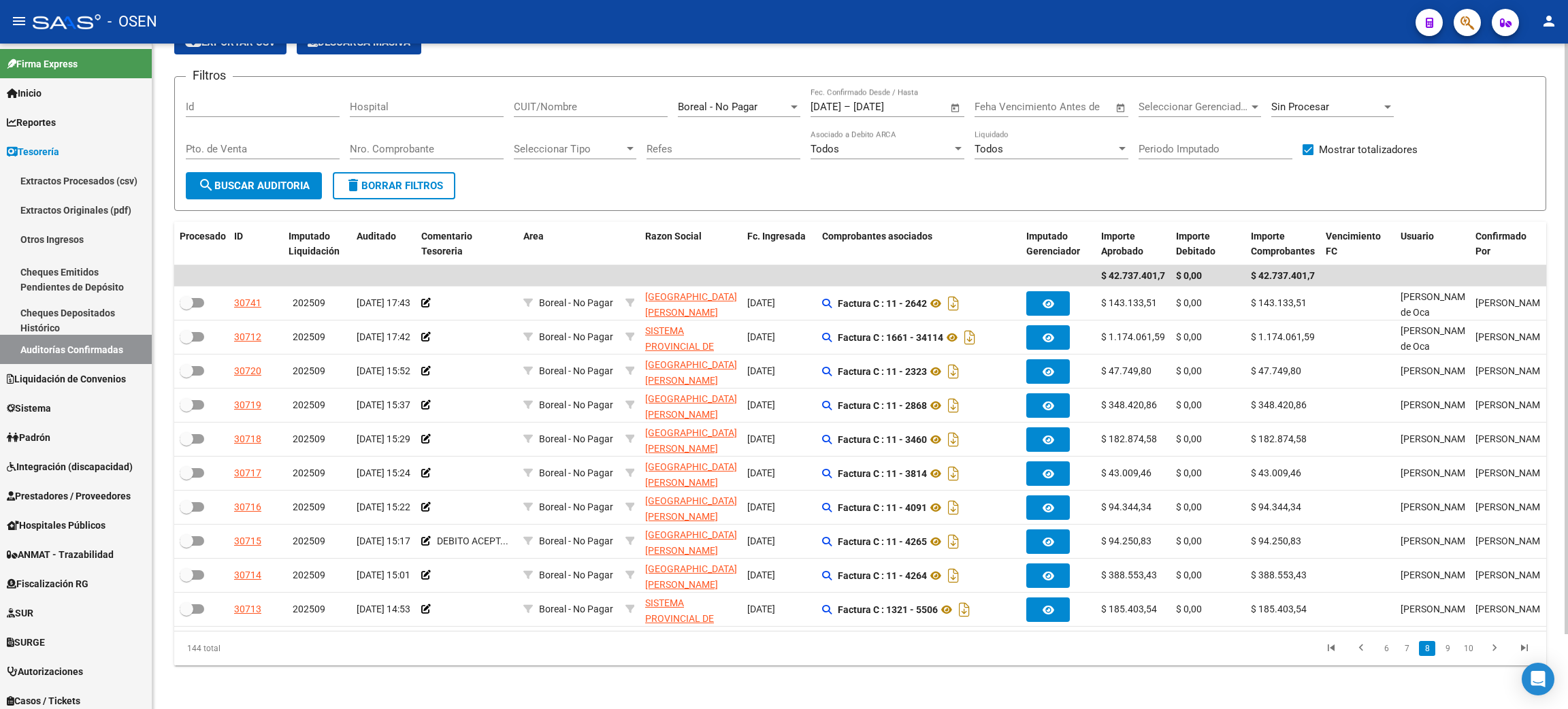
click at [1444, 650] on link "9" at bounding box center [1447, 648] width 16 height 15
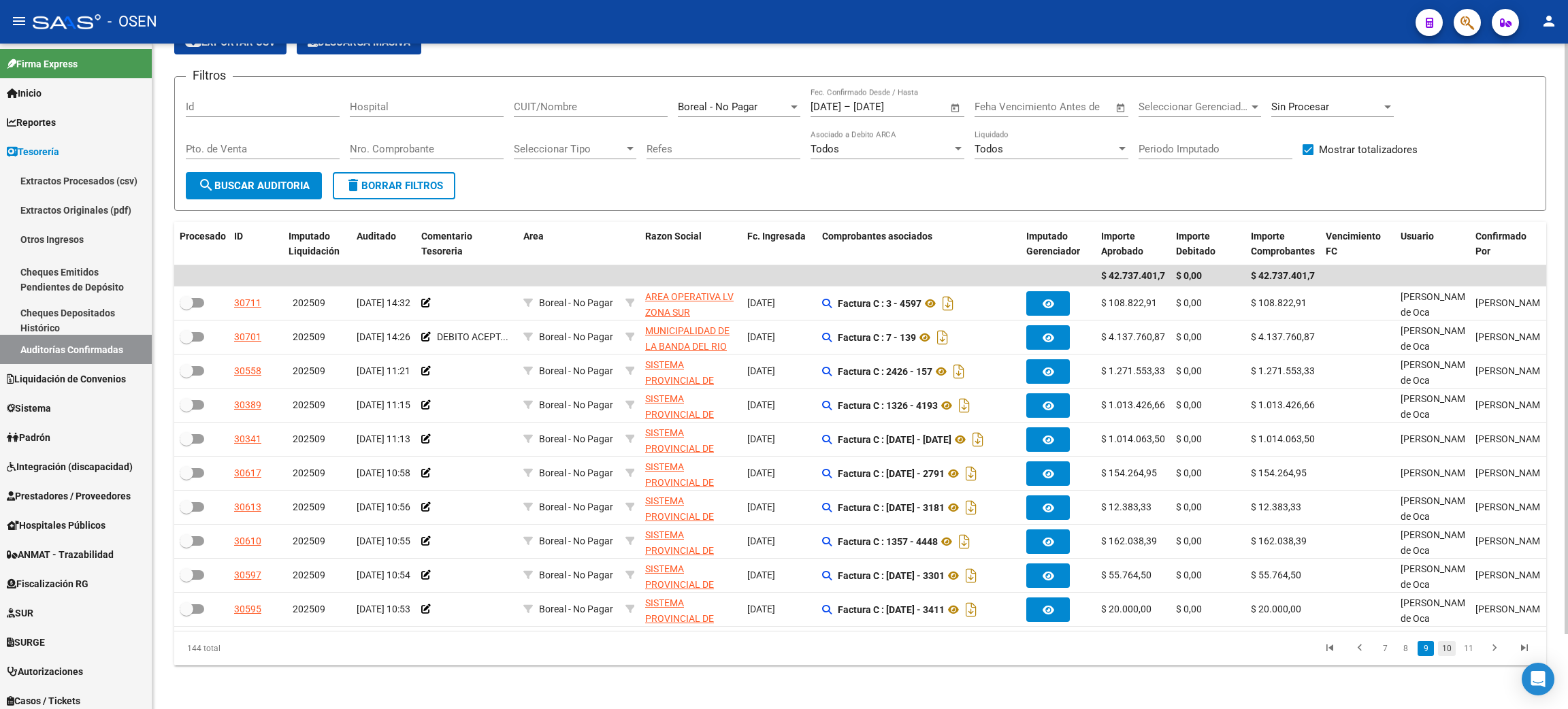
click at [1444, 649] on link "10" at bounding box center [1446, 648] width 17 height 15
click at [1446, 645] on link "11" at bounding box center [1446, 648] width 17 height 15
click at [1446, 648] on link "12" at bounding box center [1446, 648] width 17 height 15
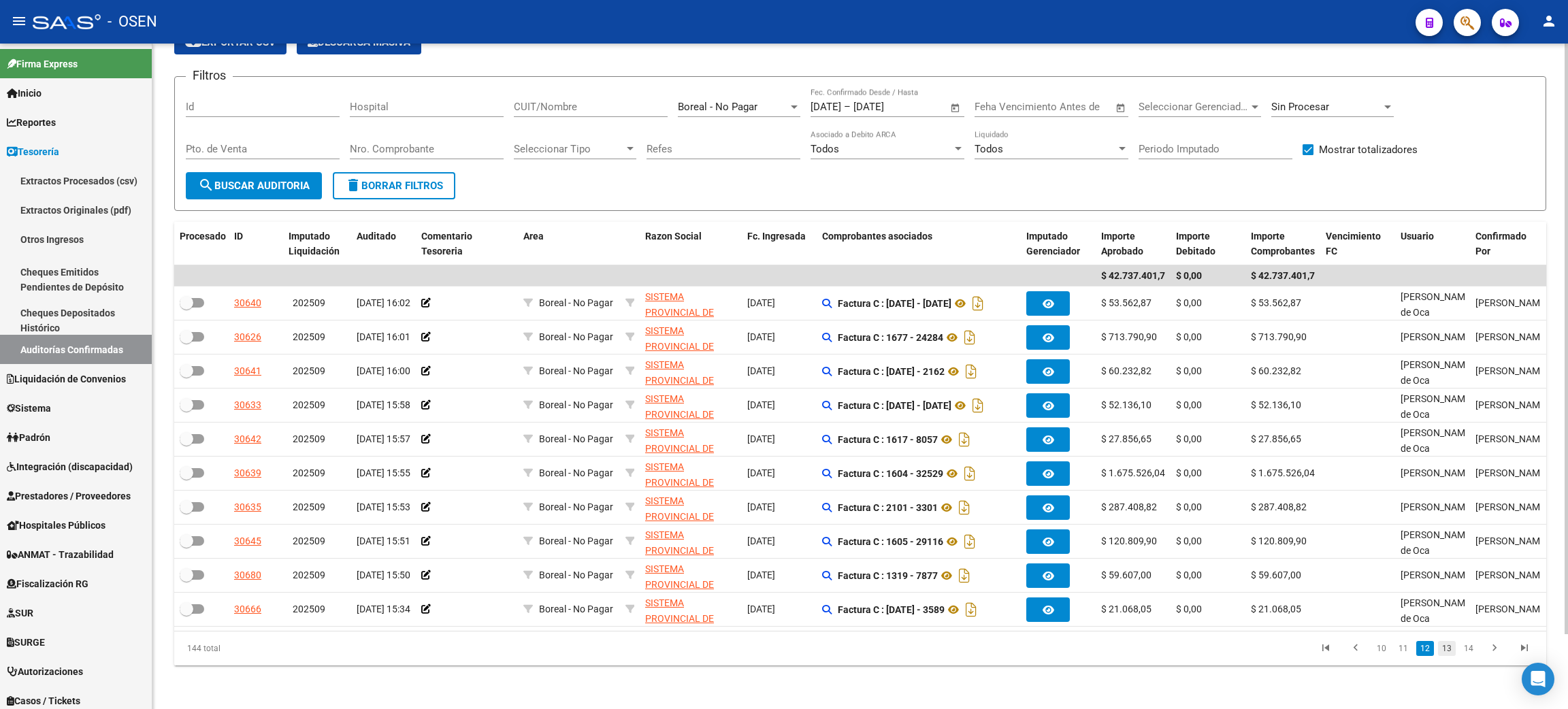
click at [1448, 645] on link "13" at bounding box center [1446, 648] width 17 height 15
click at [1447, 651] on link "14" at bounding box center [1446, 648] width 17 height 15
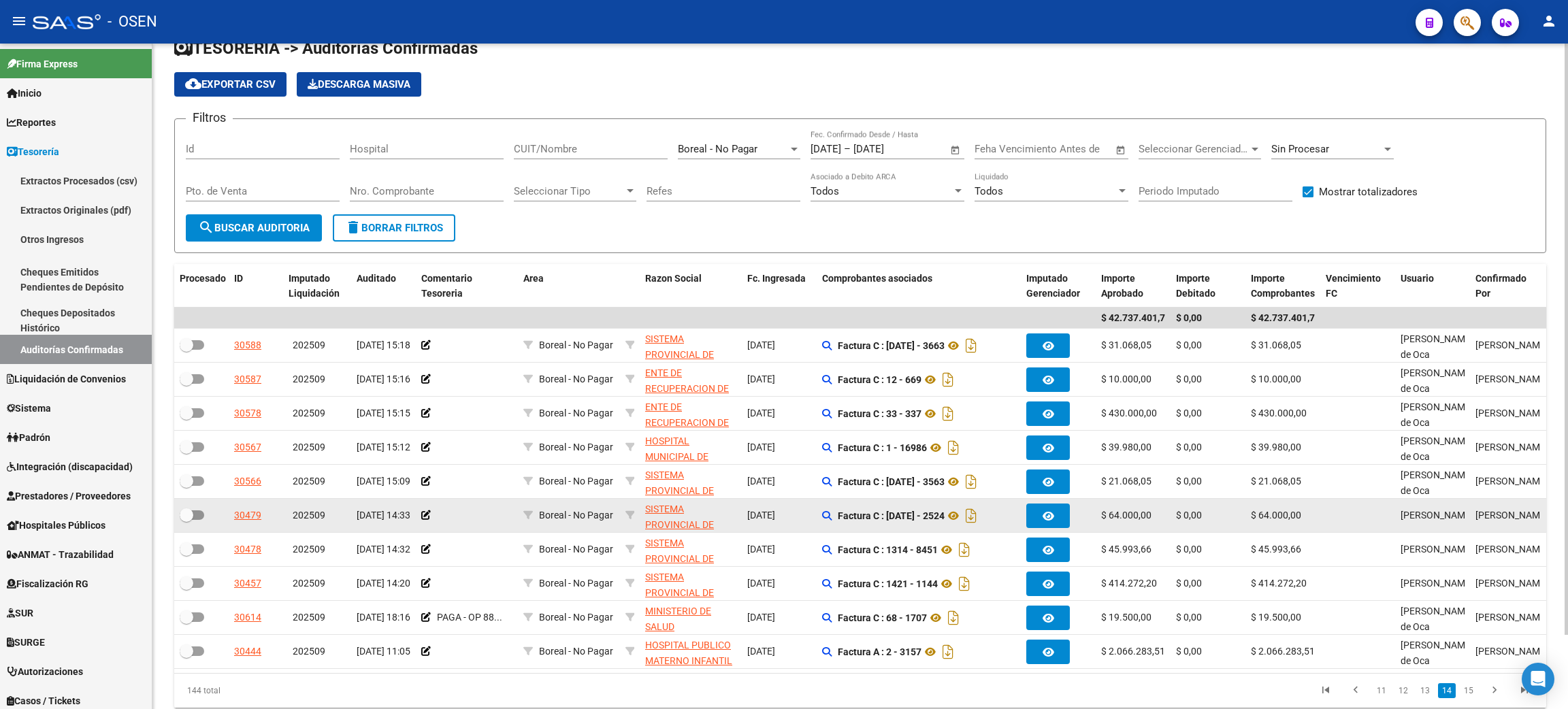
scroll to position [0, 0]
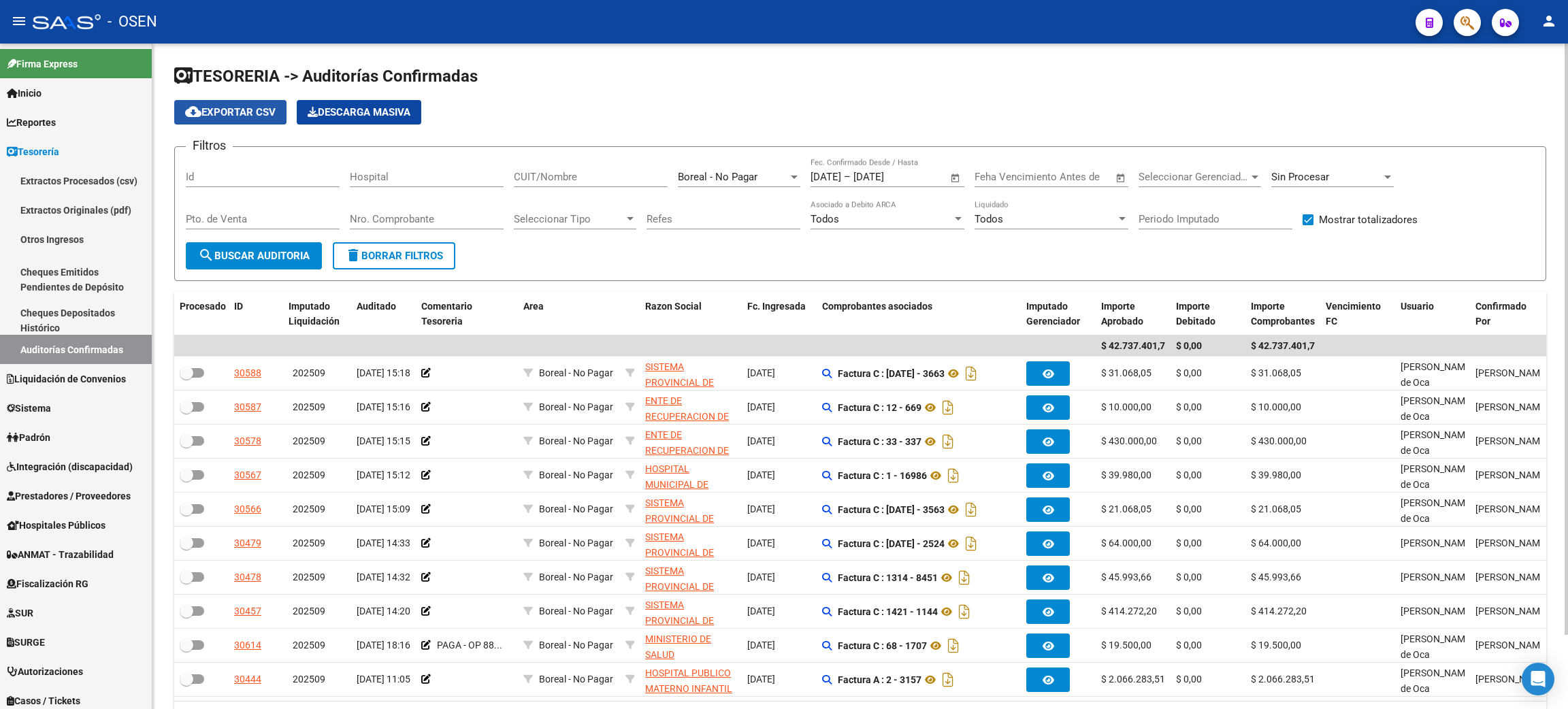
click at [217, 102] on button "cloud_download Exportar CSV" at bounding box center [230, 112] width 113 height 24
